Goal: Information Seeking & Learning: Learn about a topic

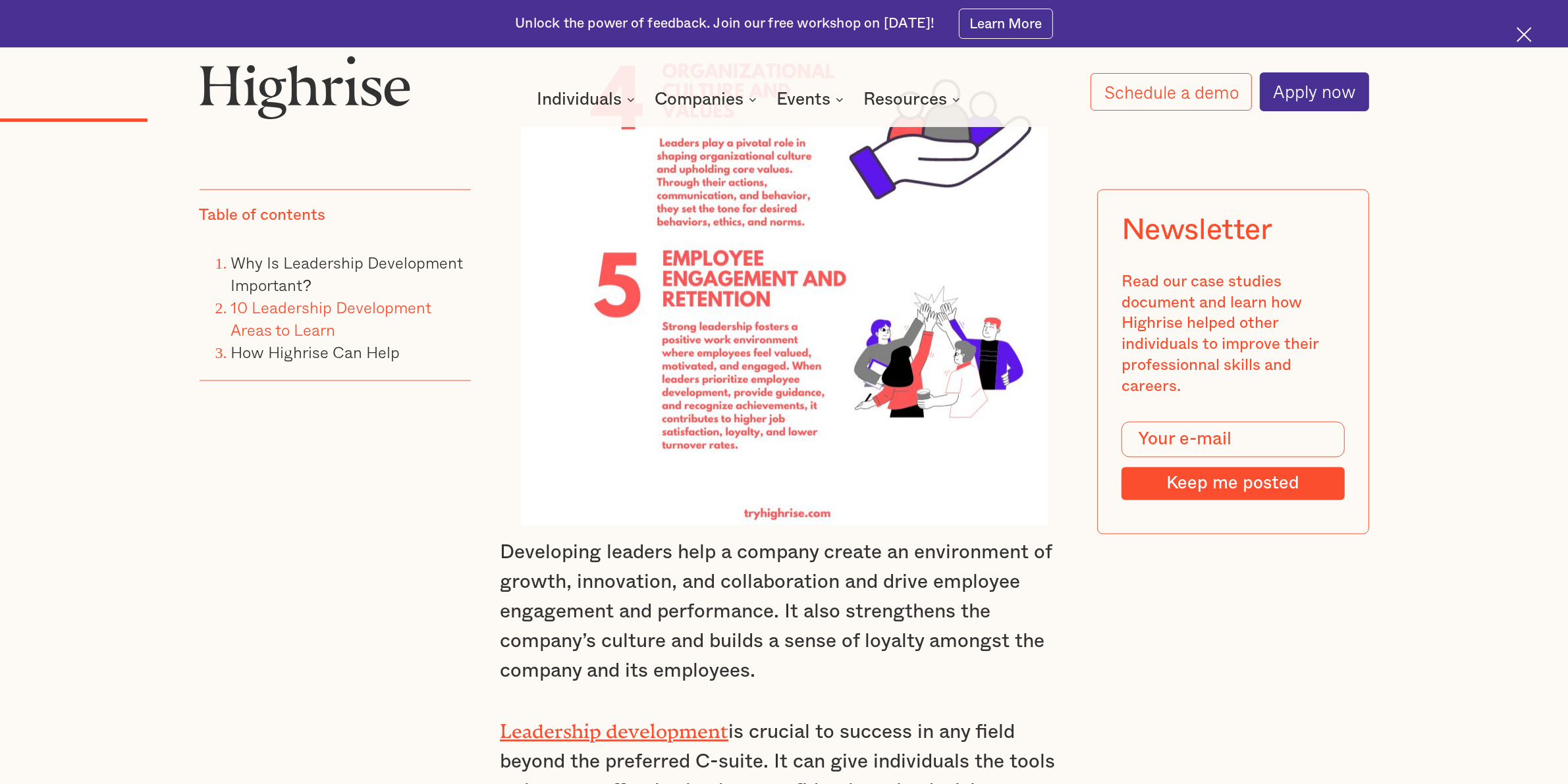
scroll to position [3127, 0]
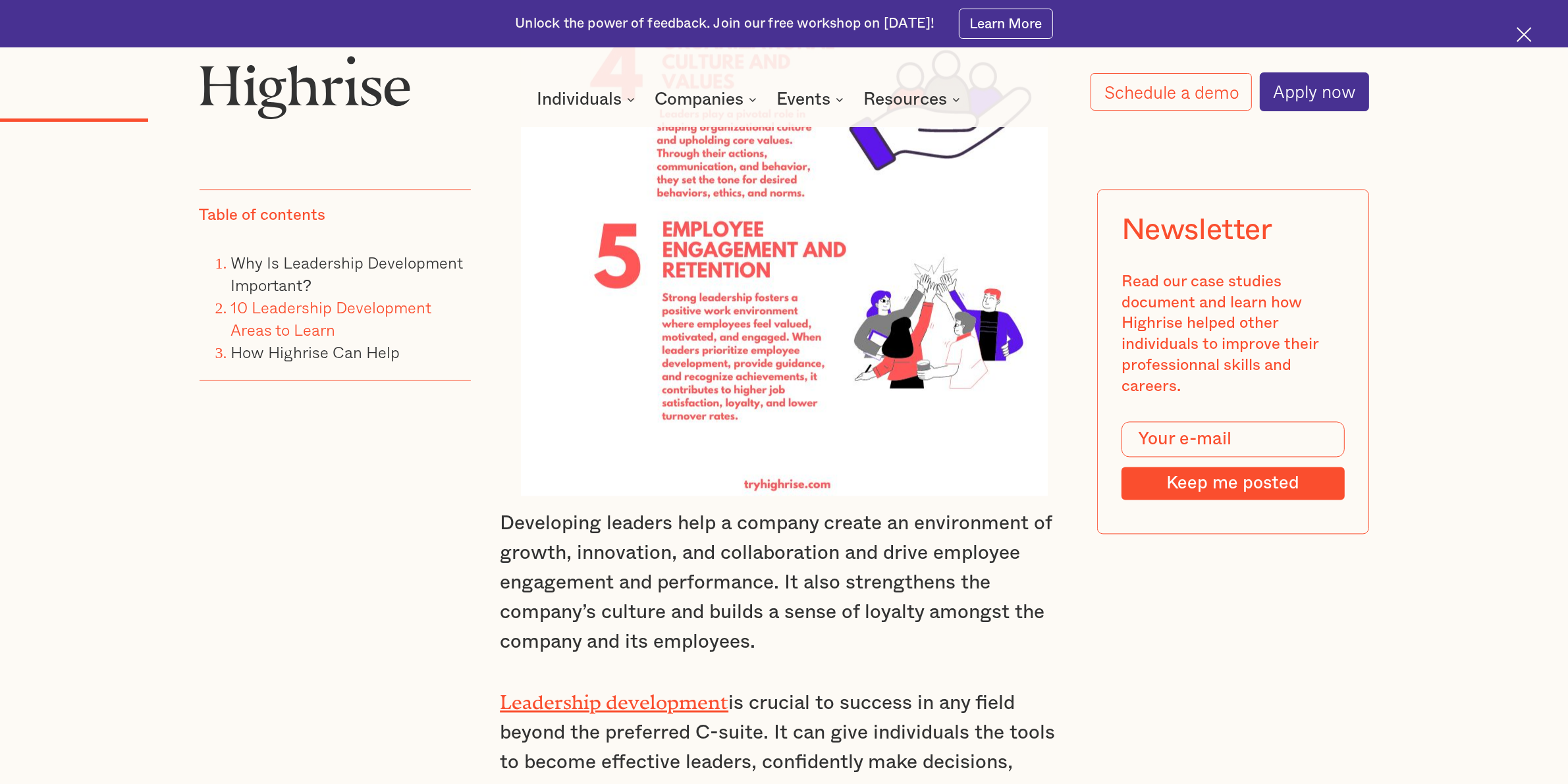
drag, startPoint x: 501, startPoint y: 242, endPoint x: 997, endPoint y: 453, distance: 539.0
copy div "1. Learning Self Awareness Self-awareness involves a deep understanding of one'…"
drag, startPoint x: 504, startPoint y: 493, endPoint x: 801, endPoint y: 508, distance: 297.4
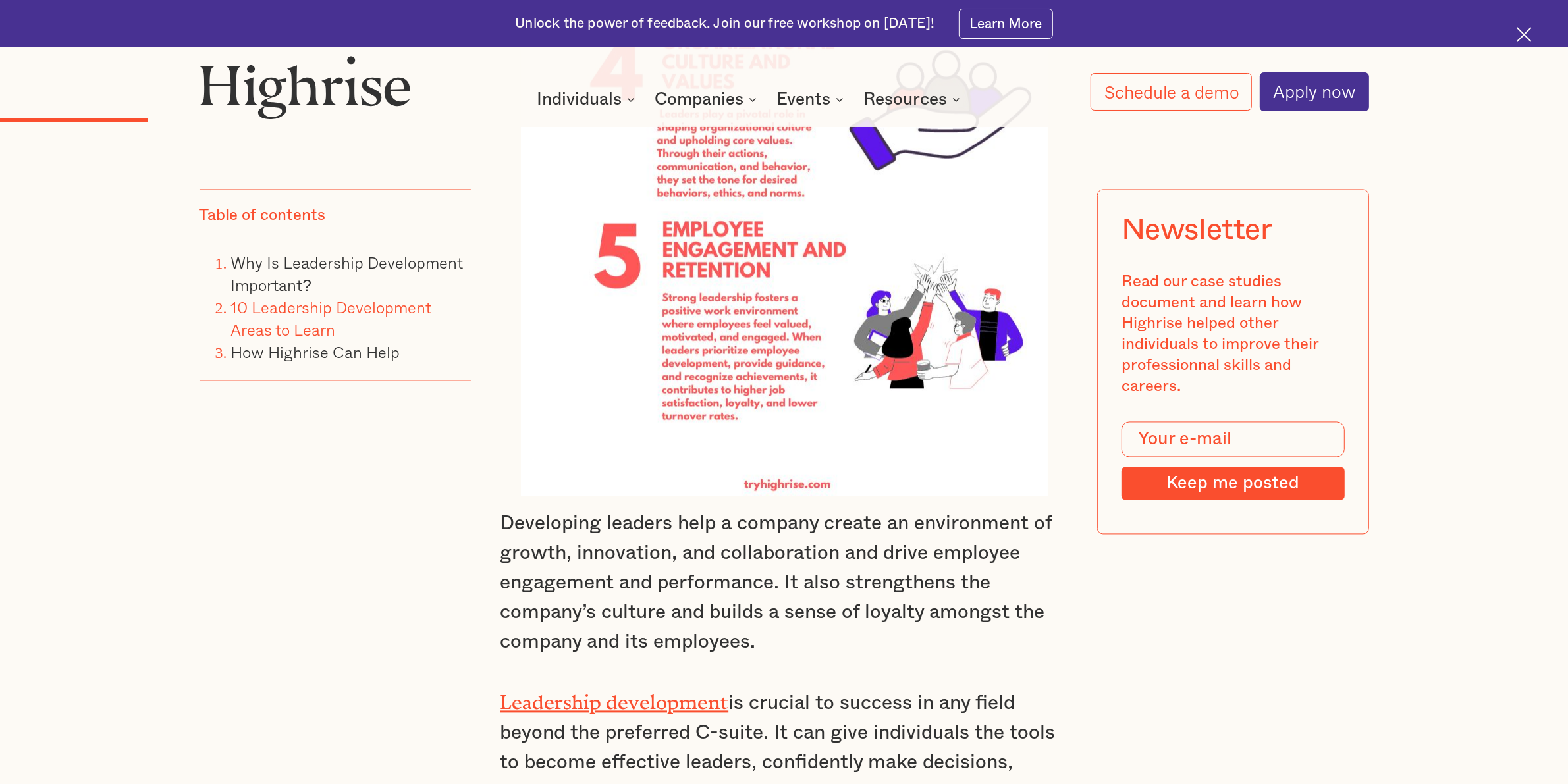
drag, startPoint x: 669, startPoint y: 247, endPoint x: 891, endPoint y: 245, distance: 222.0
copy h3 "Self Awareness"
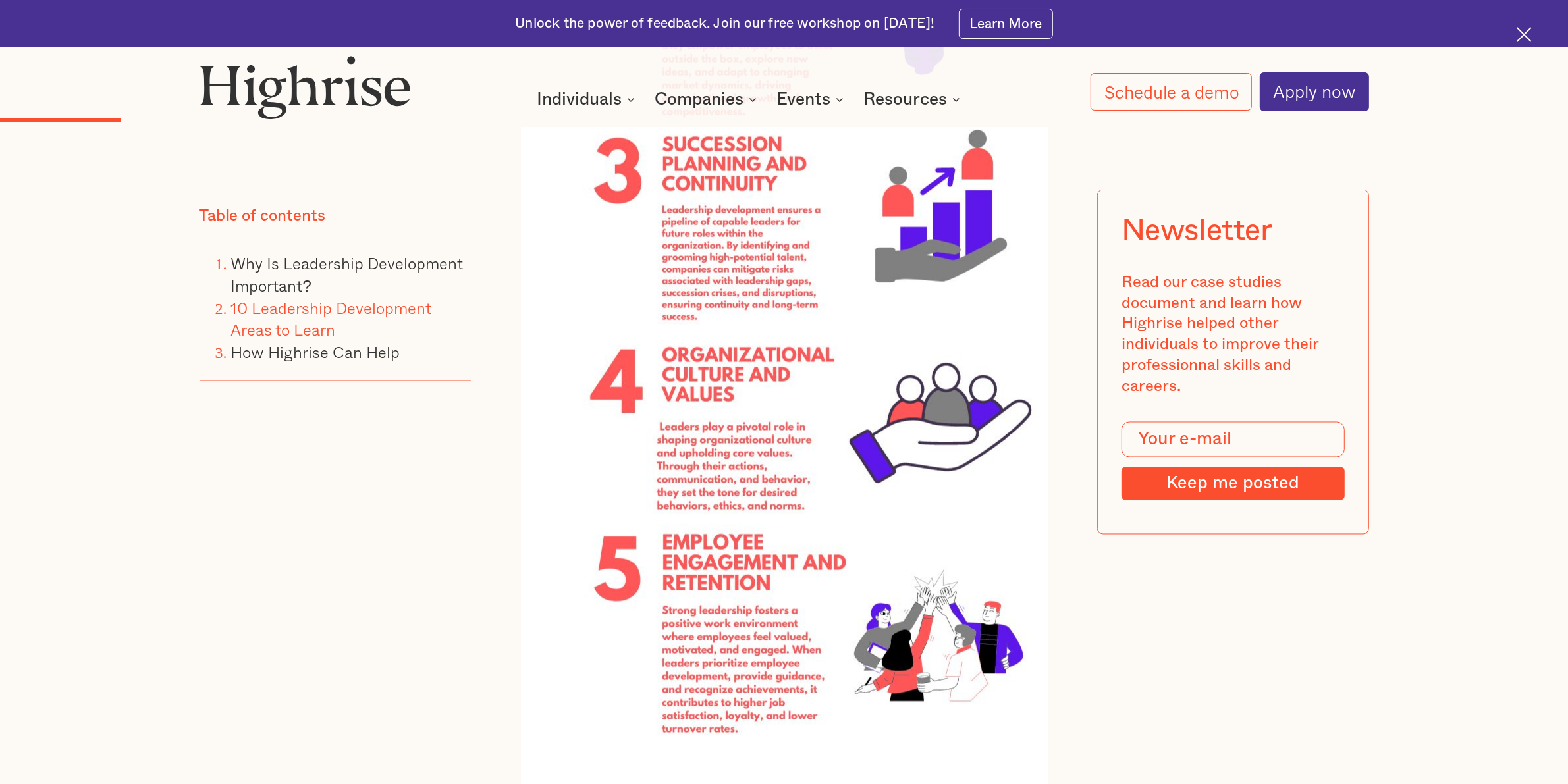
scroll to position [2797, 0]
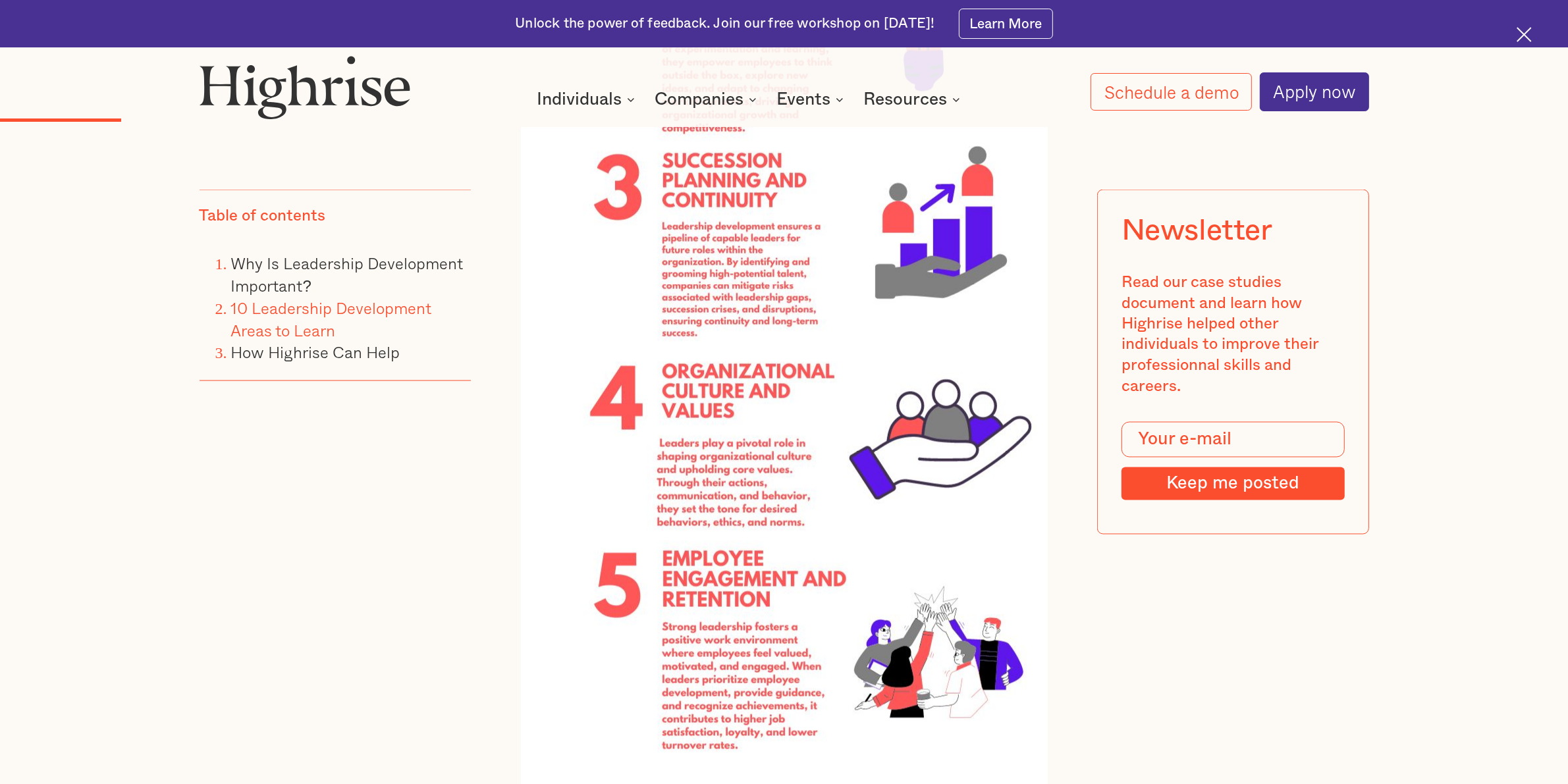
drag, startPoint x: 509, startPoint y: 347, endPoint x: 682, endPoint y: 462, distance: 207.7
copy p "When developing leaders, it is important first to analyze leadership skills and…"
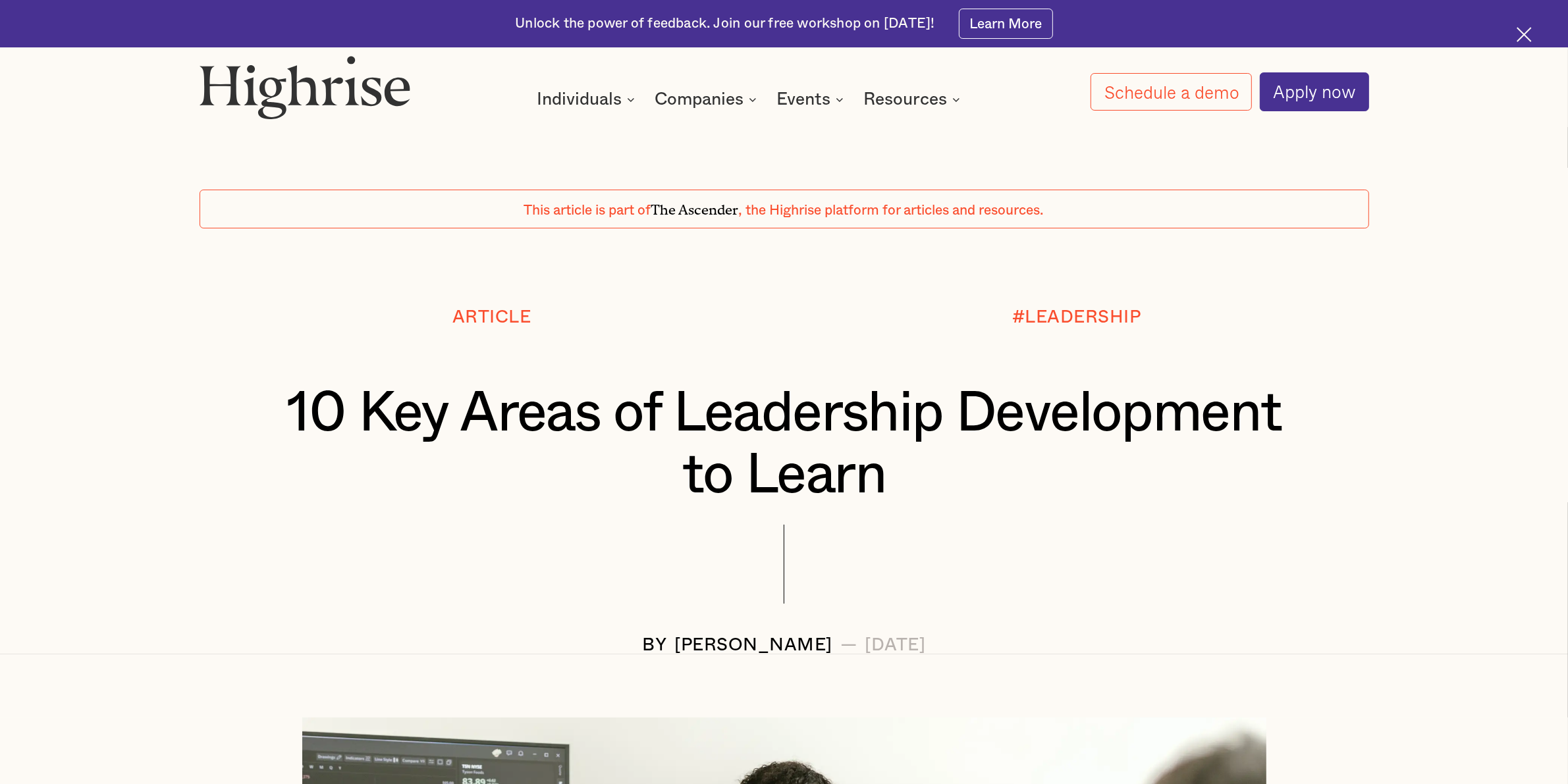
scroll to position [82, 0]
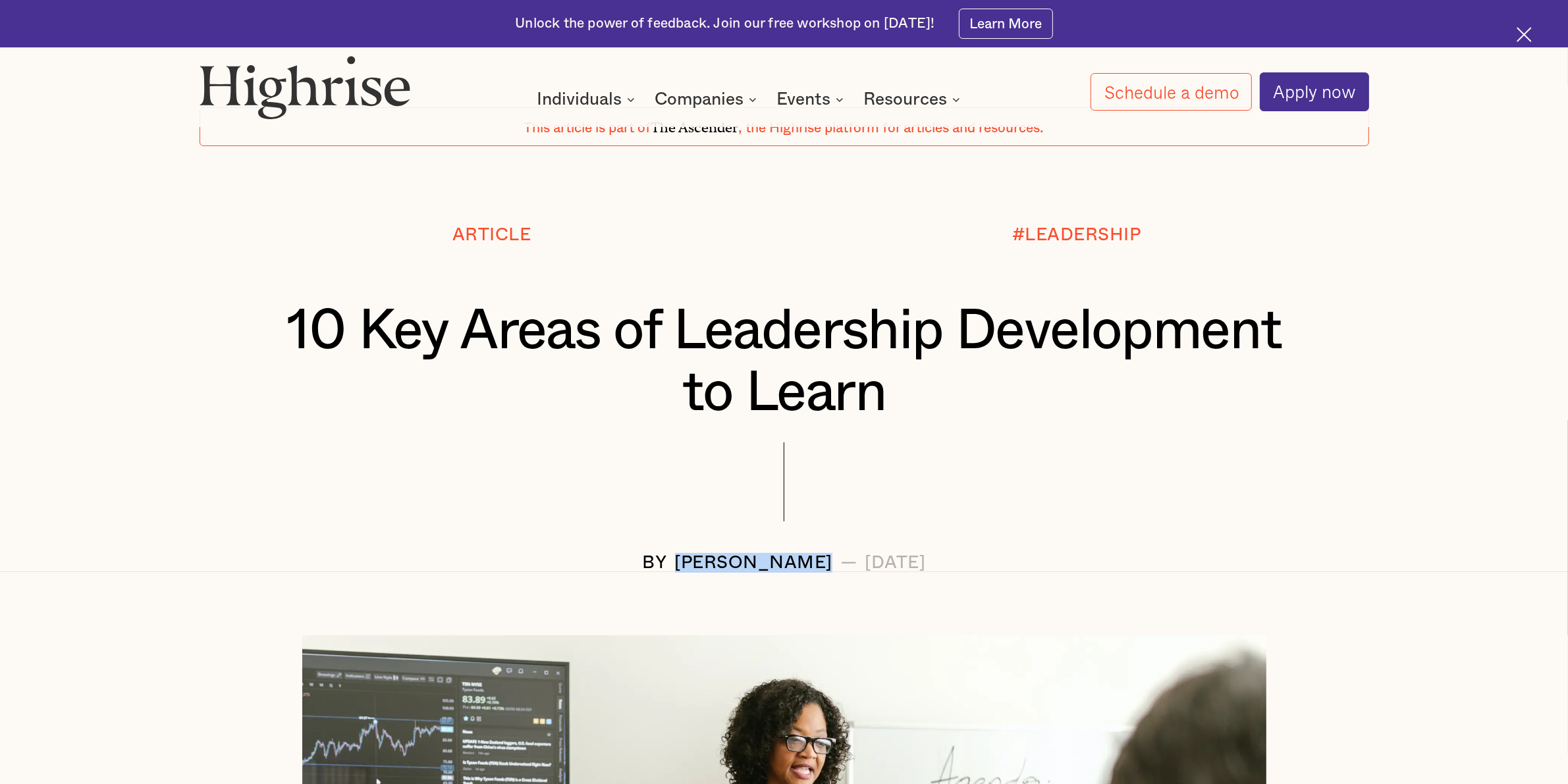
drag, startPoint x: 767, startPoint y: 558, endPoint x: 613, endPoint y: 558, distance: 154.0
click at [675, 558] on div "[PERSON_NAME]" at bounding box center [753, 562] width 158 height 20
copy div "[PERSON_NAME]"
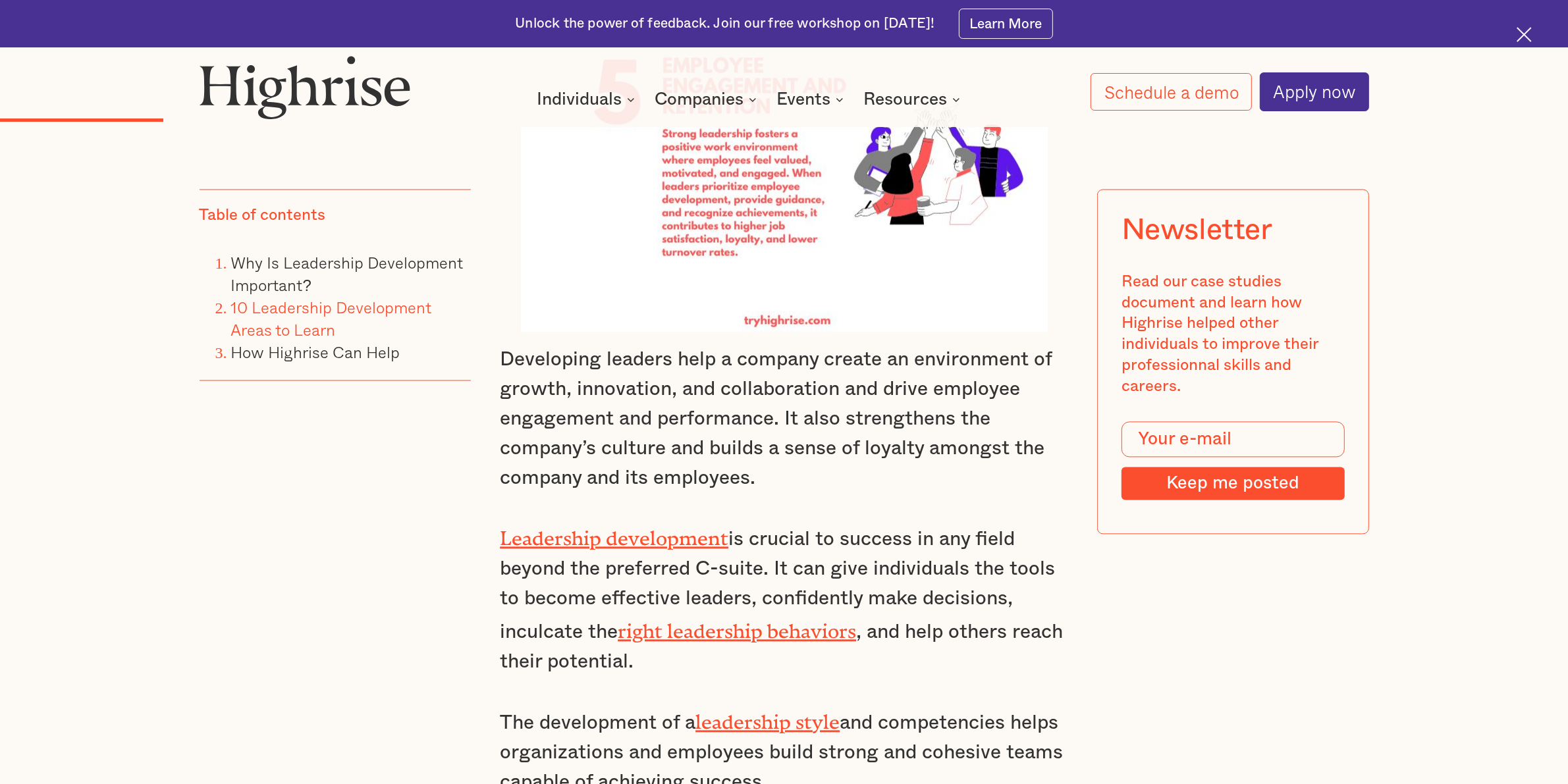
scroll to position [3373, 0]
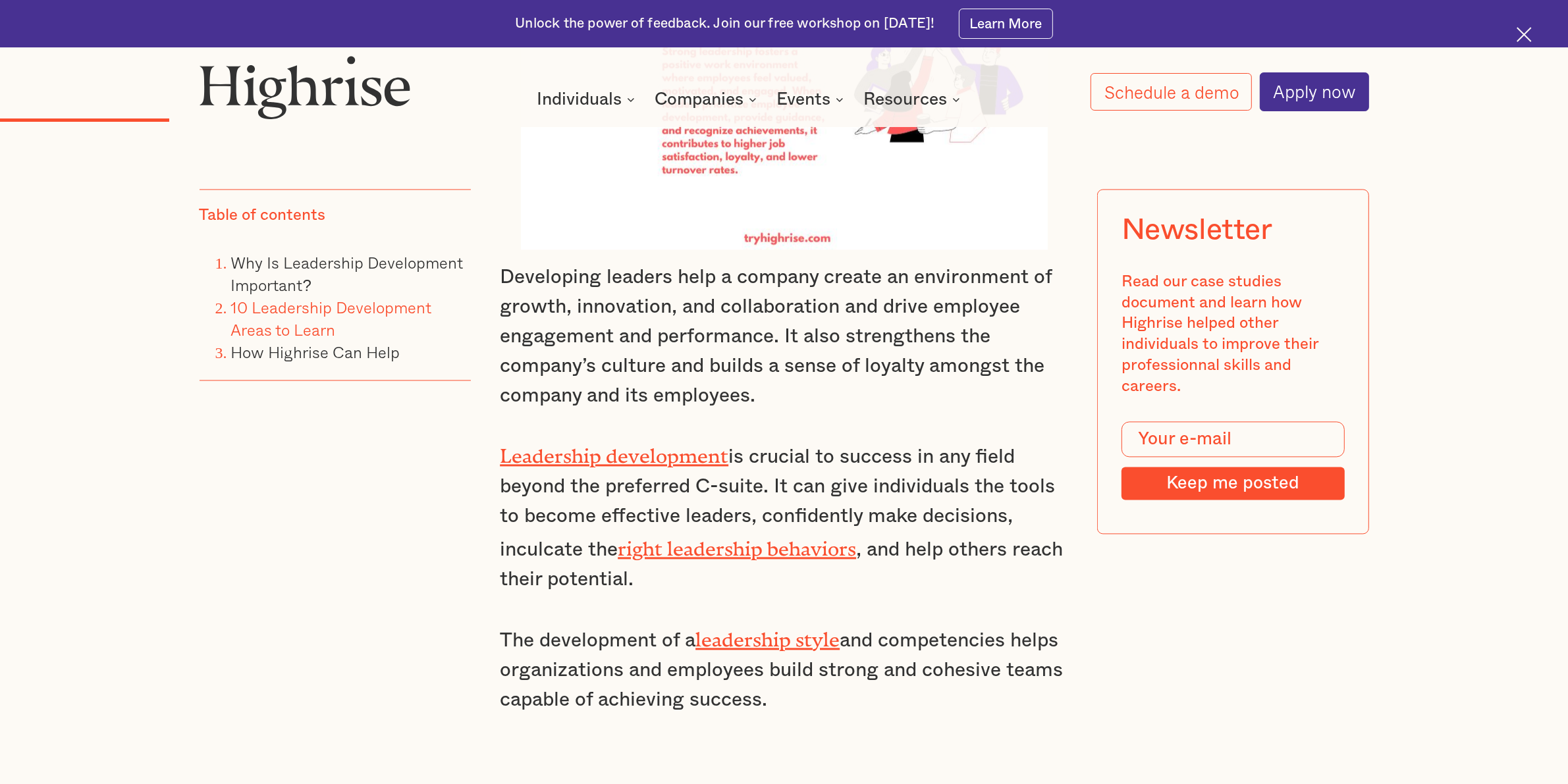
drag, startPoint x: 547, startPoint y: 308, endPoint x: 864, endPoint y: 383, distance: 325.8
copy li "Reflect on their experiences : A leader learns how to regularly reflect on posi…"
drag, startPoint x: 548, startPoint y: 606, endPoint x: 758, endPoint y: 741, distance: 249.6
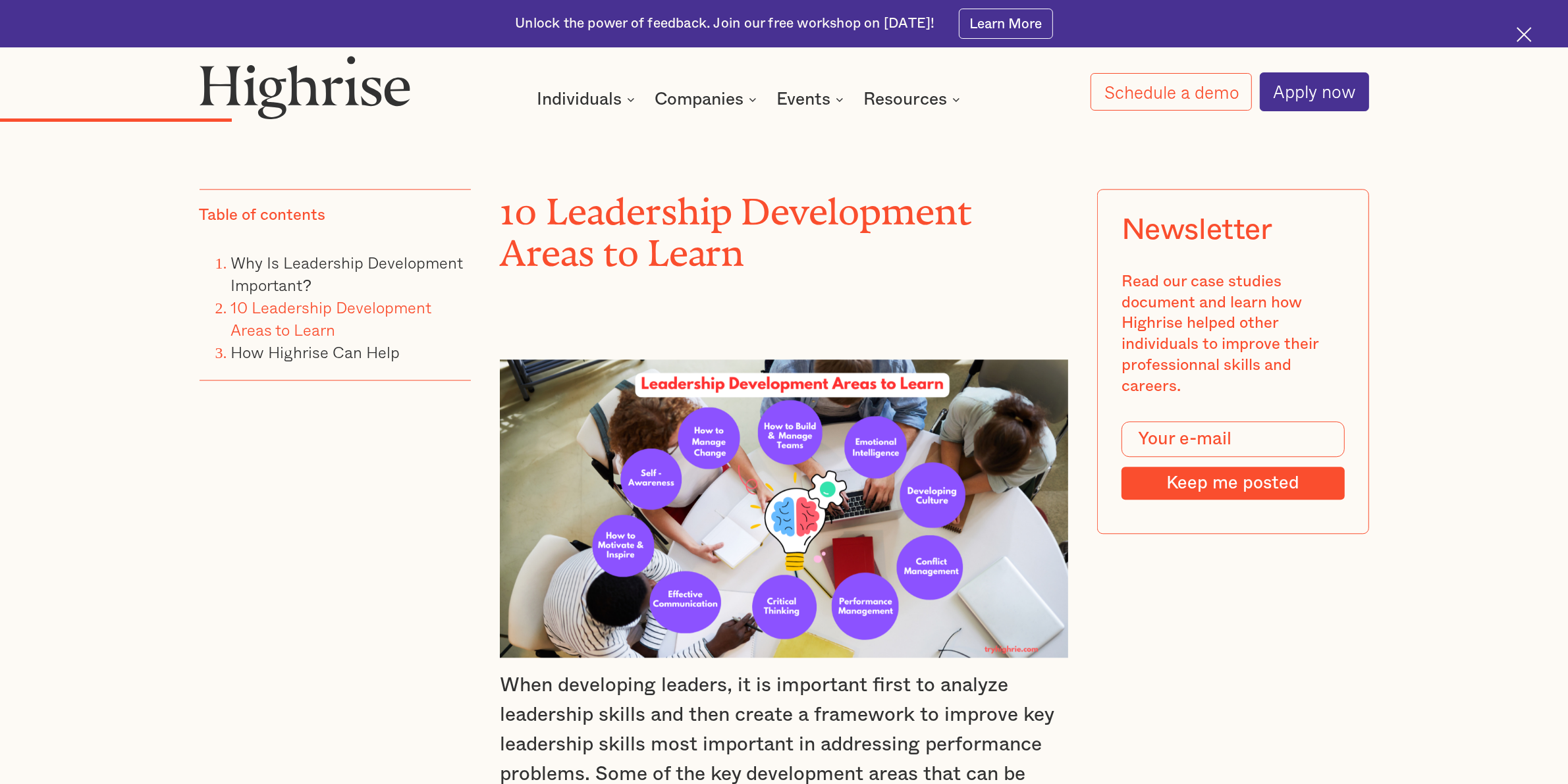
scroll to position [3702, 0]
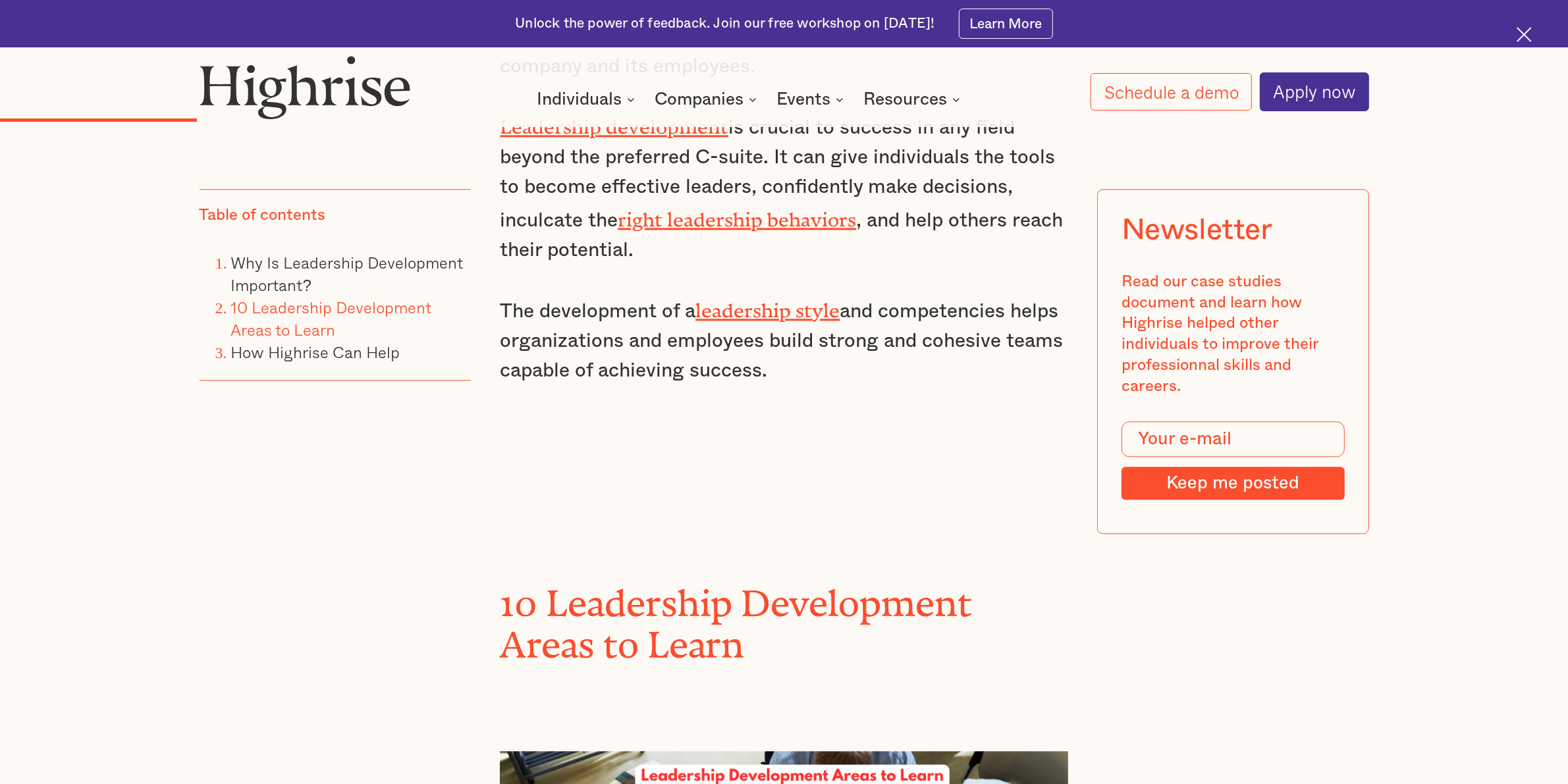
drag, startPoint x: 550, startPoint y: 312, endPoint x: 907, endPoint y: 485, distance: 396.7
drag, startPoint x: 736, startPoint y: 383, endPoint x: 907, endPoint y: 485, distance: 199.1
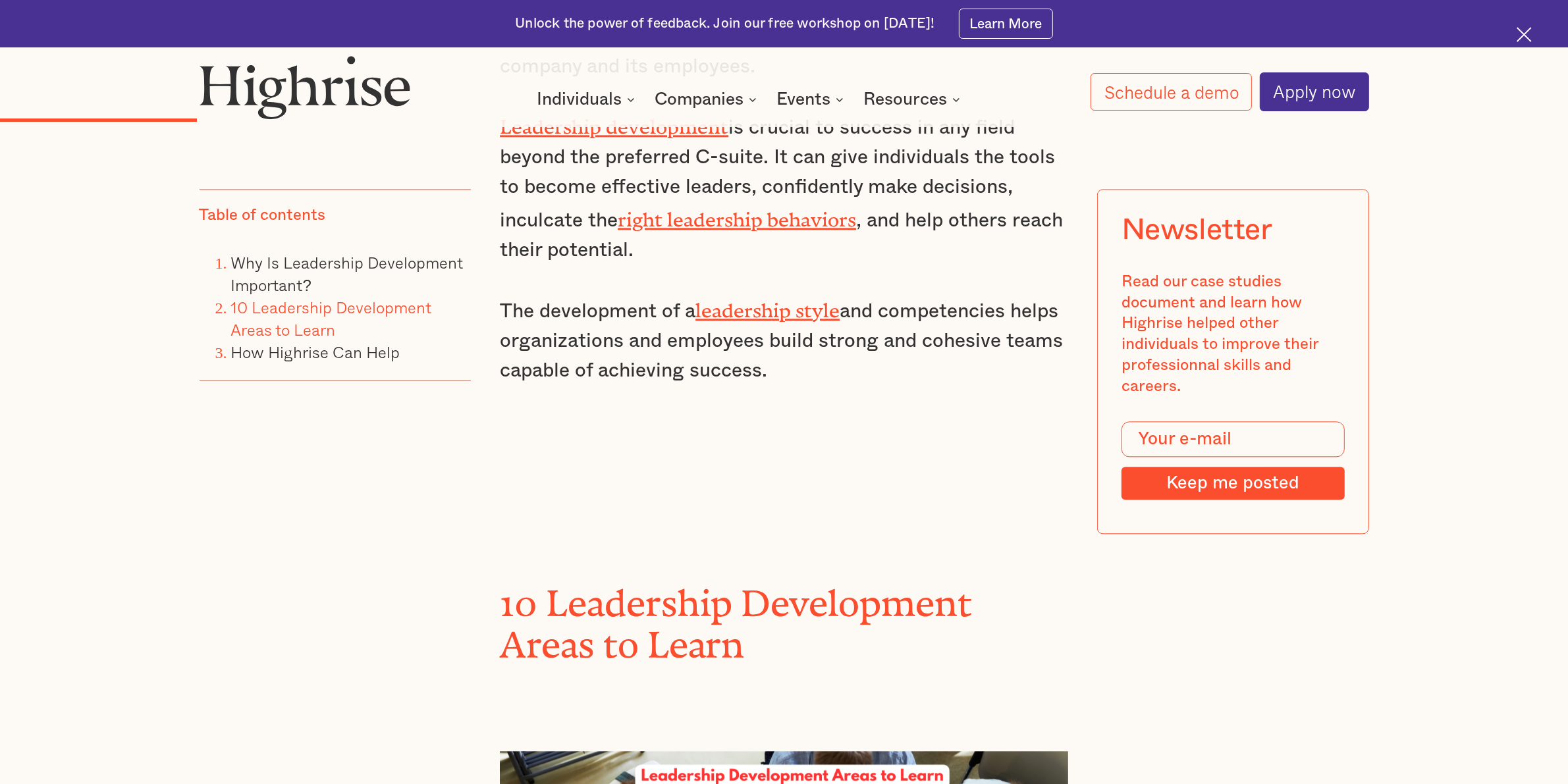
copy li "Correct feedback offers valuable insight into how you are perceived and how you…"
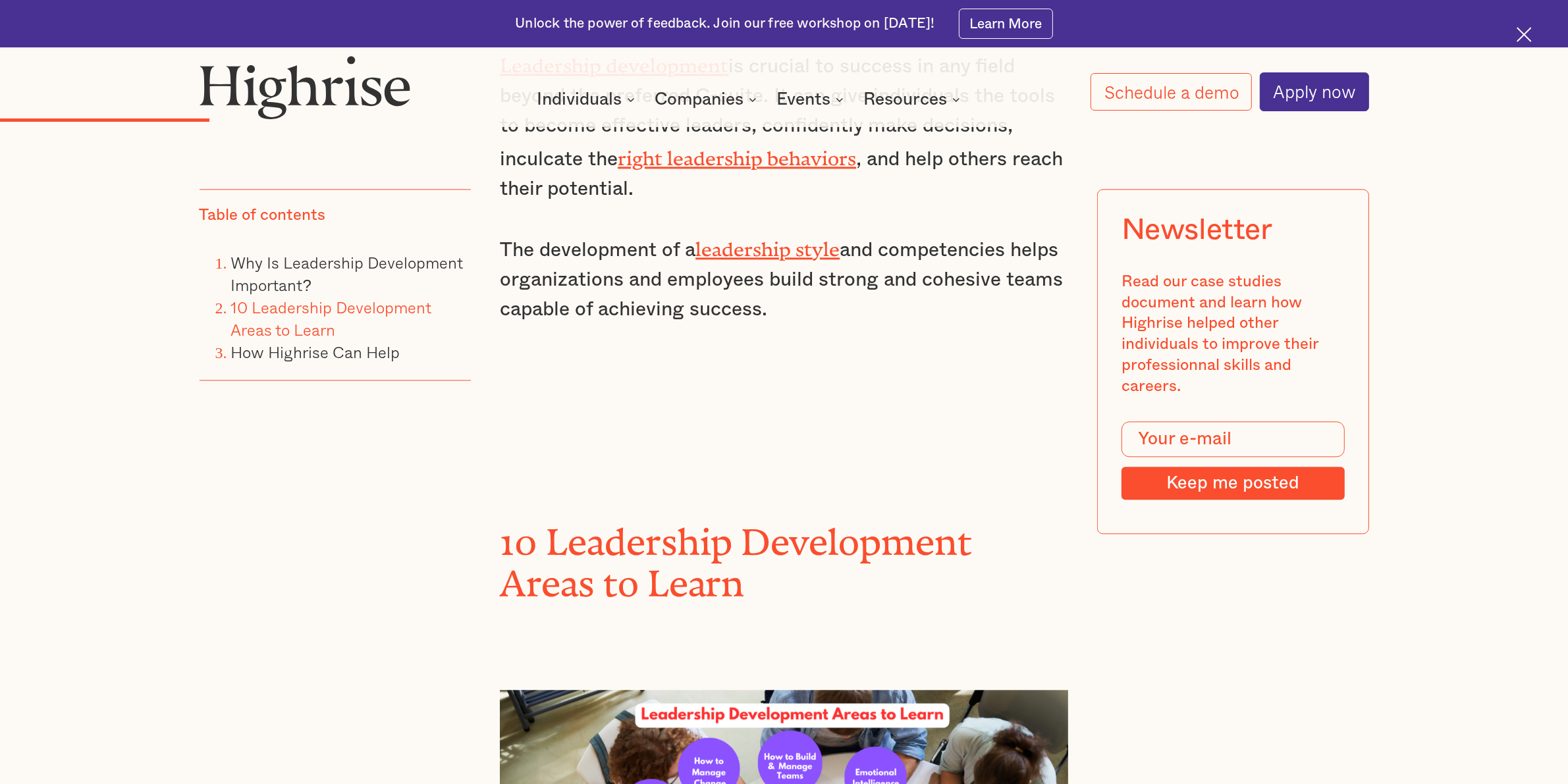
scroll to position [3867, 0]
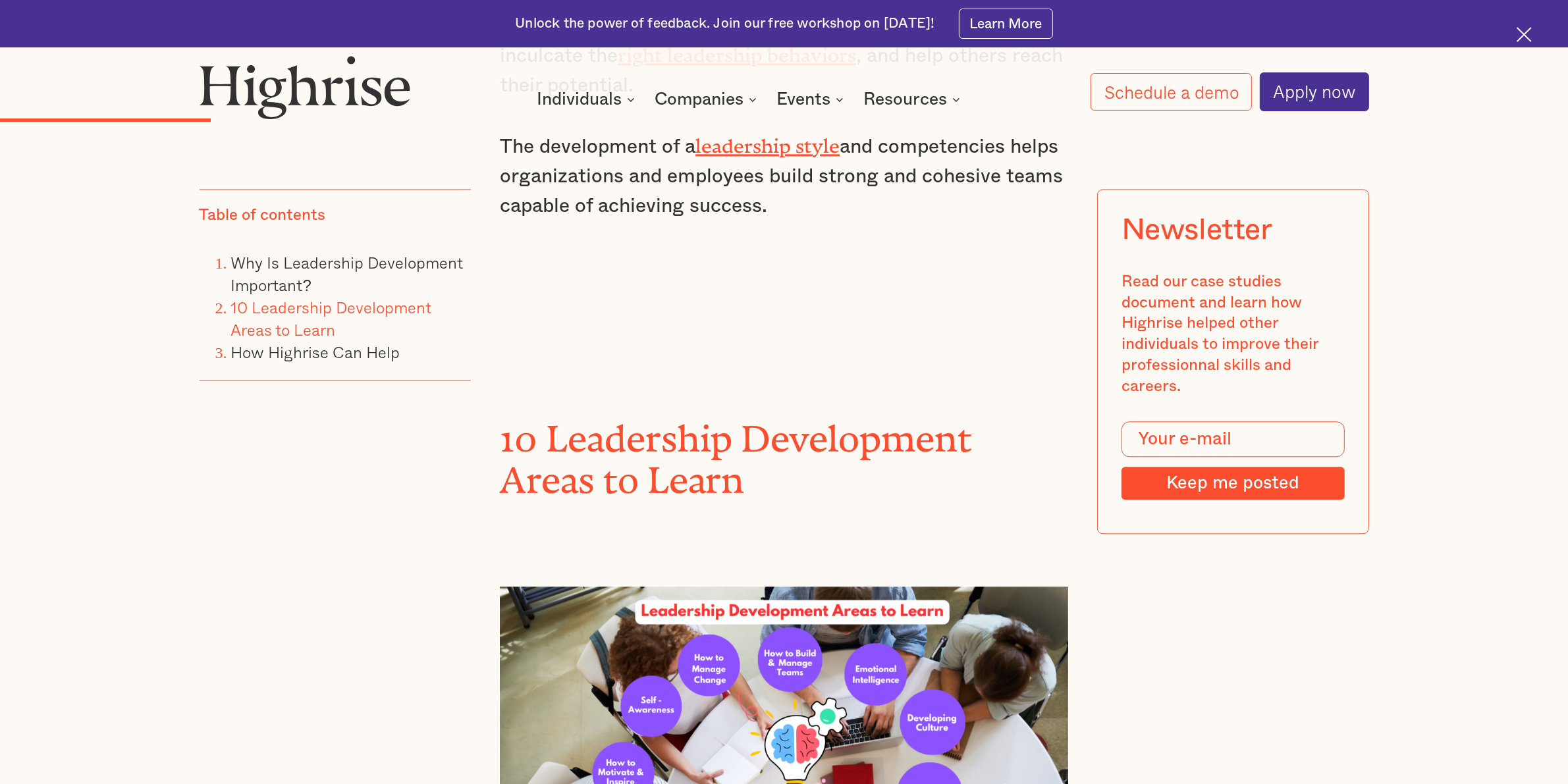
drag, startPoint x: 835, startPoint y: 366, endPoint x: 662, endPoint y: 510, distance: 225.1
copy li "Mindfulness involves being present at the moment and paying attention to your t…"
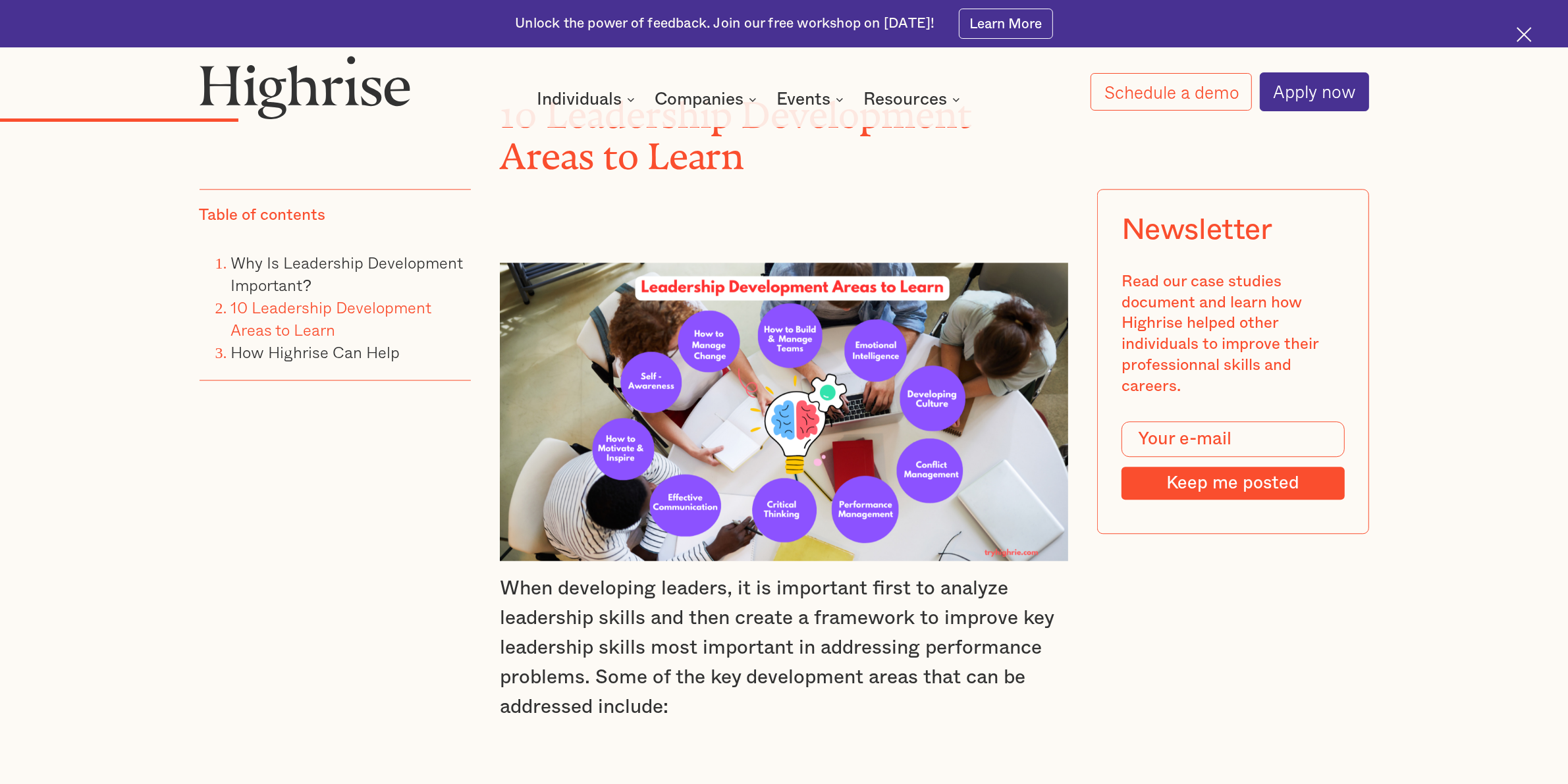
scroll to position [4196, 0]
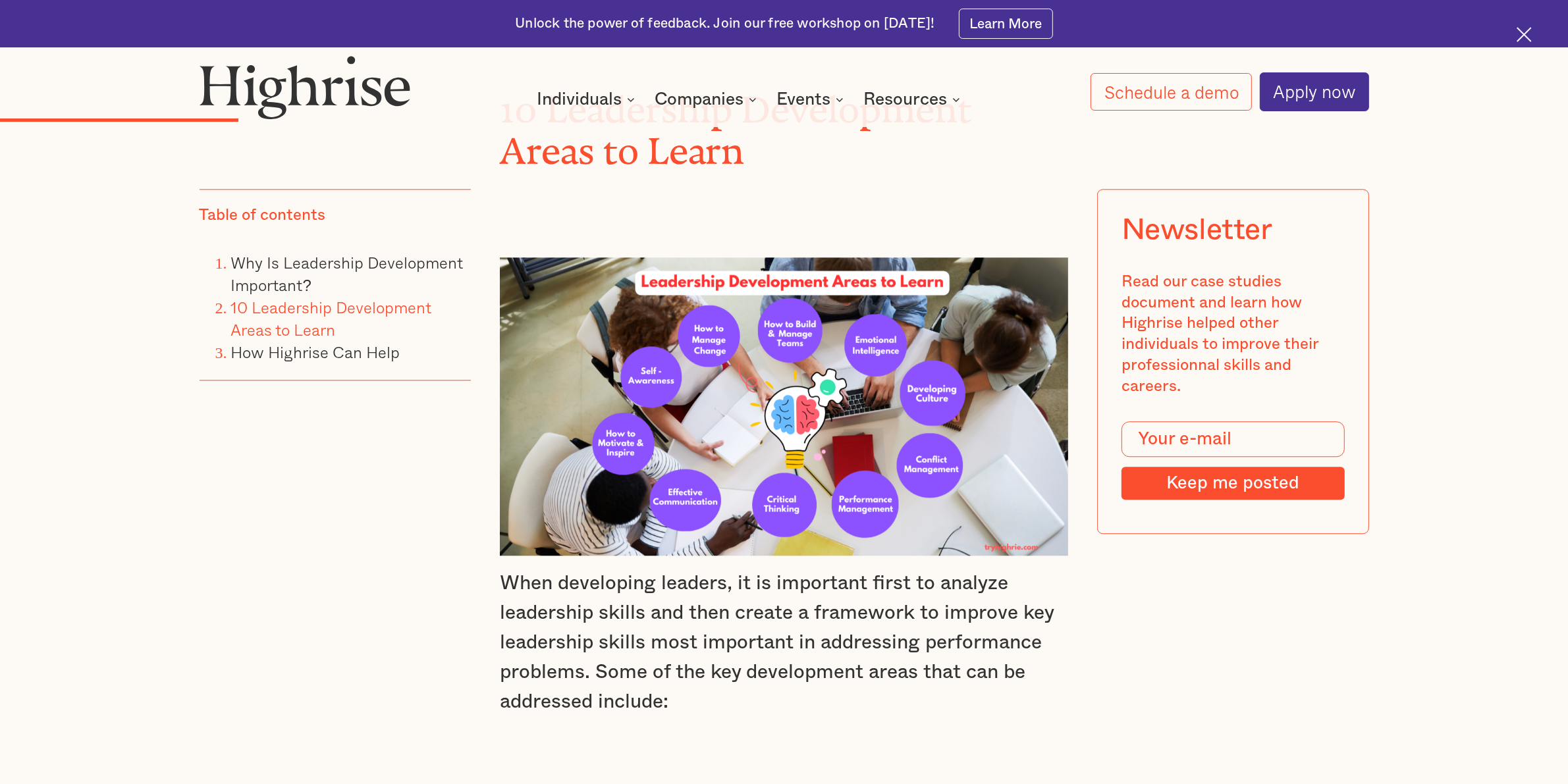
drag, startPoint x: 828, startPoint y: 453, endPoint x: 886, endPoint y: 591, distance: 149.7
copy li "Understanding your values and beliefs can help you to make choices that align w…"
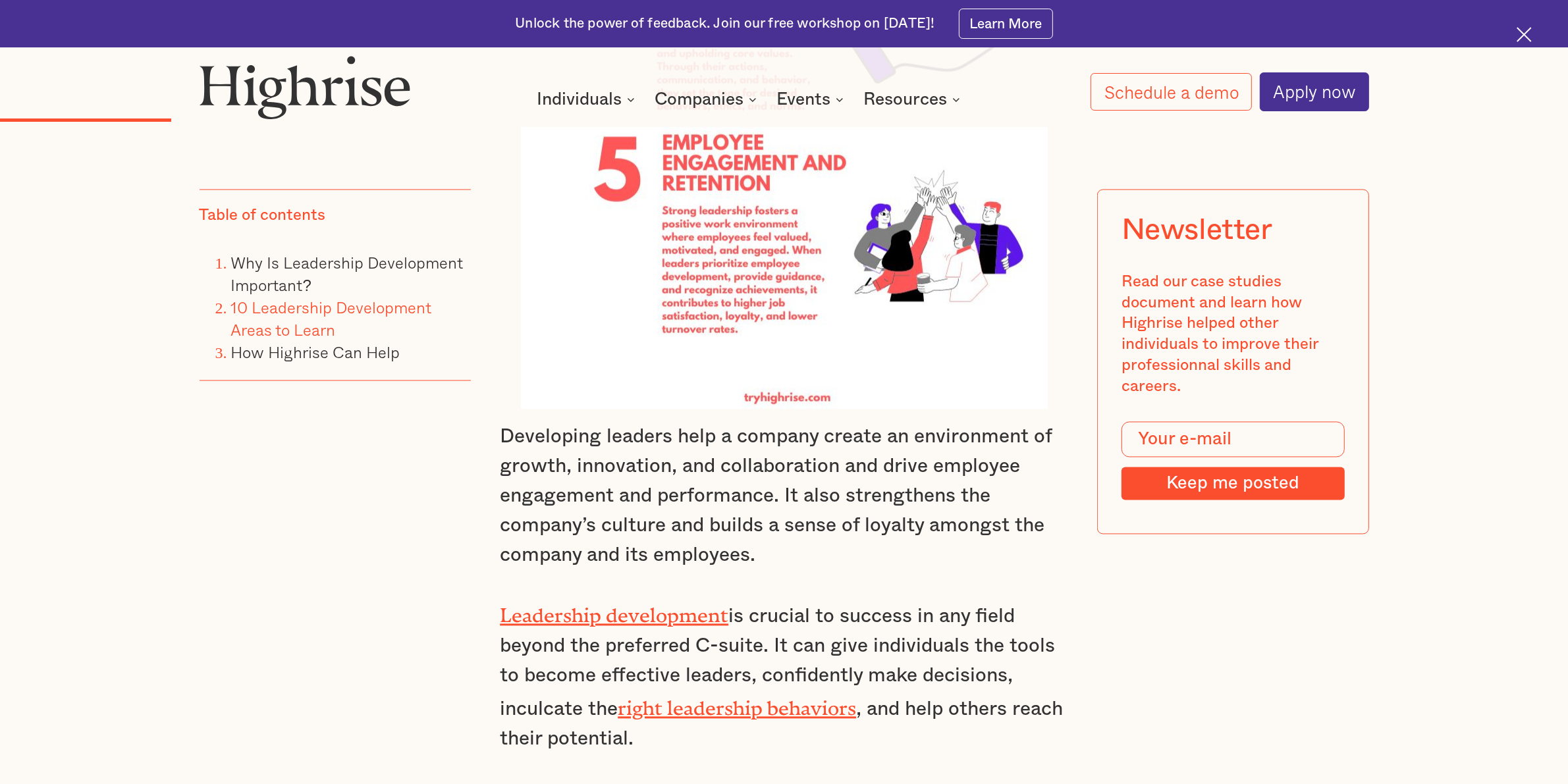
scroll to position [3209, 0]
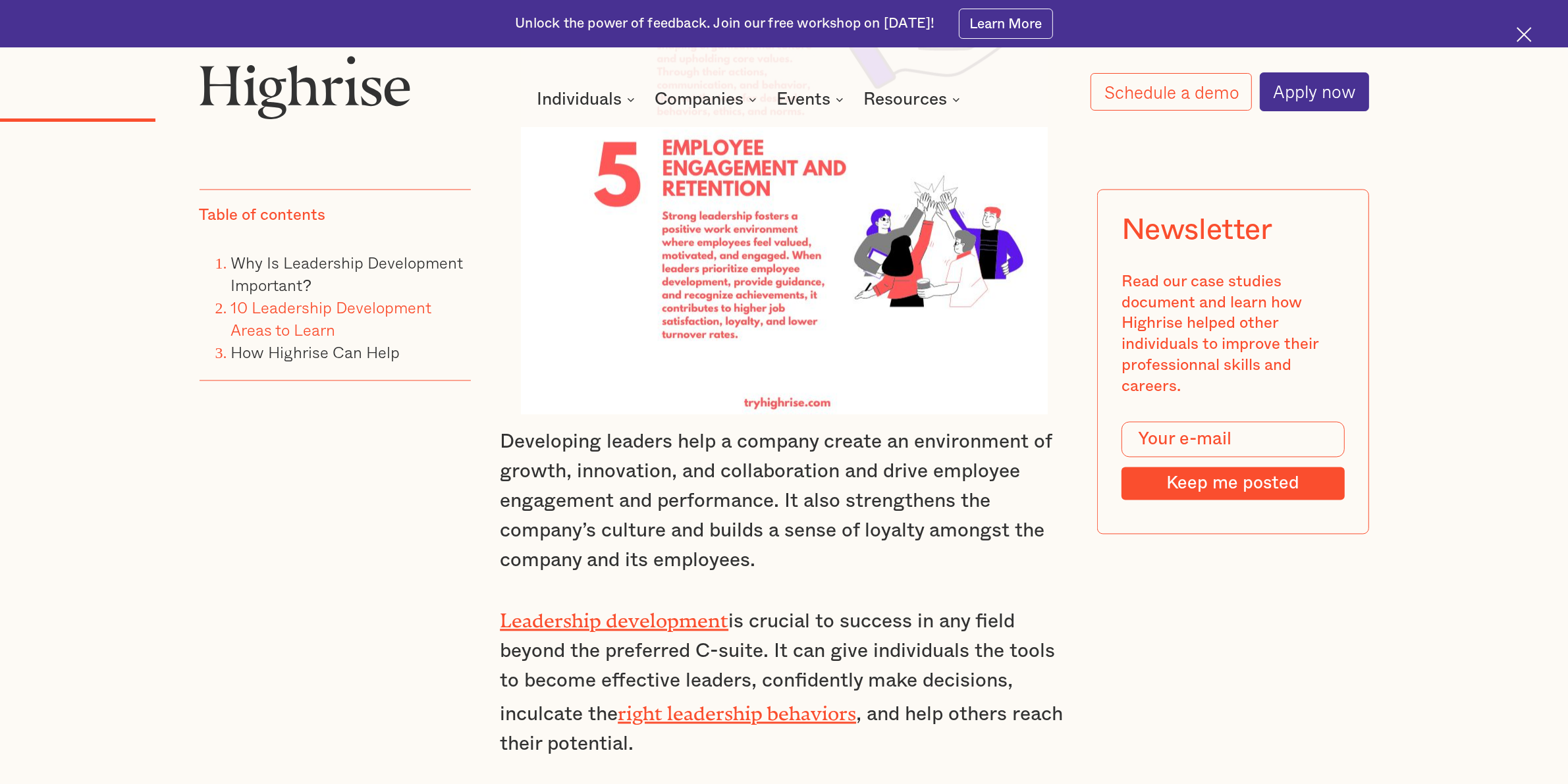
drag, startPoint x: 502, startPoint y: 417, endPoint x: 1013, endPoint y: 416, distance: 511.0
copy p "Training and focus on self-awareness enables leaders to:"
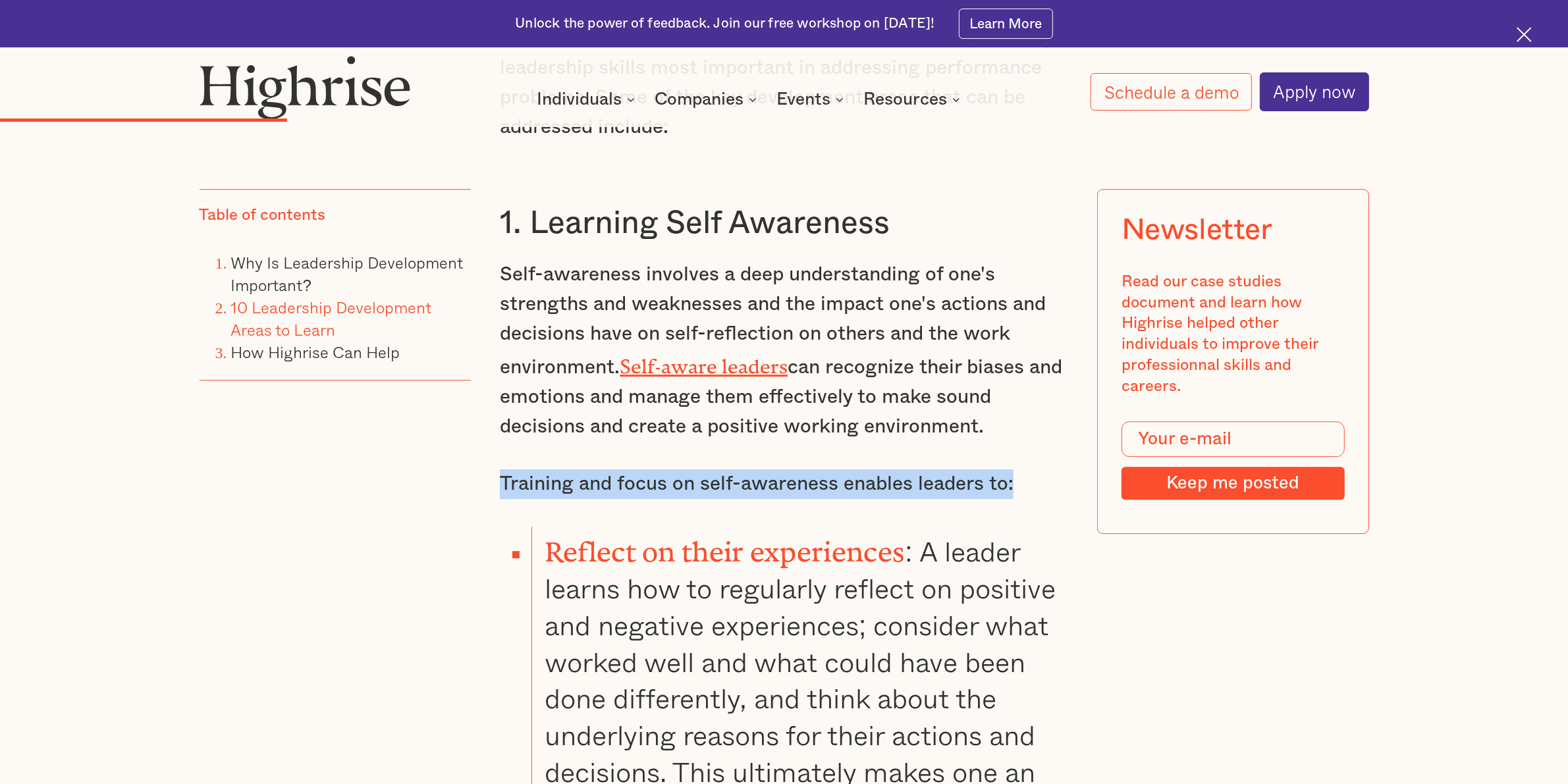
scroll to position [4771, 0]
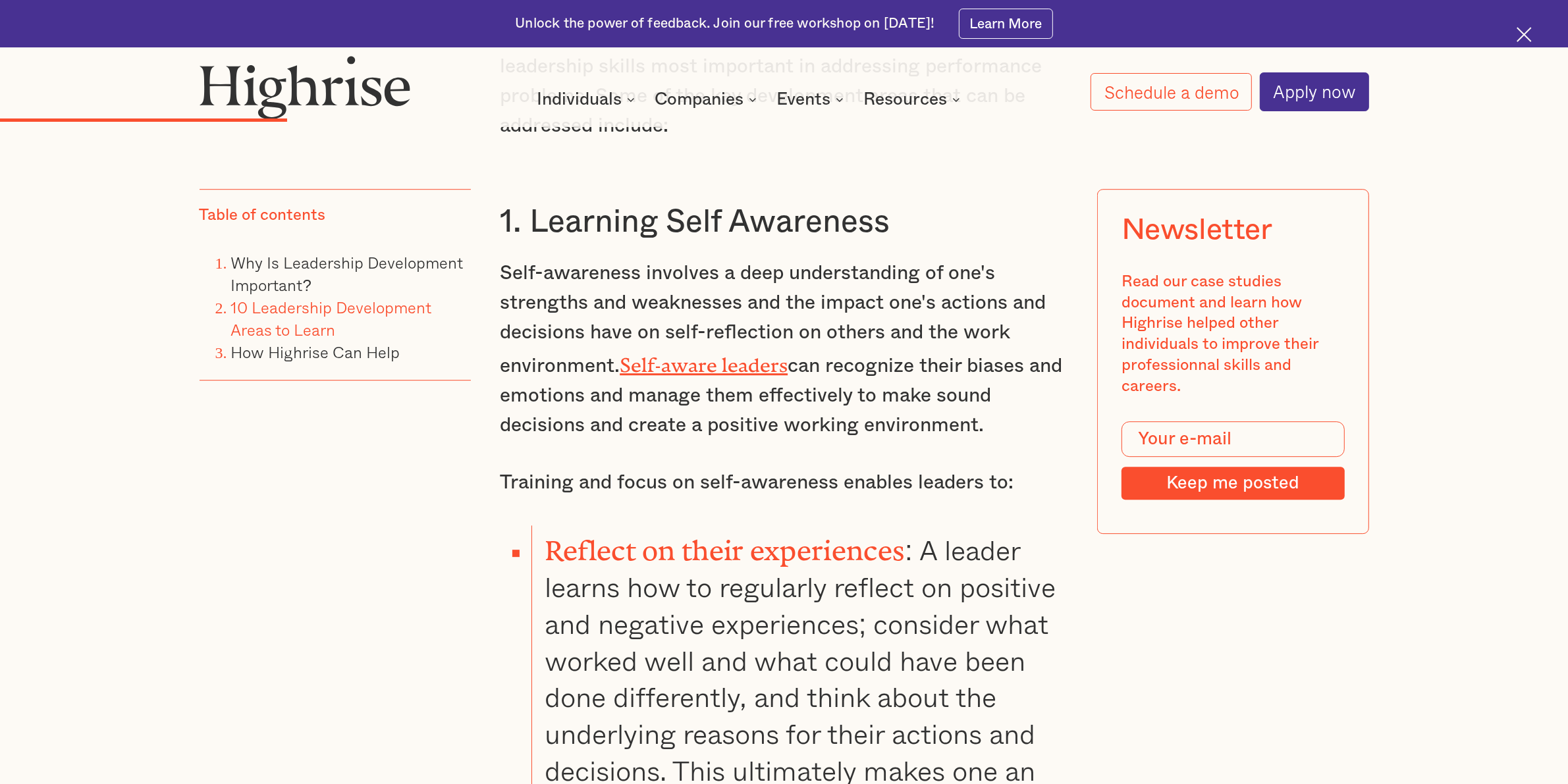
drag, startPoint x: 504, startPoint y: 247, endPoint x: 625, endPoint y: 291, distance: 128.8
drag, startPoint x: 498, startPoint y: 245, endPoint x: 624, endPoint y: 312, distance: 142.7
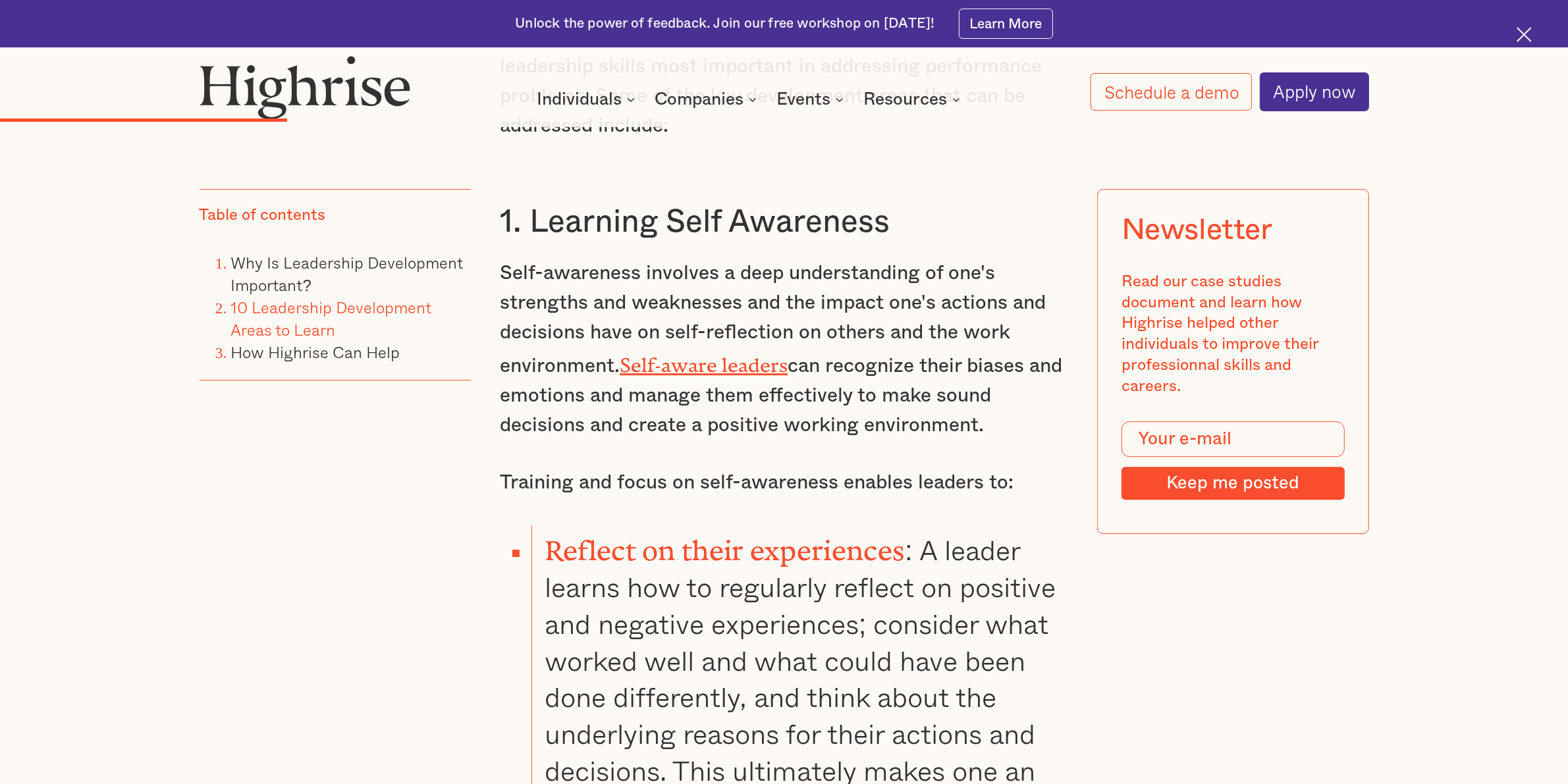
copy p "In leadership, effective communication is essential for building trust and coll…"
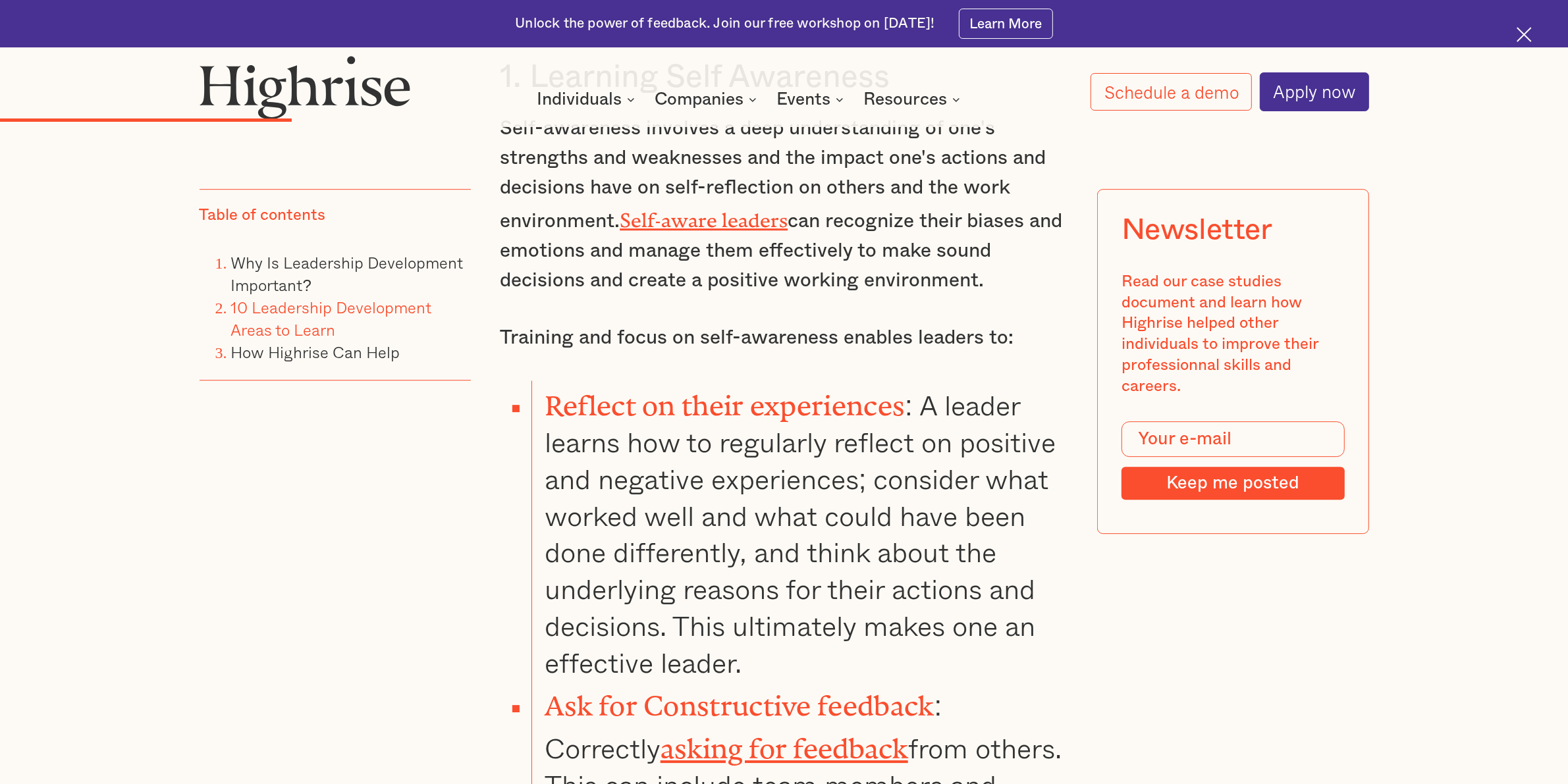
scroll to position [5018, 0]
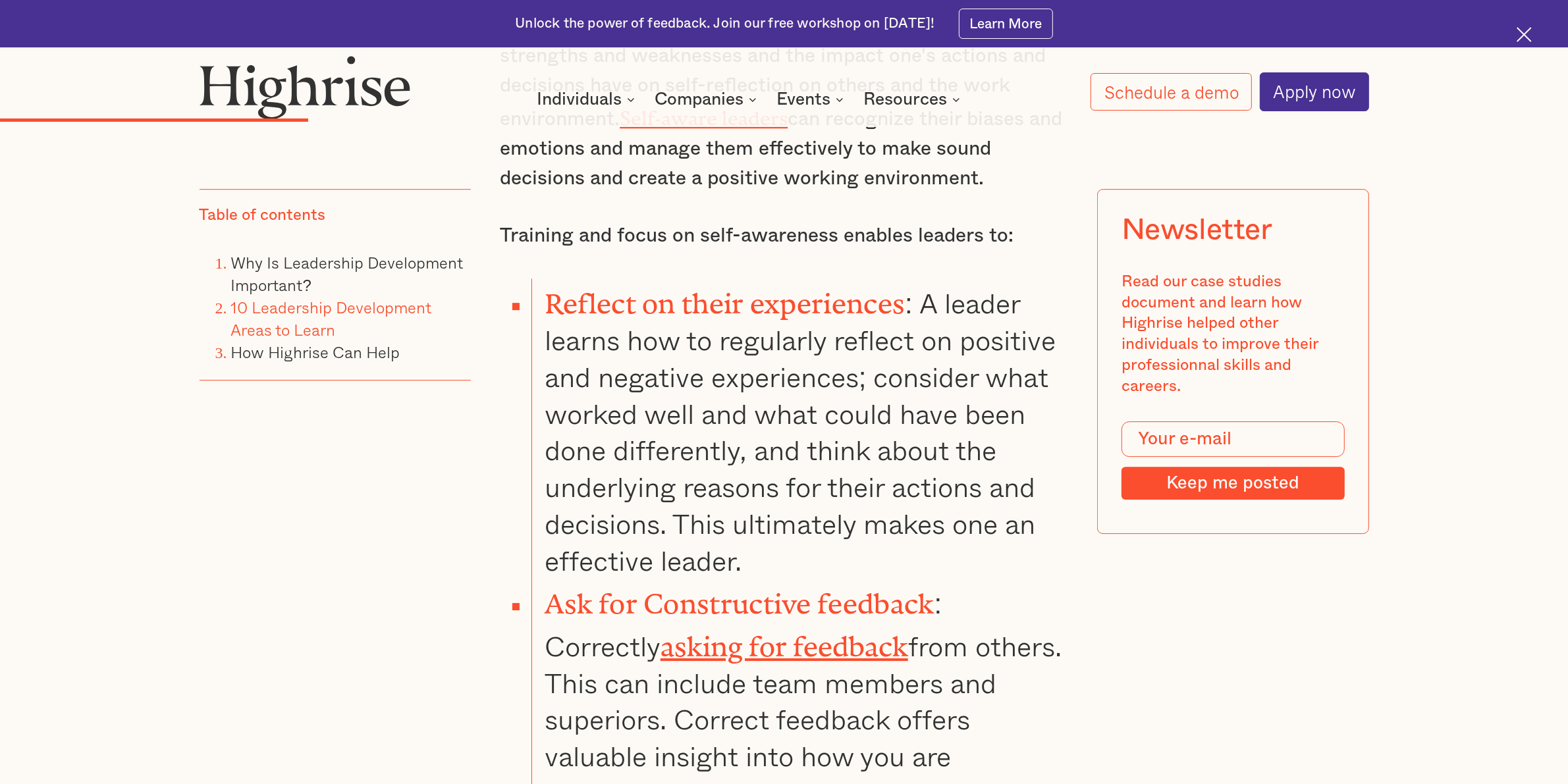
drag, startPoint x: 675, startPoint y: 385, endPoint x: 991, endPoint y: 464, distance: 325.7
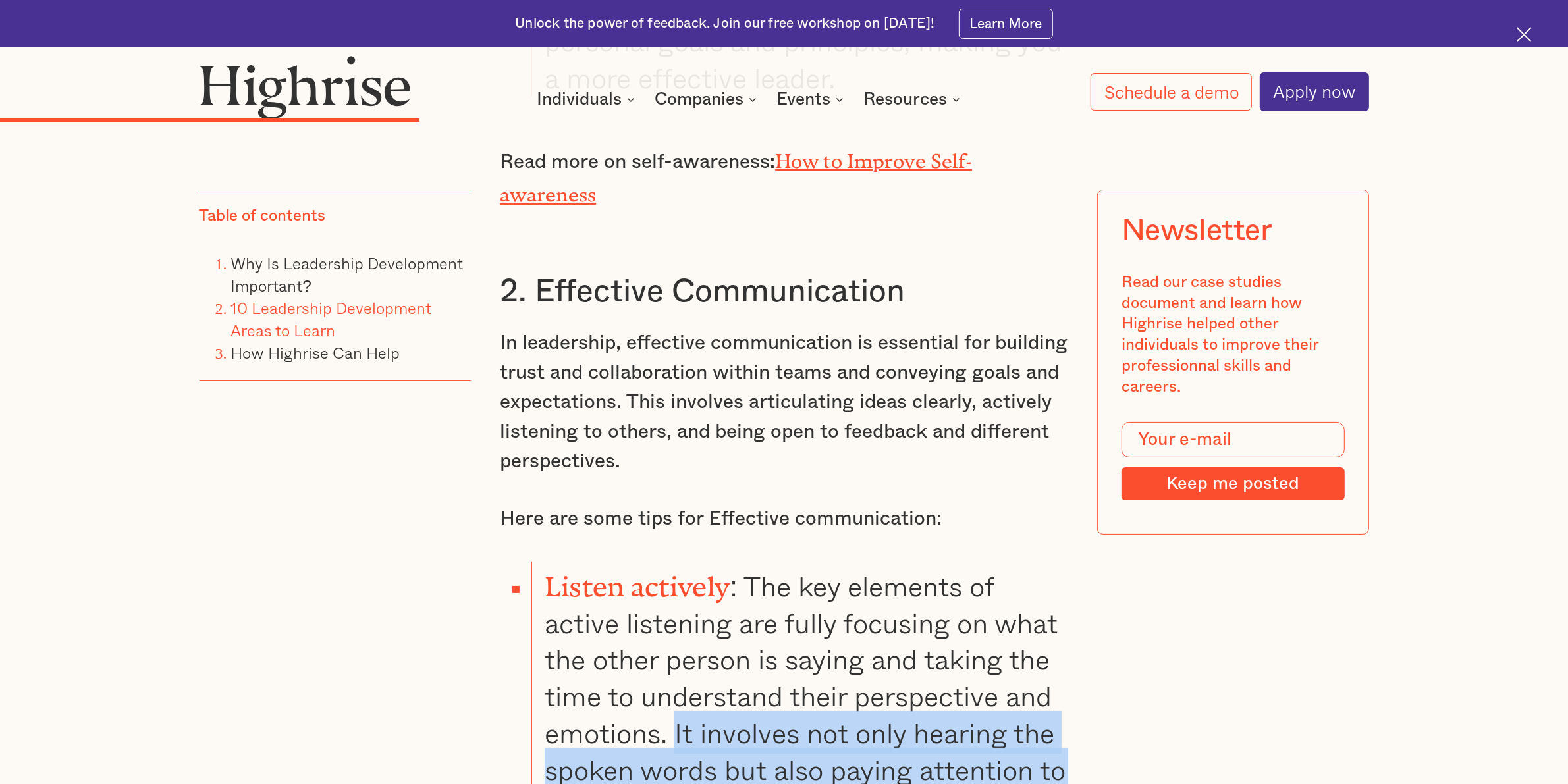
scroll to position [6417, 0]
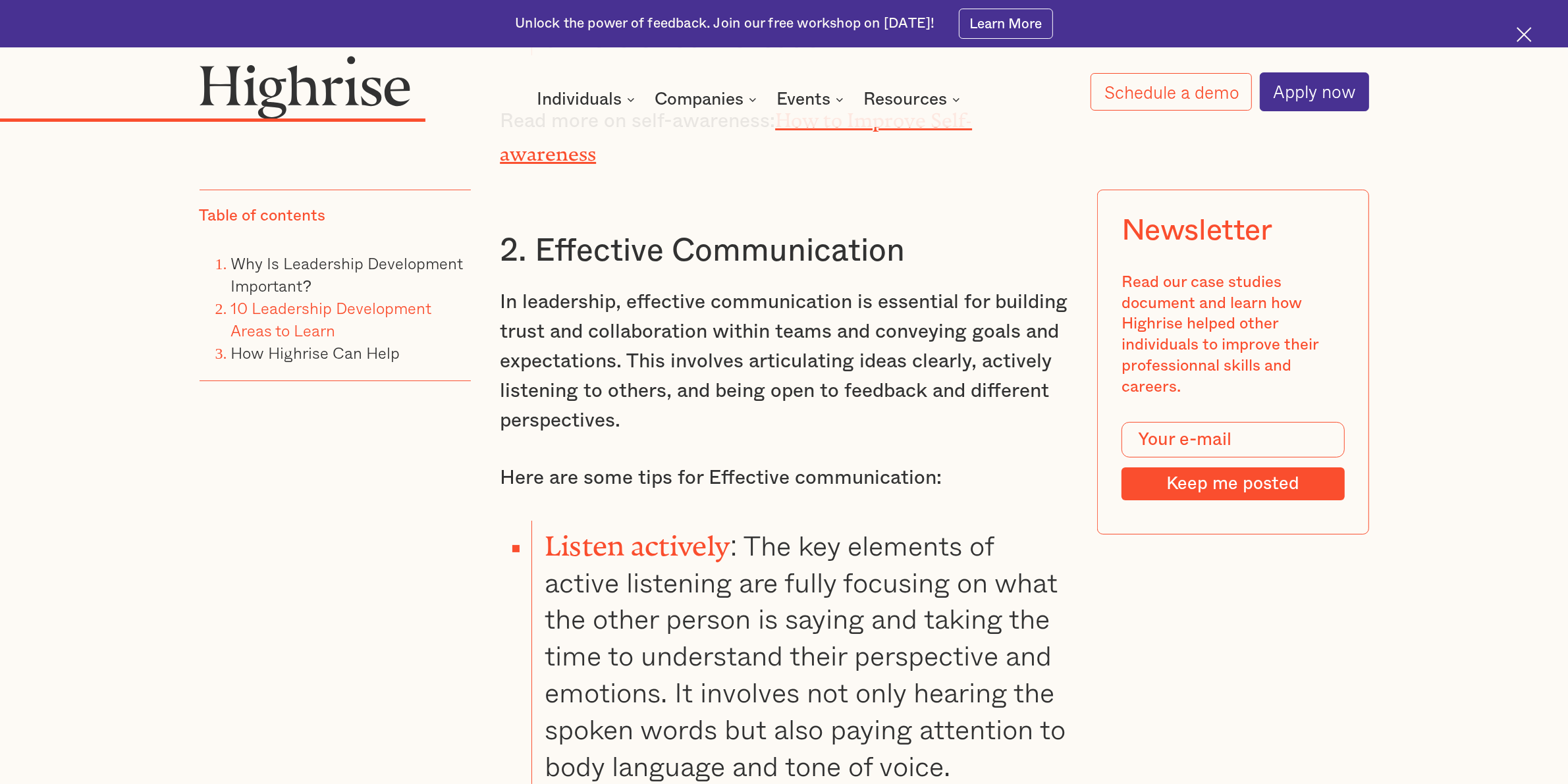
drag, startPoint x: 564, startPoint y: 418, endPoint x: 861, endPoint y: 441, distance: 297.9
drag, startPoint x: 784, startPoint y: 459, endPoint x: 830, endPoint y: 494, distance: 57.8
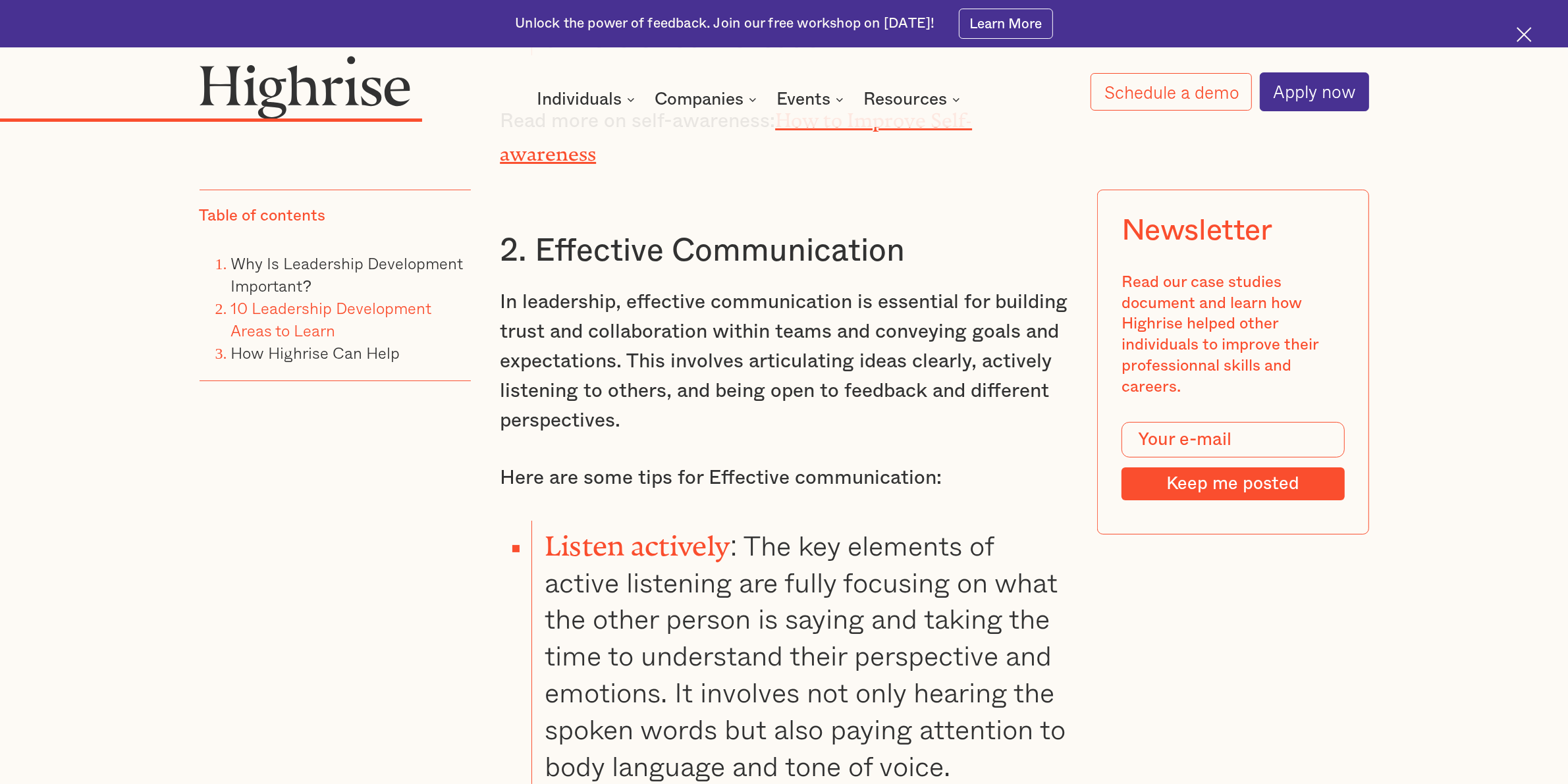
scroll to position [6582, 0]
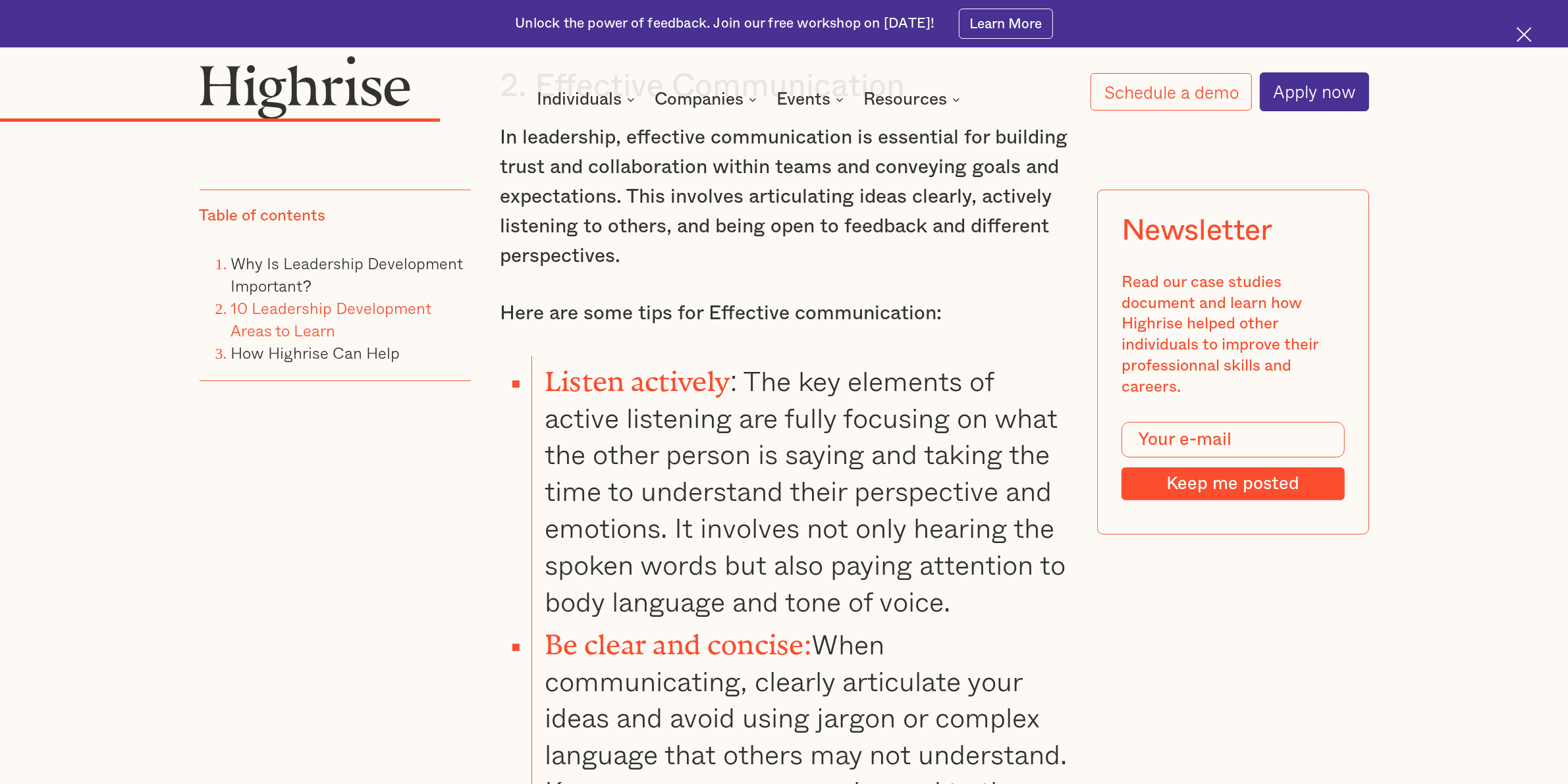
drag, startPoint x: 870, startPoint y: 359, endPoint x: 606, endPoint y: 402, distance: 267.5
drag, startPoint x: 872, startPoint y: 356, endPoint x: 927, endPoint y: 422, distance: 85.9
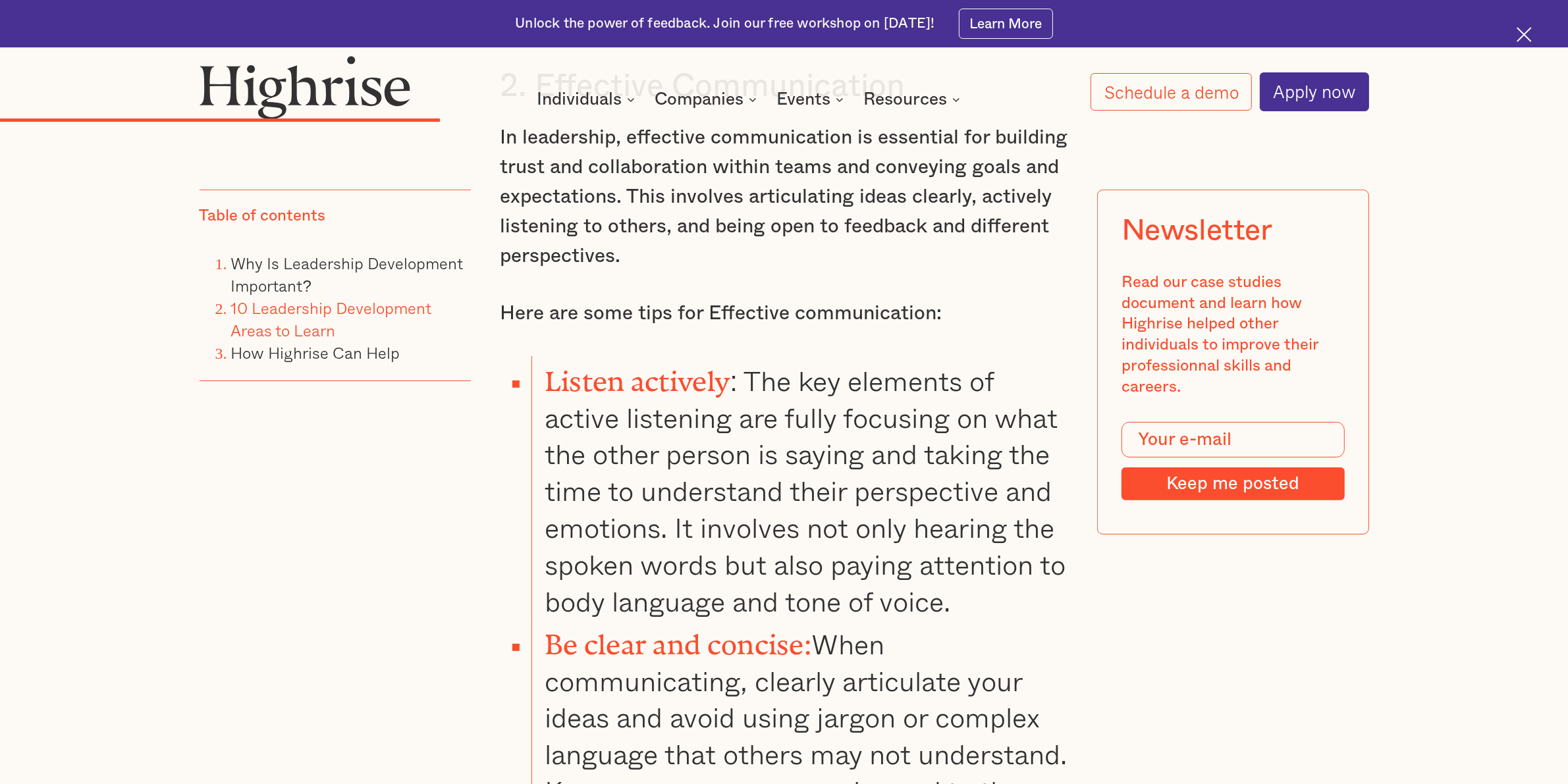
drag, startPoint x: 731, startPoint y: 443, endPoint x: 984, endPoint y: 492, distance: 257.7
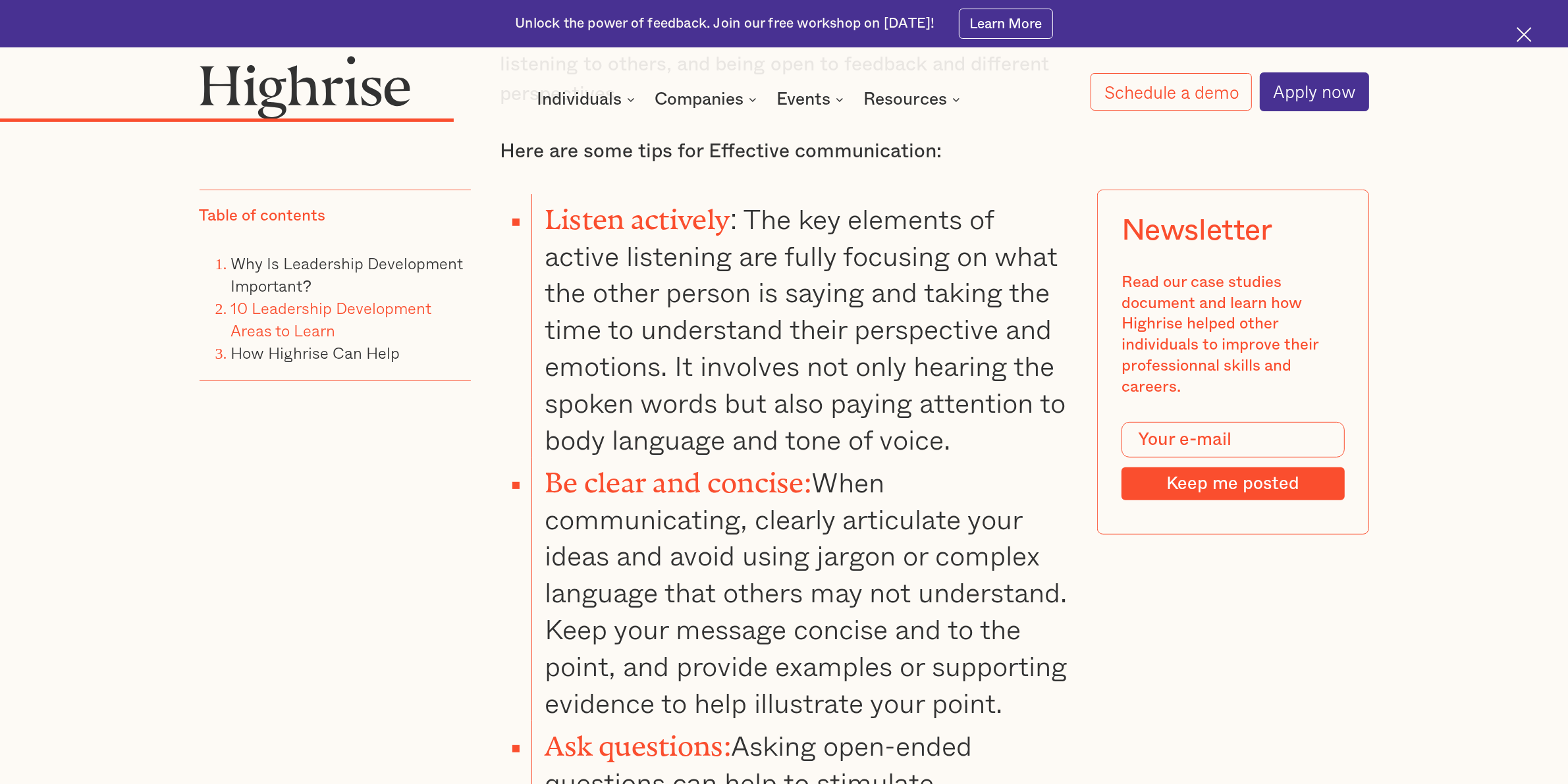
scroll to position [6746, 0]
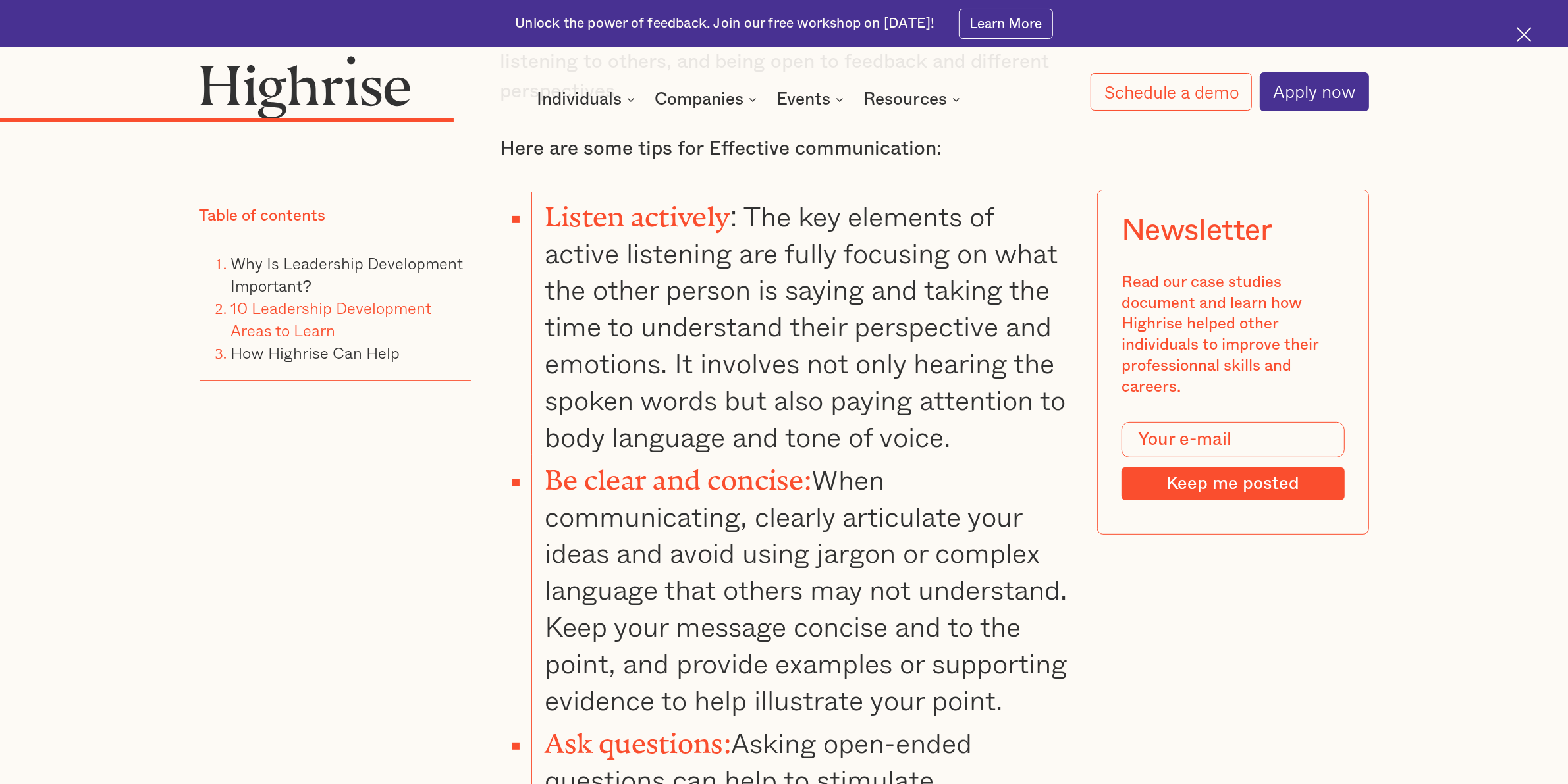
drag, startPoint x: 758, startPoint y: 472, endPoint x: 866, endPoint y: 541, distance: 128.2
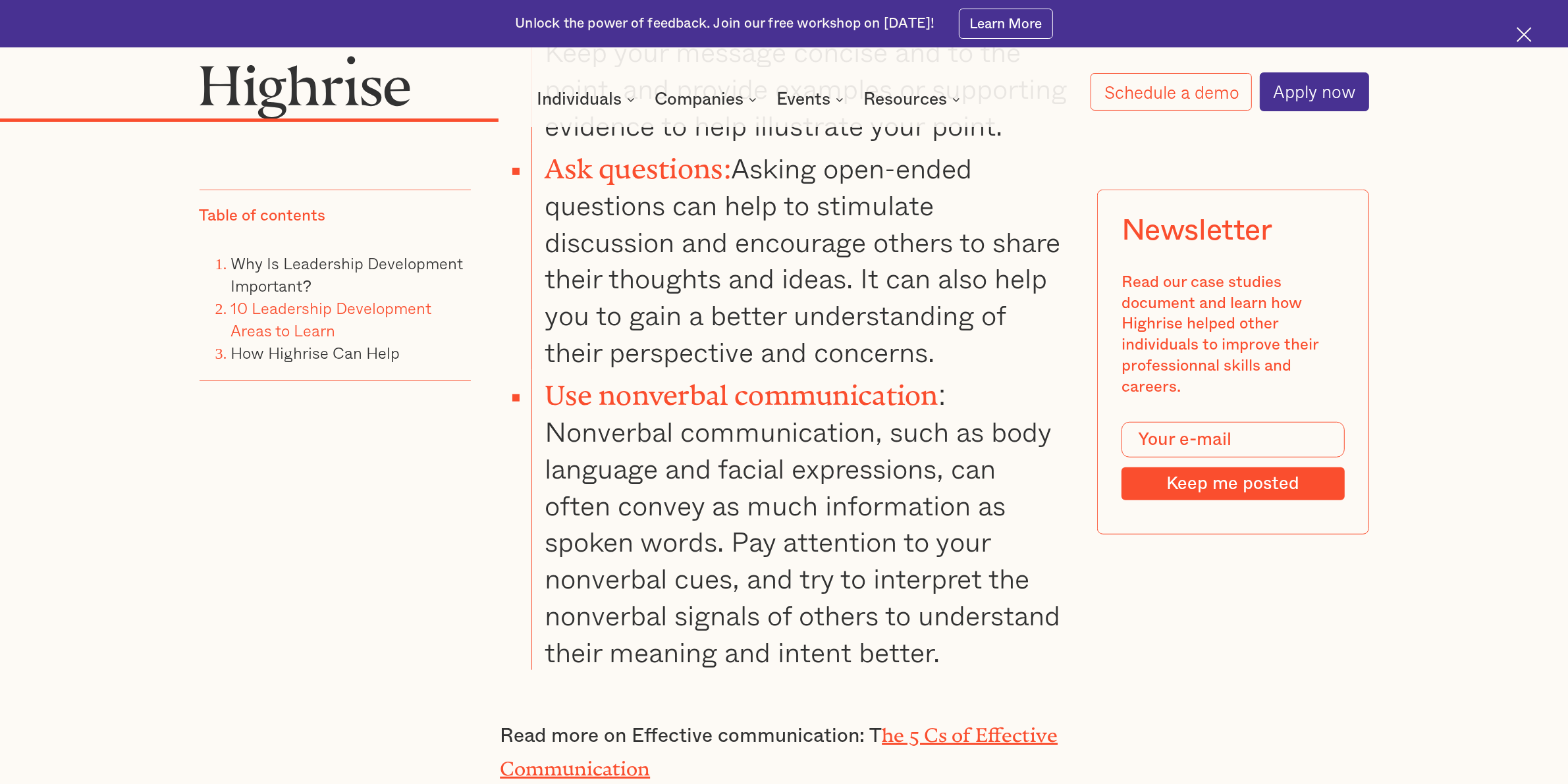
scroll to position [7322, 0]
drag, startPoint x: 550, startPoint y: 335, endPoint x: 567, endPoint y: 339, distance: 17.5
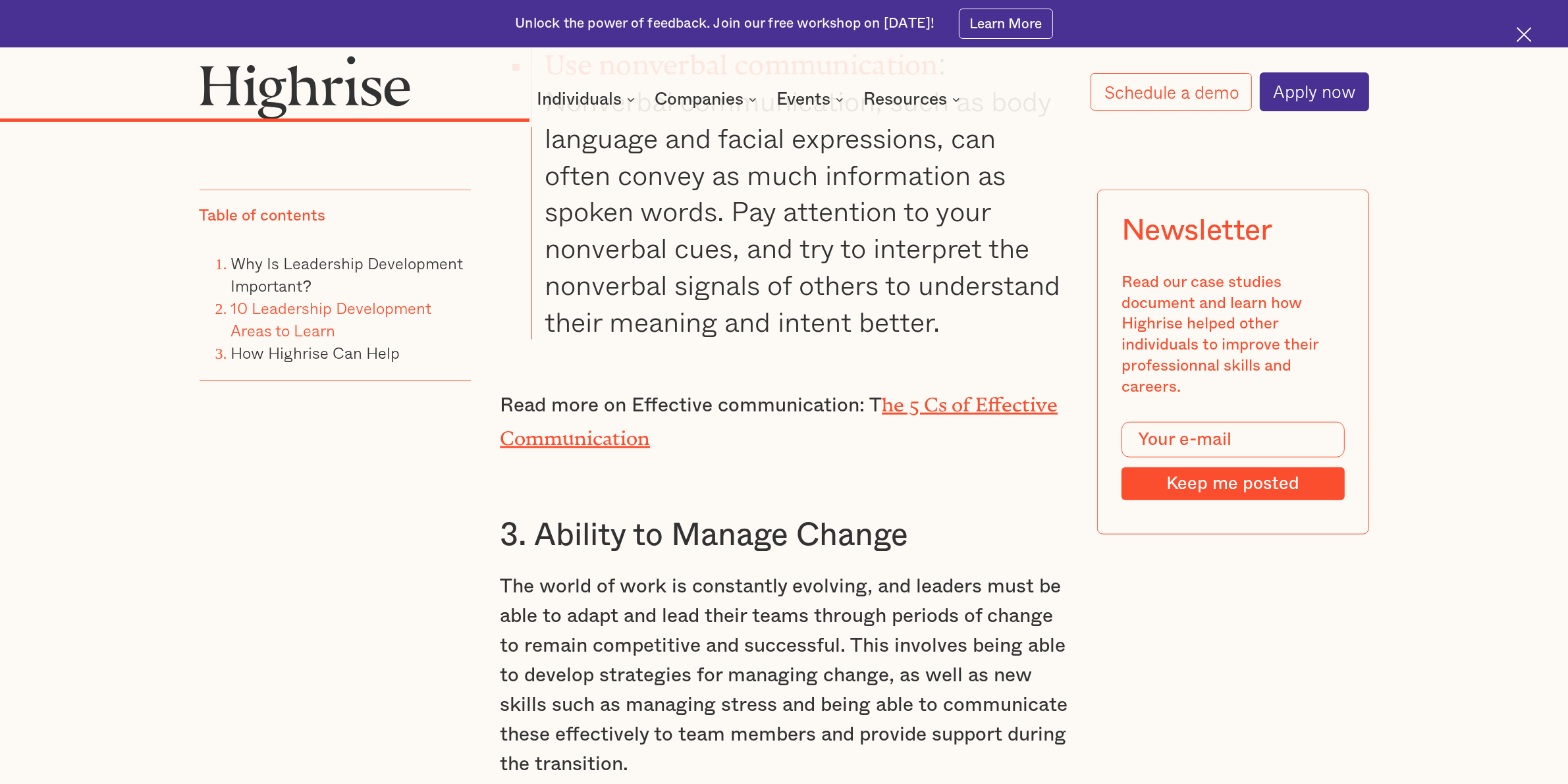
scroll to position [7240, 0]
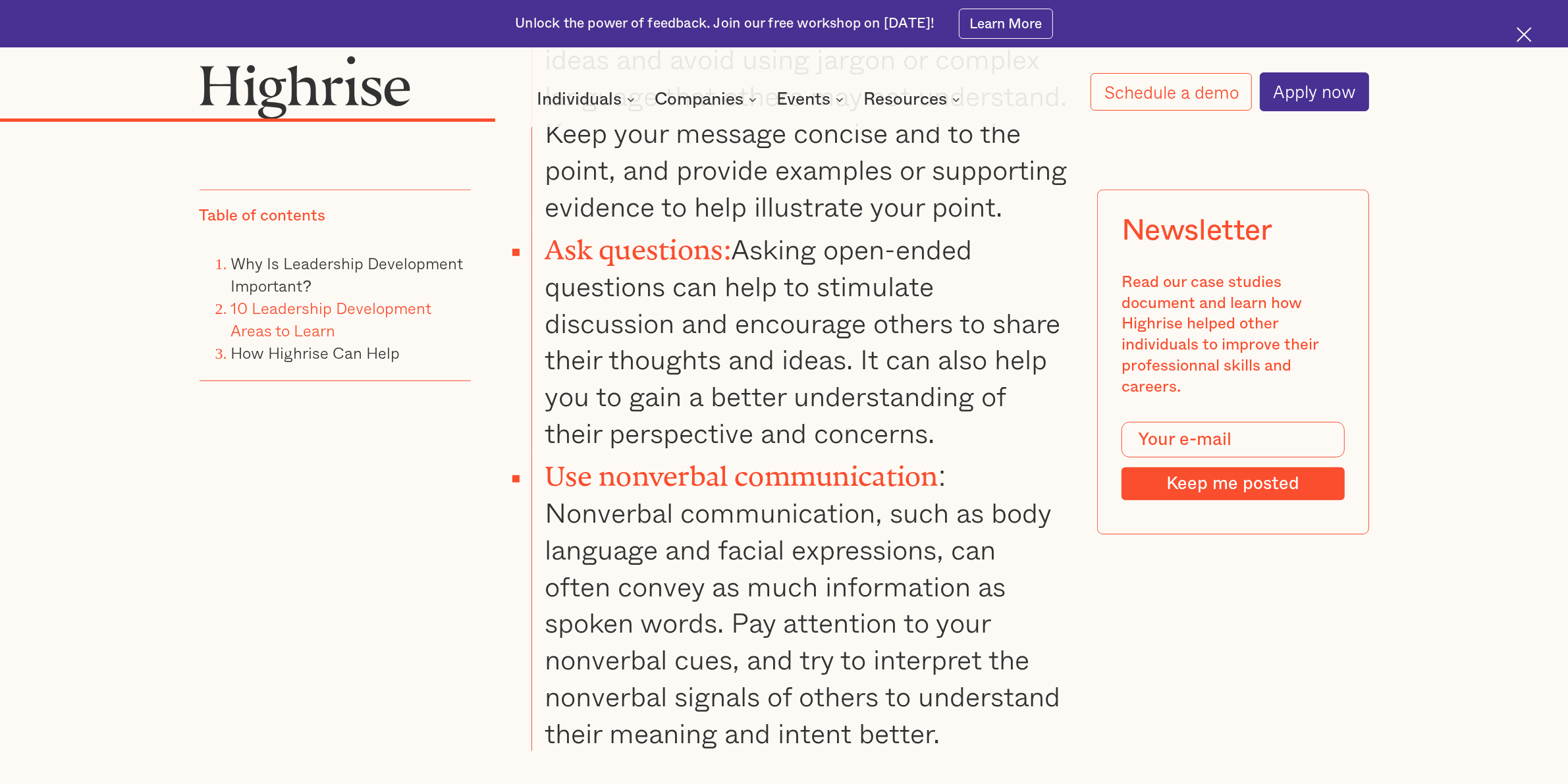
drag, startPoint x: 715, startPoint y: 458, endPoint x: 988, endPoint y: 609, distance: 312.0
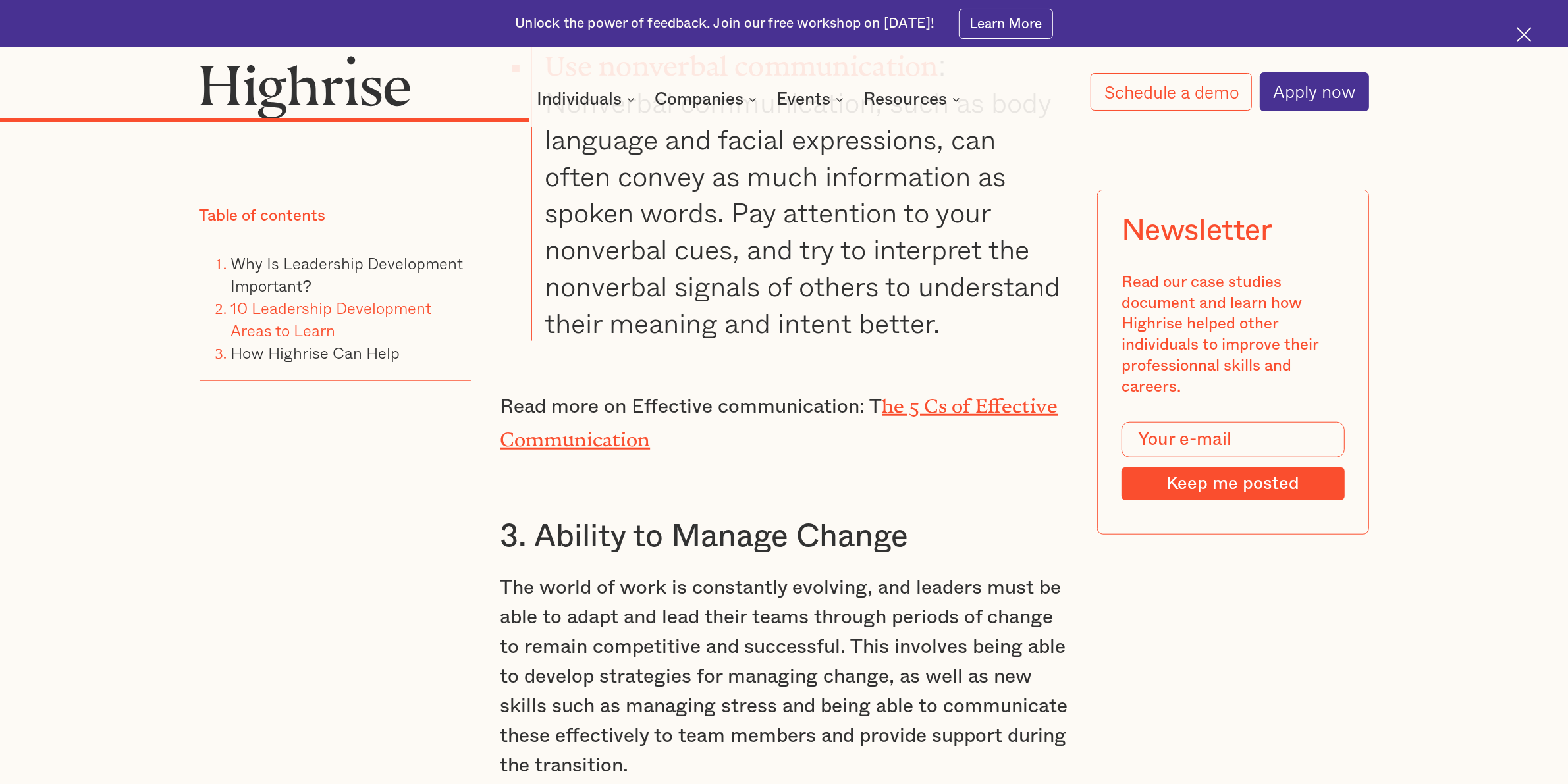
scroll to position [7651, 0]
drag, startPoint x: 551, startPoint y: 268, endPoint x: 656, endPoint y: 388, distance: 159.5
drag, startPoint x: 832, startPoint y: 274, endPoint x: 539, endPoint y: 280, distance: 293.1
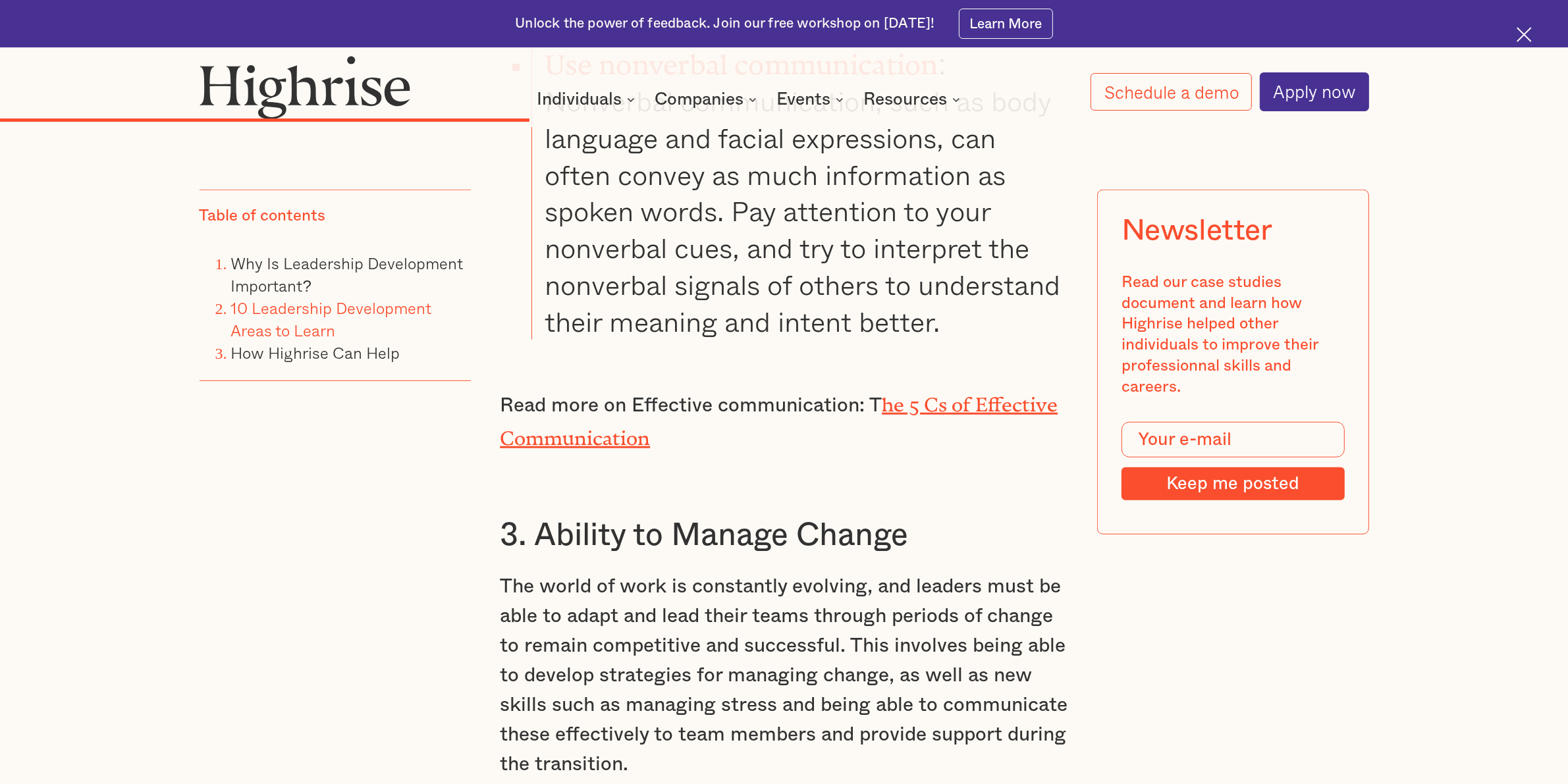
drag, startPoint x: 779, startPoint y: 341, endPoint x: 1037, endPoint y: 465, distance: 286.3
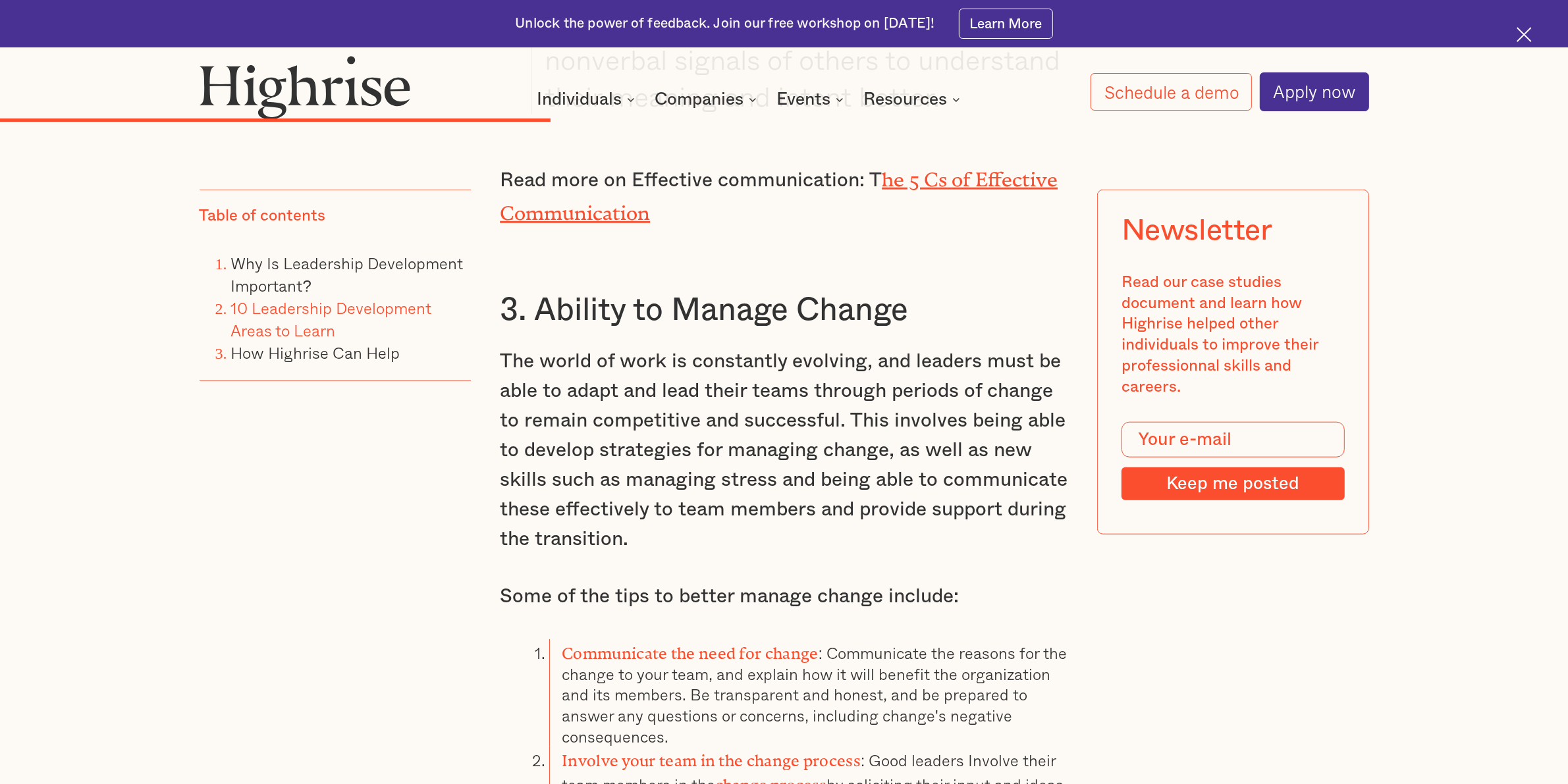
scroll to position [7898, 0]
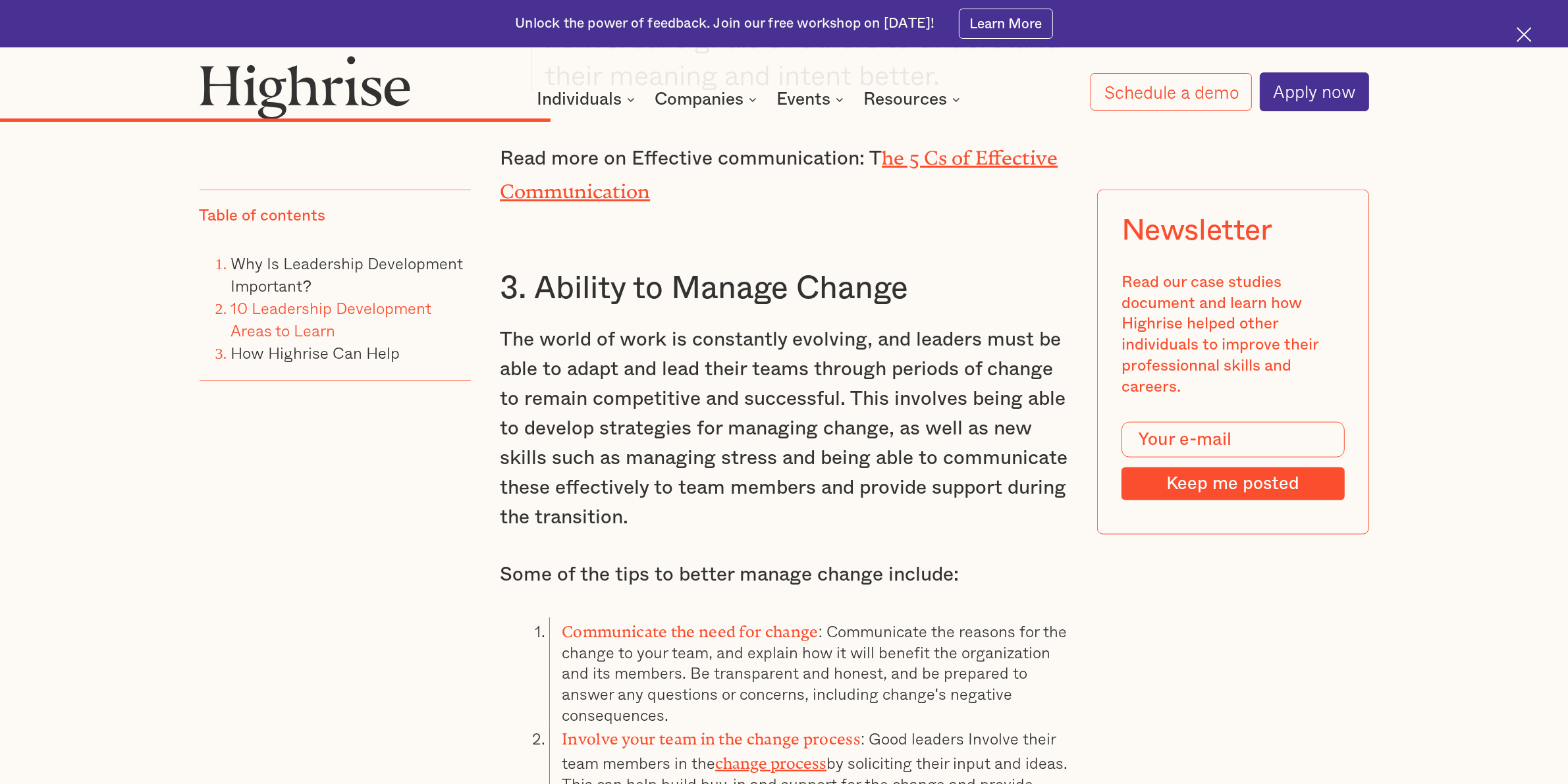
drag, startPoint x: 921, startPoint y: 245, endPoint x: 729, endPoint y: 308, distance: 202.1
drag, startPoint x: 551, startPoint y: 238, endPoint x: 897, endPoint y: 244, distance: 346.1
drag, startPoint x: 595, startPoint y: 389, endPoint x: 997, endPoint y: 394, distance: 402.0
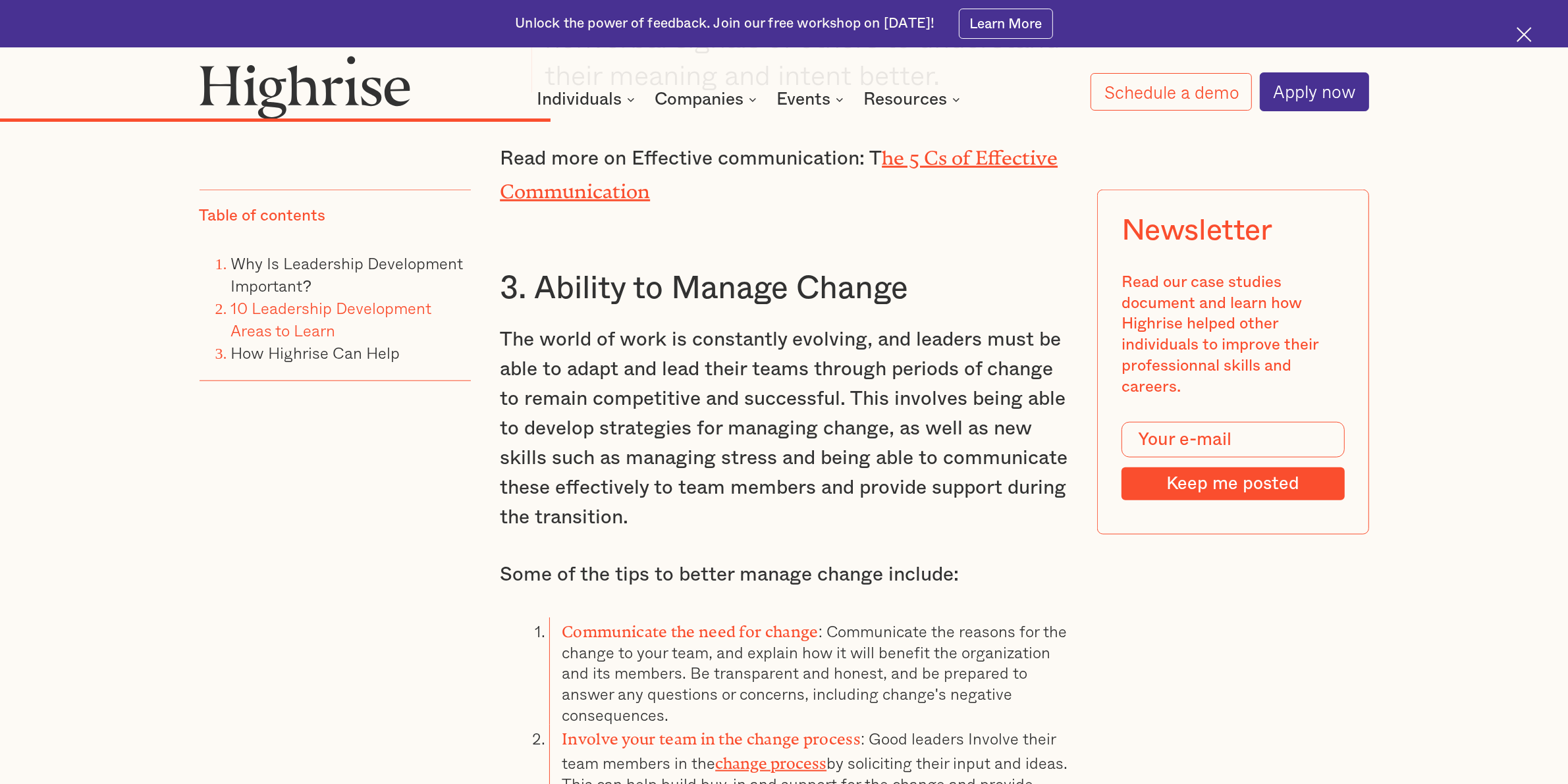
drag, startPoint x: 617, startPoint y: 314, endPoint x: 964, endPoint y: 365, distance: 350.7
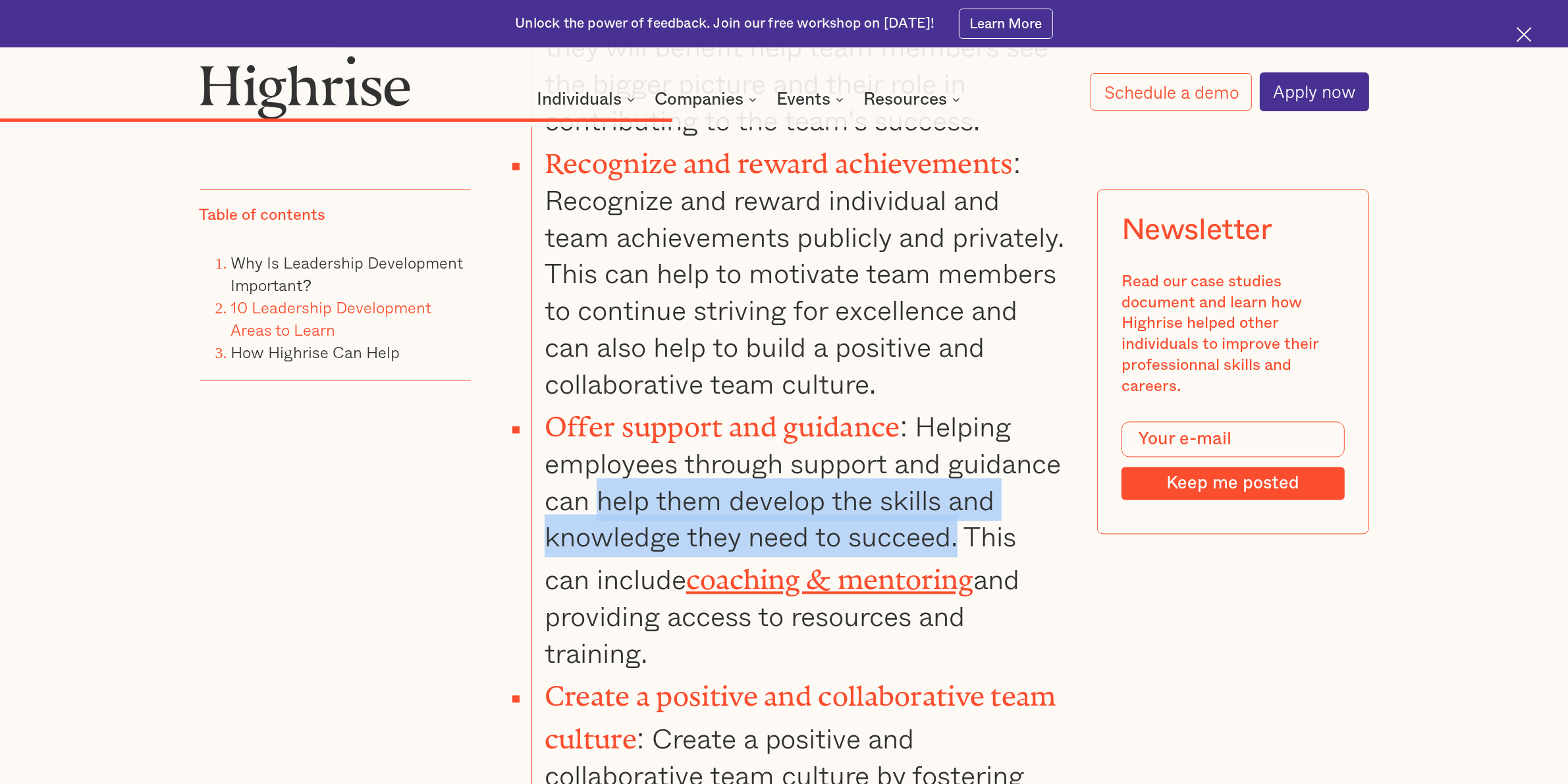
scroll to position [9461, 0]
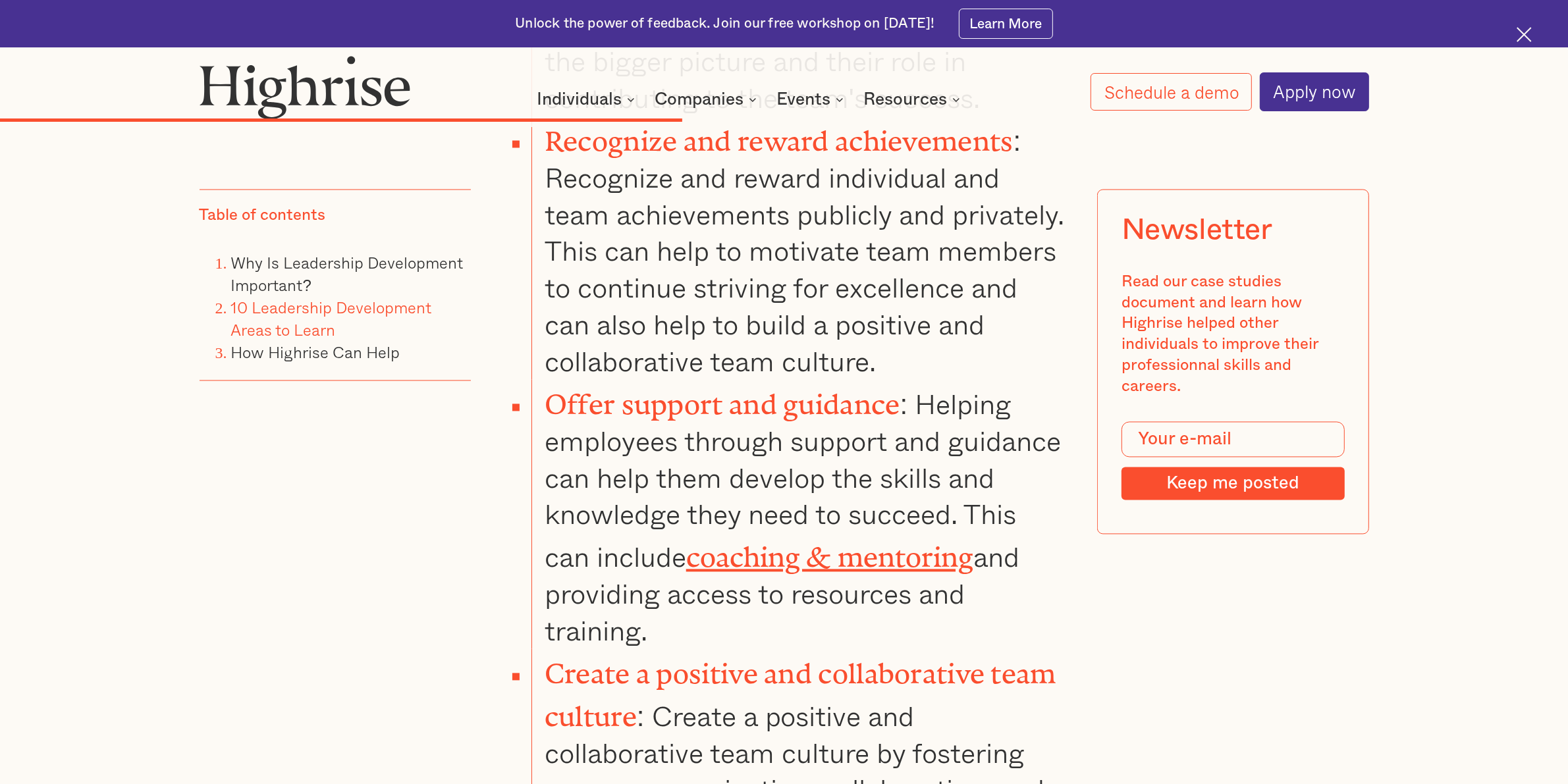
drag, startPoint x: 546, startPoint y: 260, endPoint x: 941, endPoint y: 267, distance: 395.1
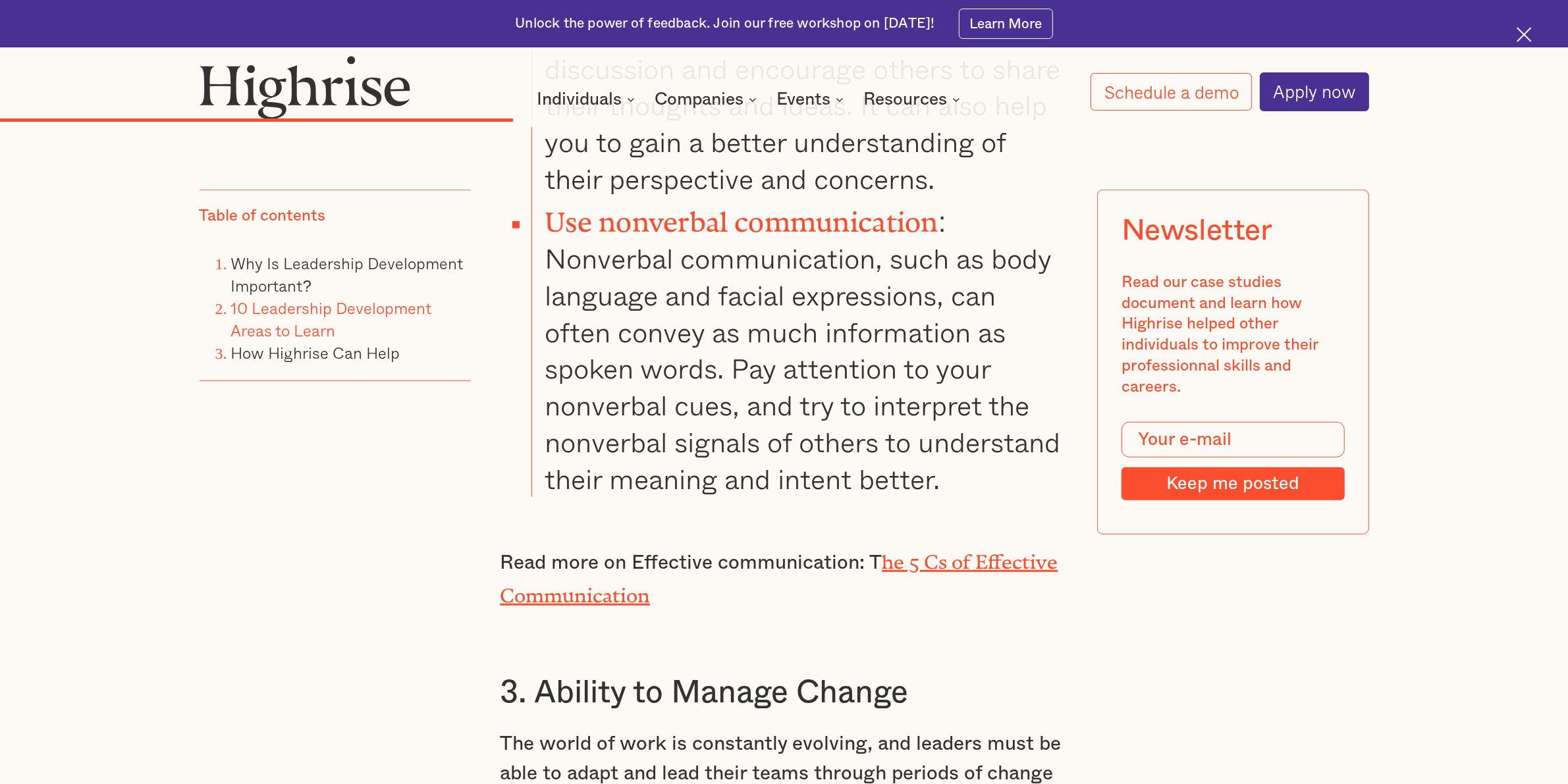
scroll to position [7404, 0]
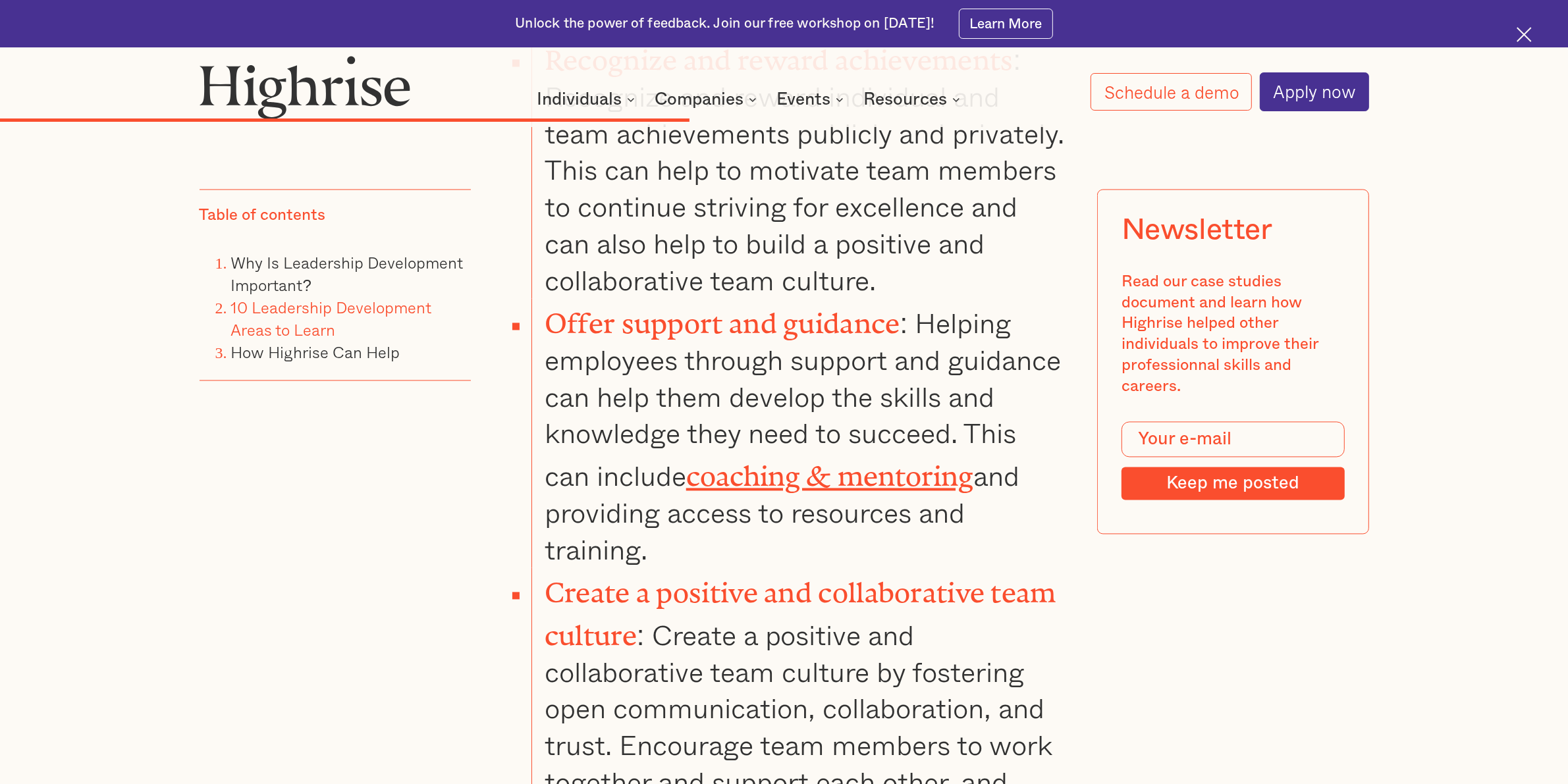
scroll to position [9543, 0]
drag, startPoint x: 548, startPoint y: 172, endPoint x: 936, endPoint y: 183, distance: 388.2
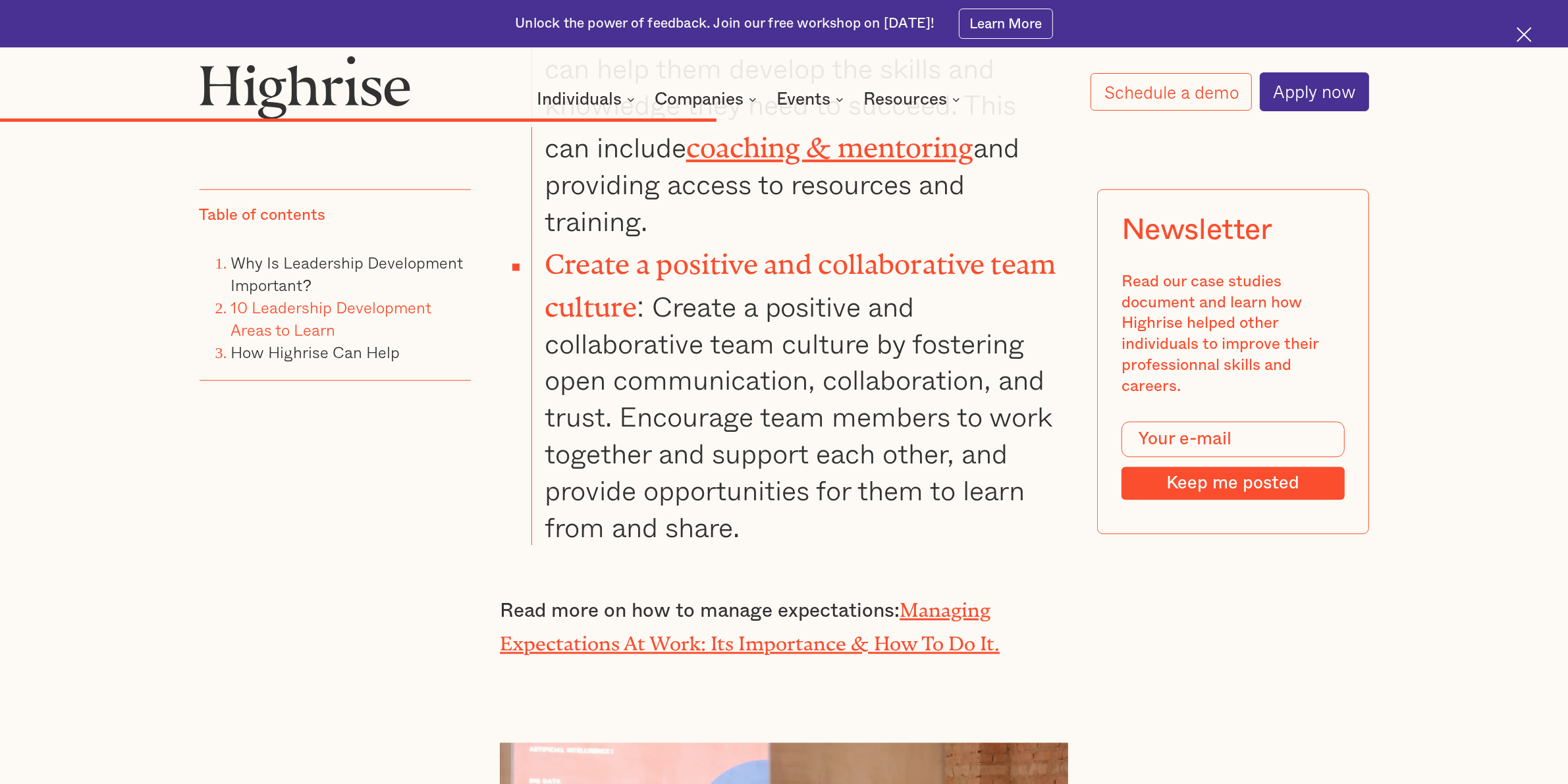
scroll to position [9872, 0]
drag, startPoint x: 549, startPoint y: 436, endPoint x: 714, endPoint y: 543, distance: 196.7
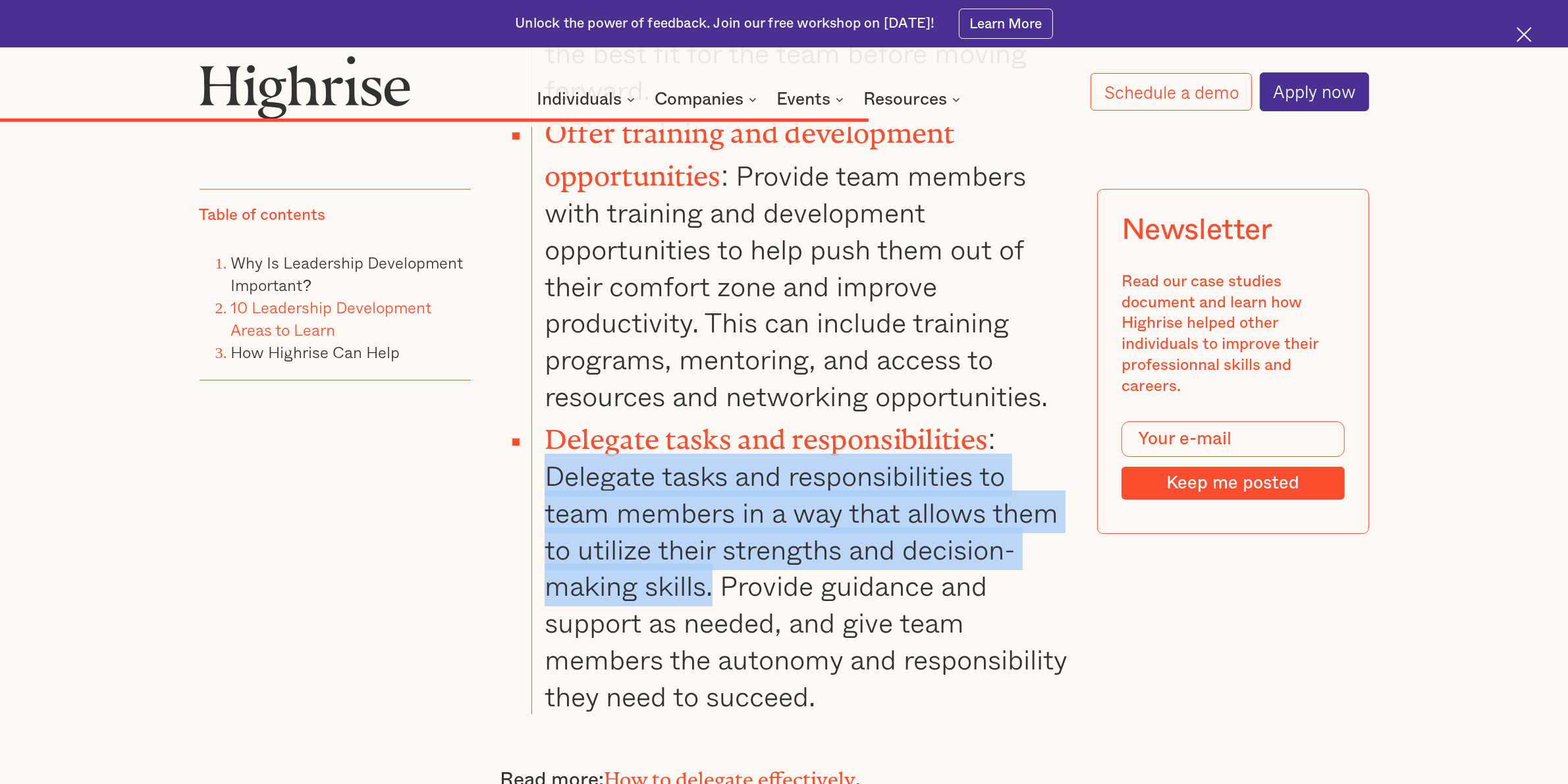
scroll to position [11600, 0]
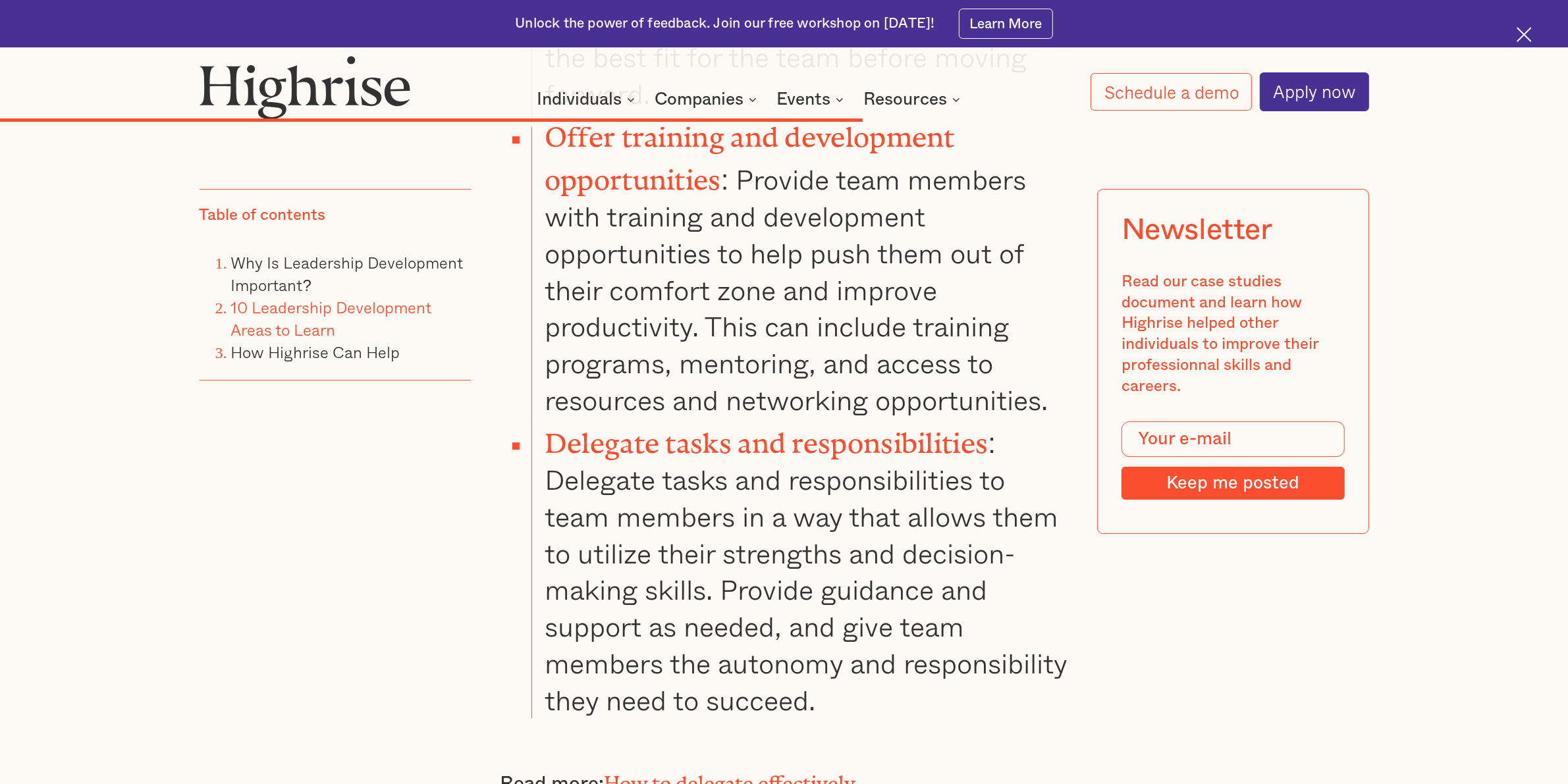
drag, startPoint x: 498, startPoint y: 327, endPoint x: 863, endPoint y: 452, distance: 385.8
click at [863, 452] on div "“ Leadership and learning are indispensable to each other .”- [PERSON_NAME] As …" at bounding box center [784, 45] width 1169 height 20642
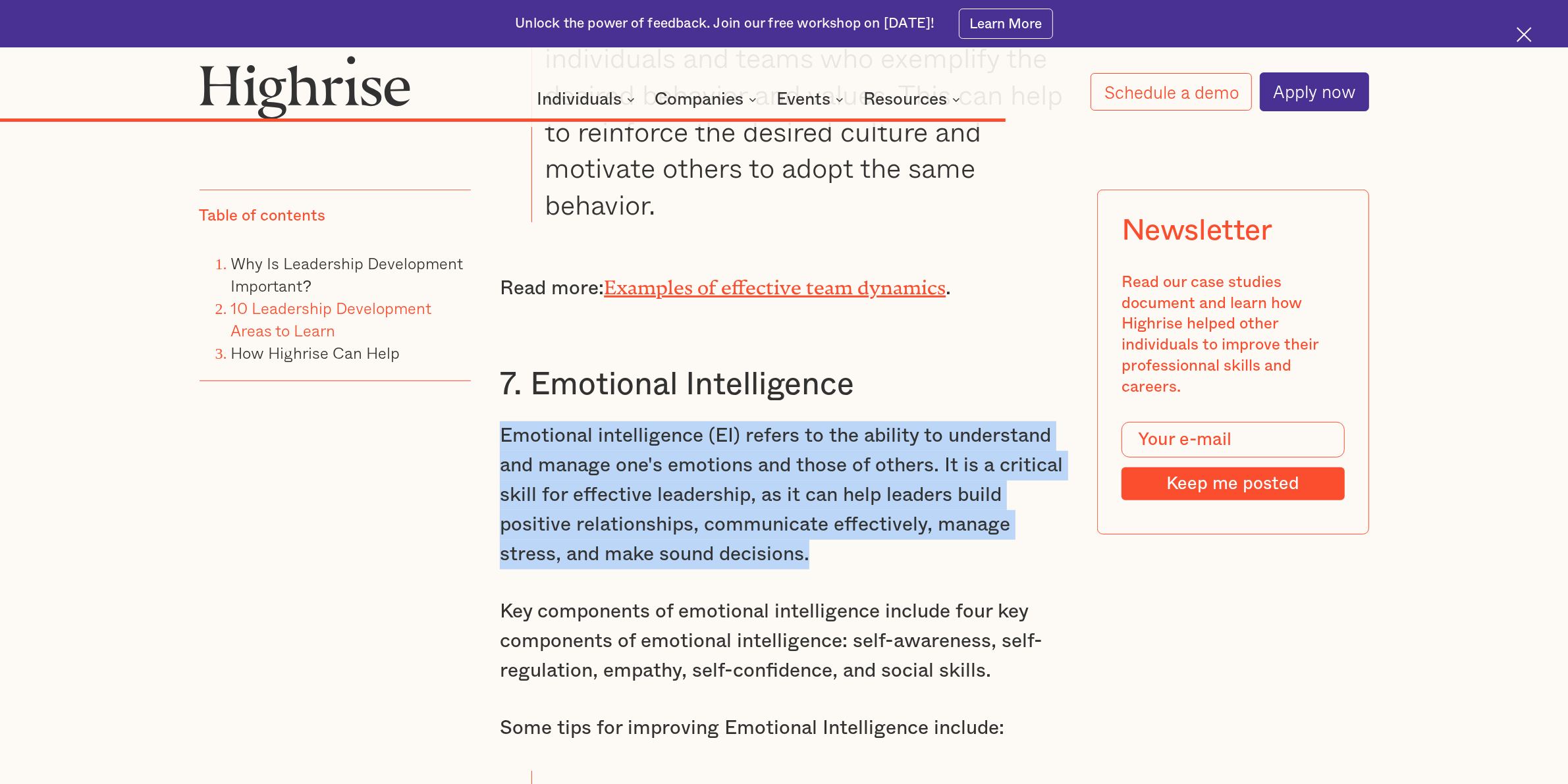
scroll to position [13245, 0]
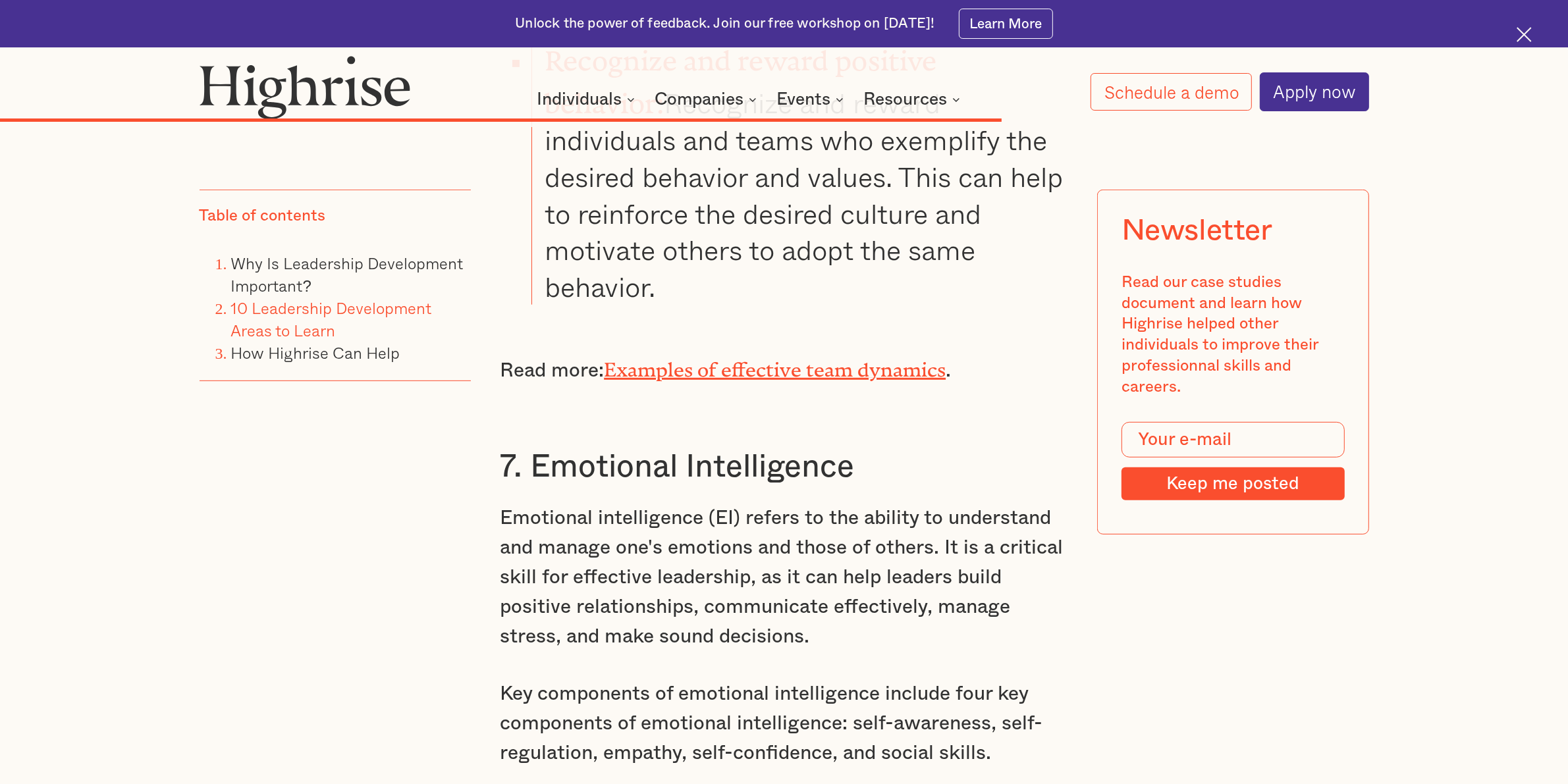
drag, startPoint x: 501, startPoint y: 228, endPoint x: 727, endPoint y: 288, distance: 233.8
drag, startPoint x: 553, startPoint y: 466, endPoint x: 740, endPoint y: 491, distance: 188.7
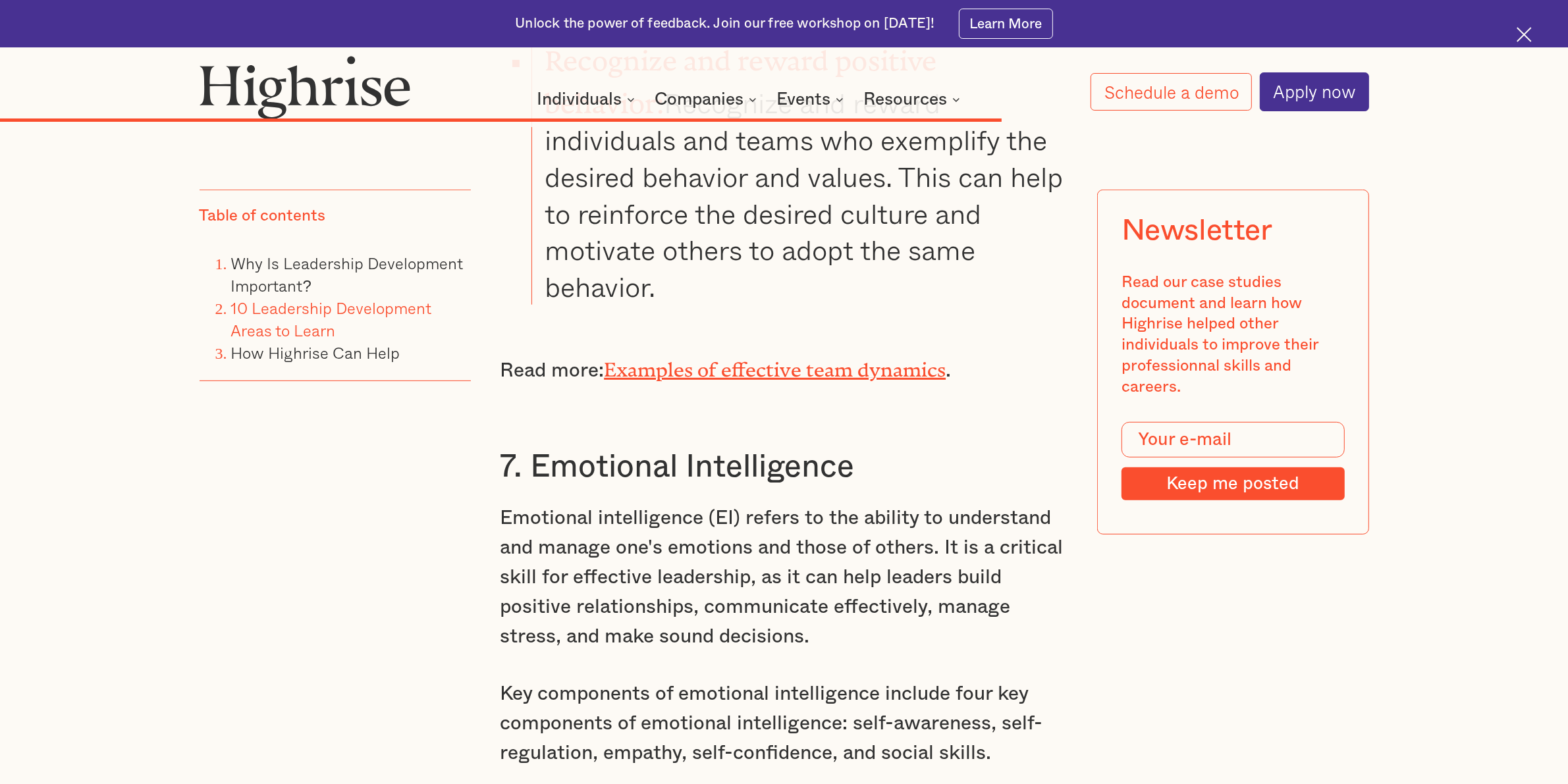
drag, startPoint x: 541, startPoint y: 491, endPoint x: 964, endPoint y: 491, distance: 423.0
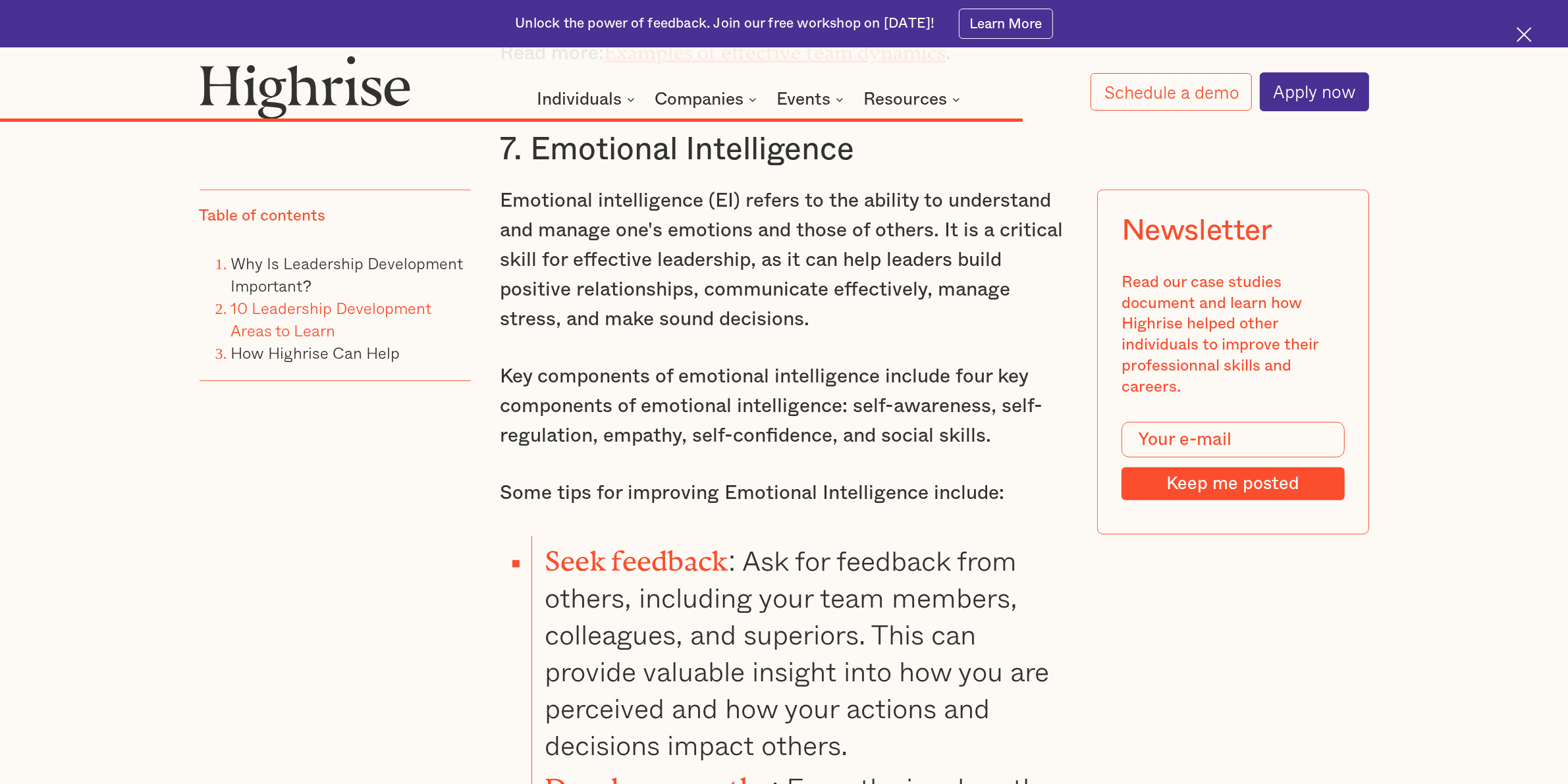
scroll to position [13574, 0]
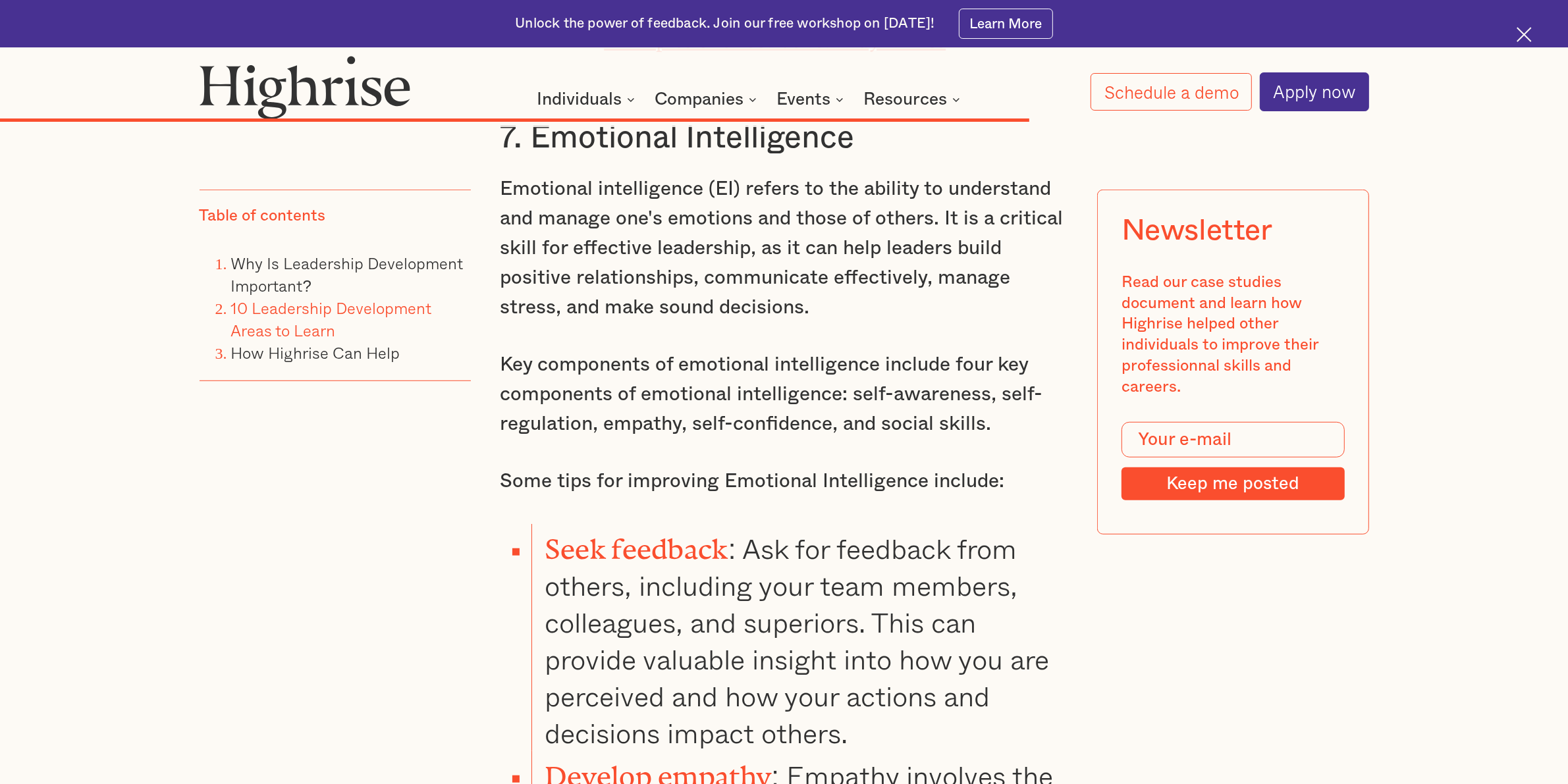
drag, startPoint x: 798, startPoint y: 353, endPoint x: 866, endPoint y: 395, distance: 79.9
drag, startPoint x: 748, startPoint y: 465, endPoint x: 669, endPoint y: 508, distance: 89.9
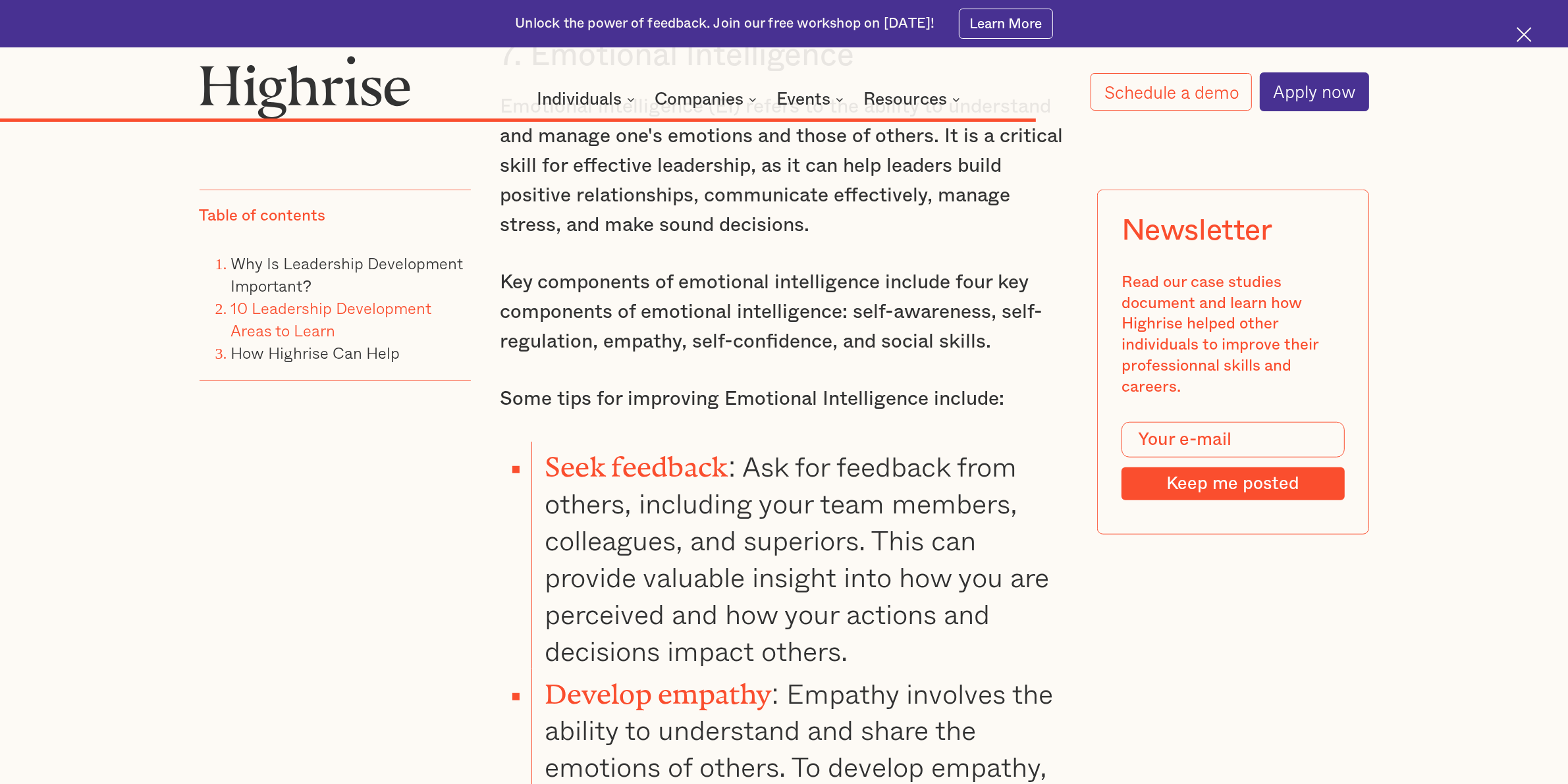
drag, startPoint x: 702, startPoint y: 494, endPoint x: 616, endPoint y: 527, distance: 92.1
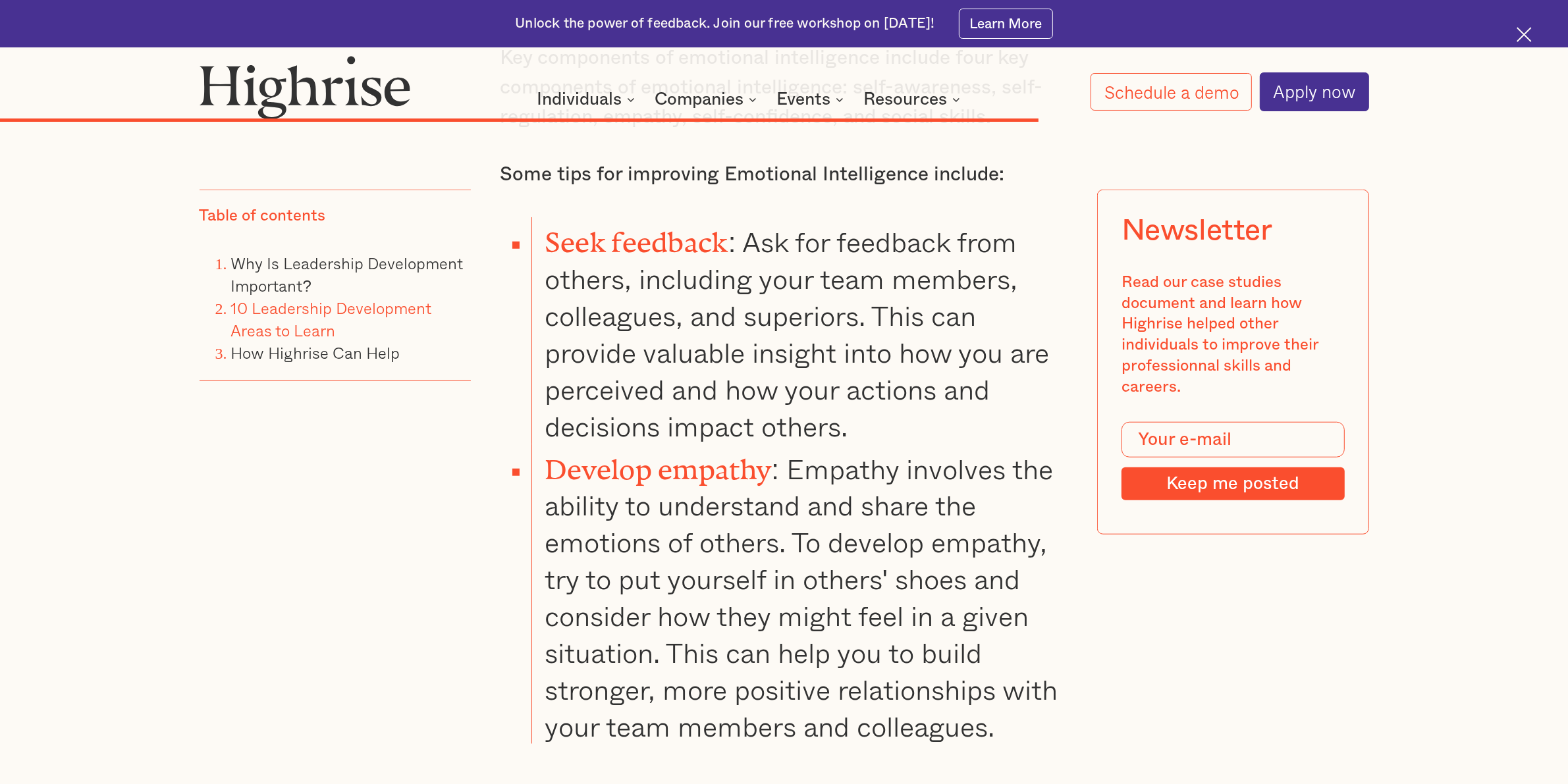
scroll to position [13904, 0]
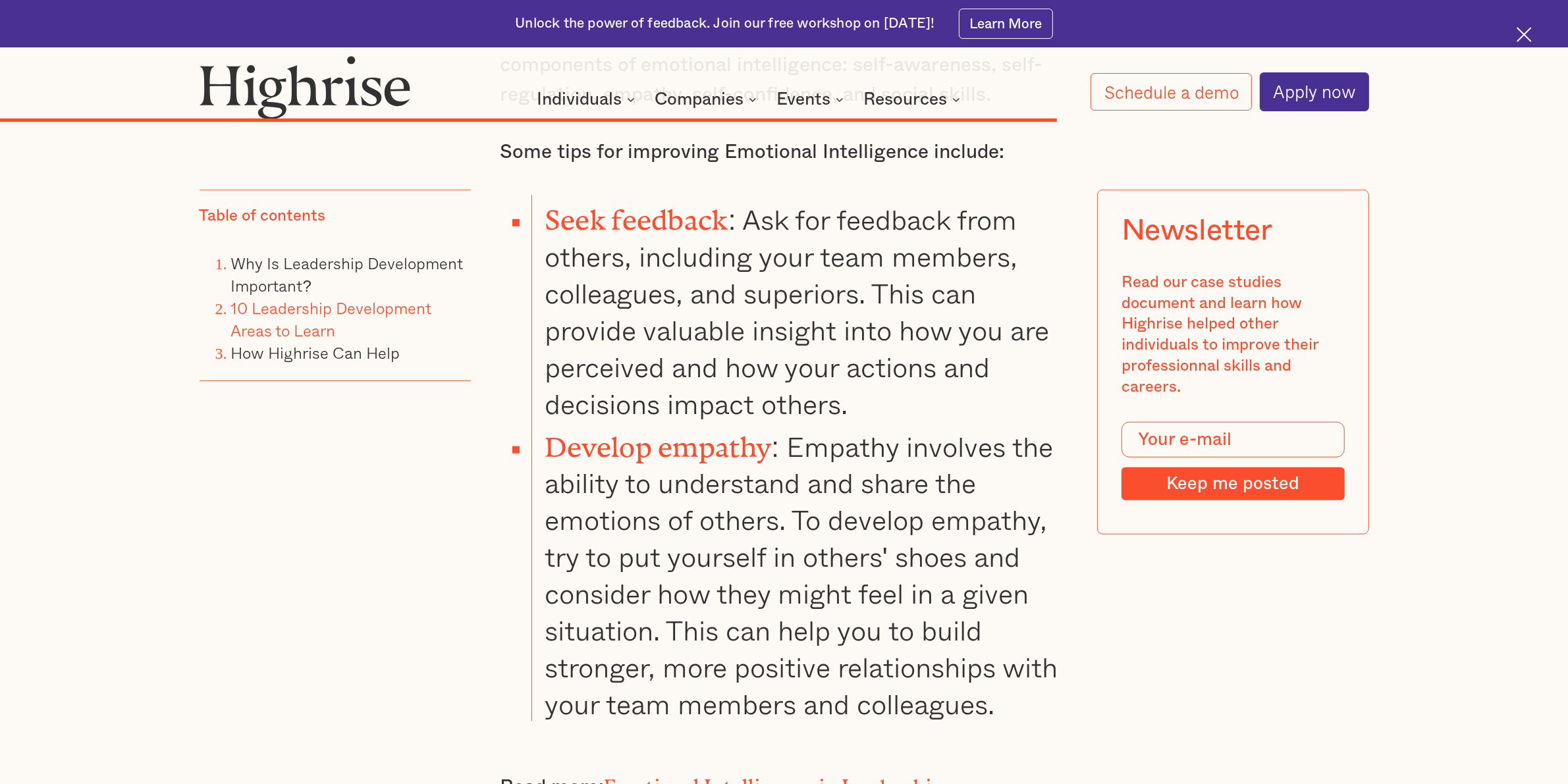
drag, startPoint x: 963, startPoint y: 388, endPoint x: 787, endPoint y: 437, distance: 182.7
drag, startPoint x: 752, startPoint y: 510, endPoint x: 864, endPoint y: 623, distance: 159.1
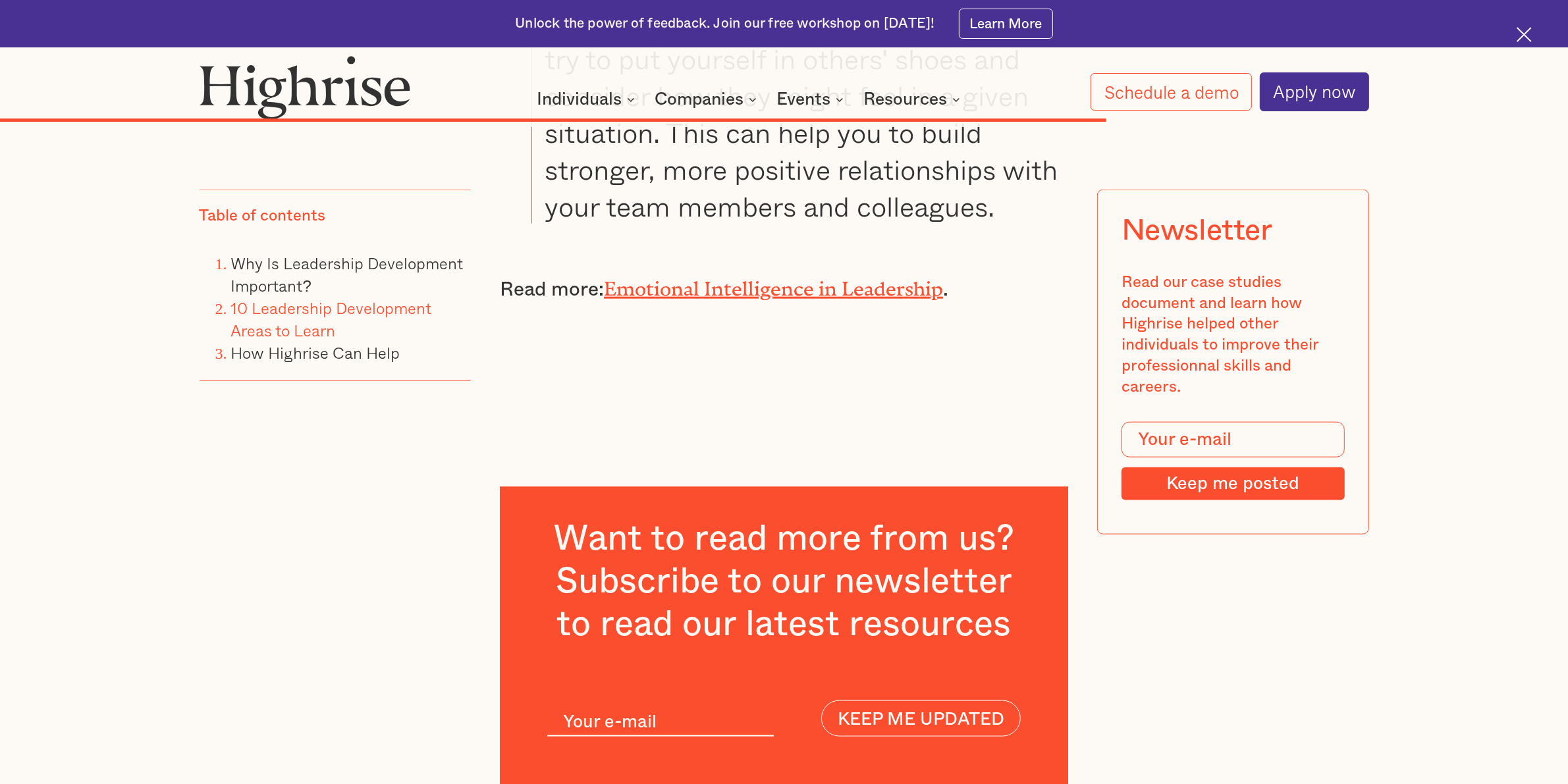
scroll to position [14397, 0]
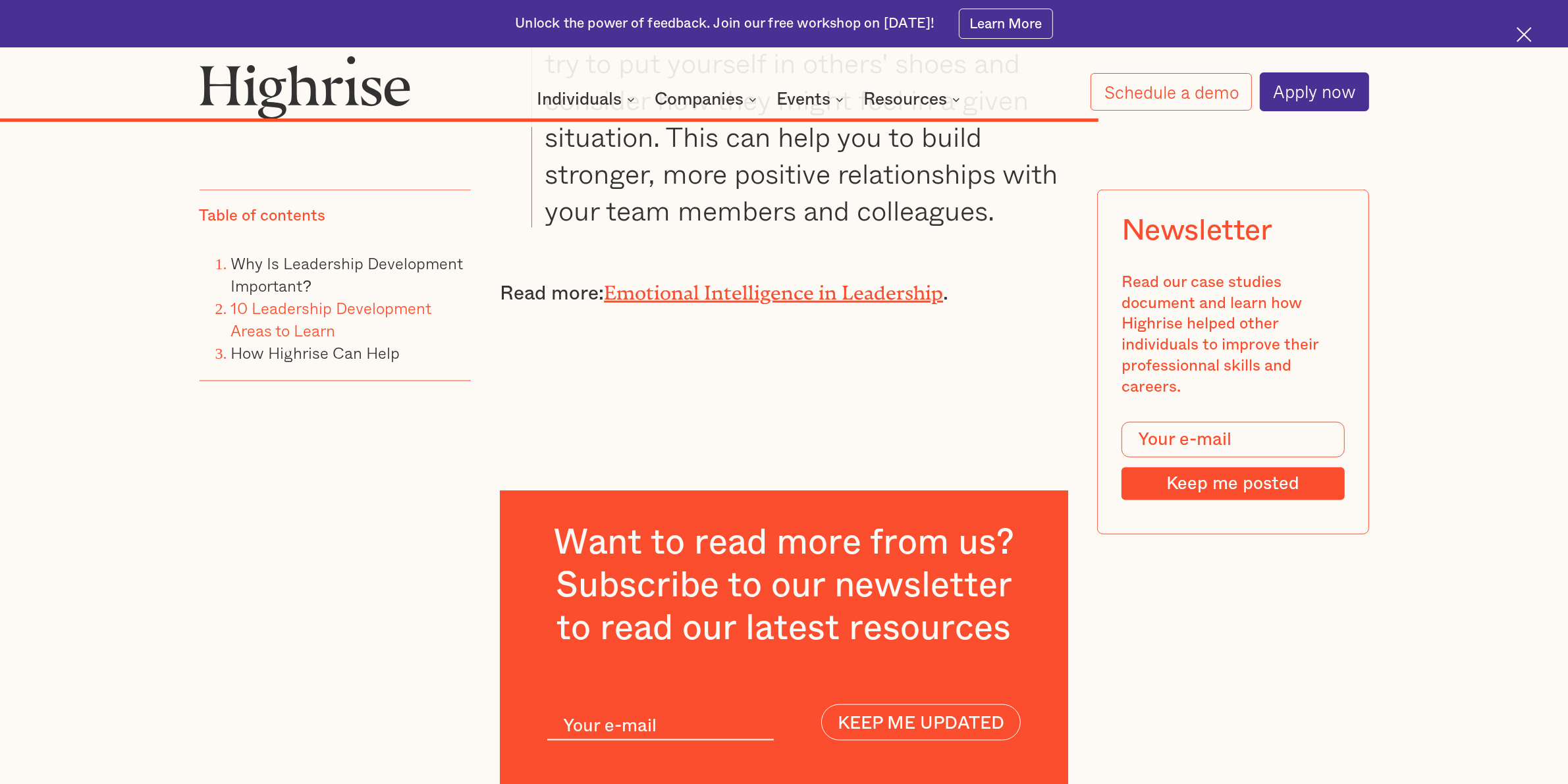
drag, startPoint x: 504, startPoint y: 356, endPoint x: 617, endPoint y: 385, distance: 116.7
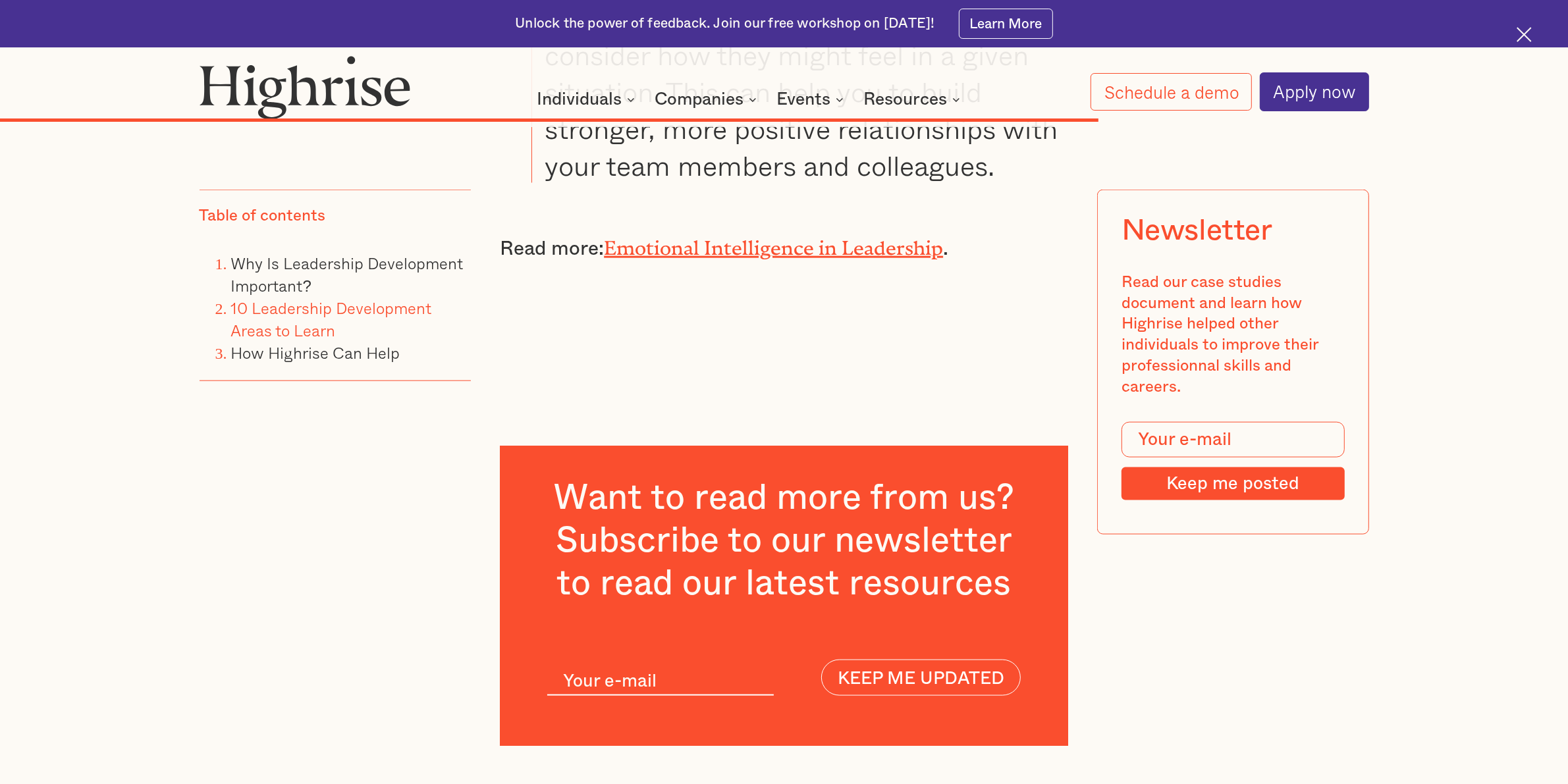
scroll to position [14479, 0]
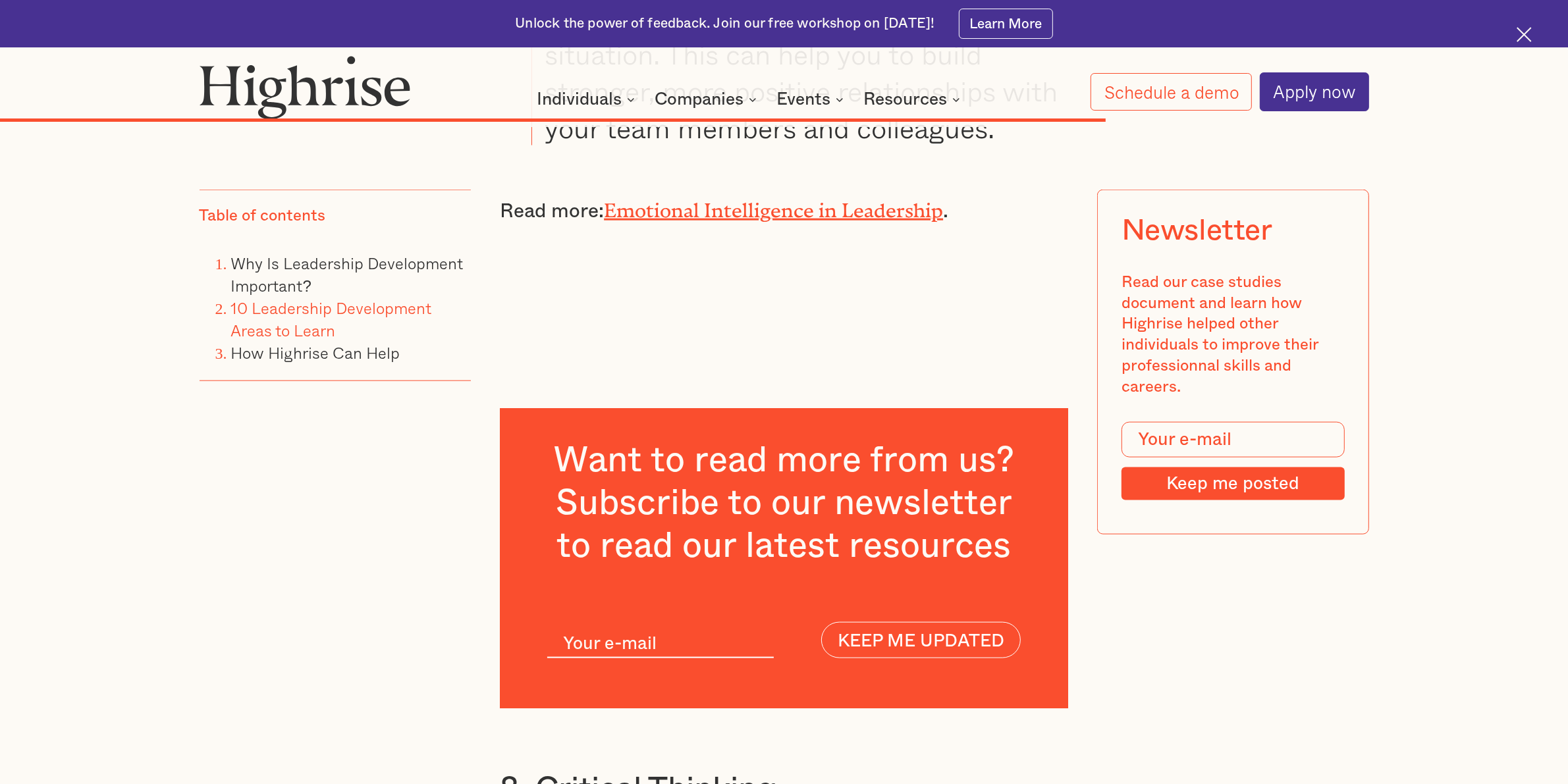
drag, startPoint x: 747, startPoint y: 417, endPoint x: 838, endPoint y: 461, distance: 101.1
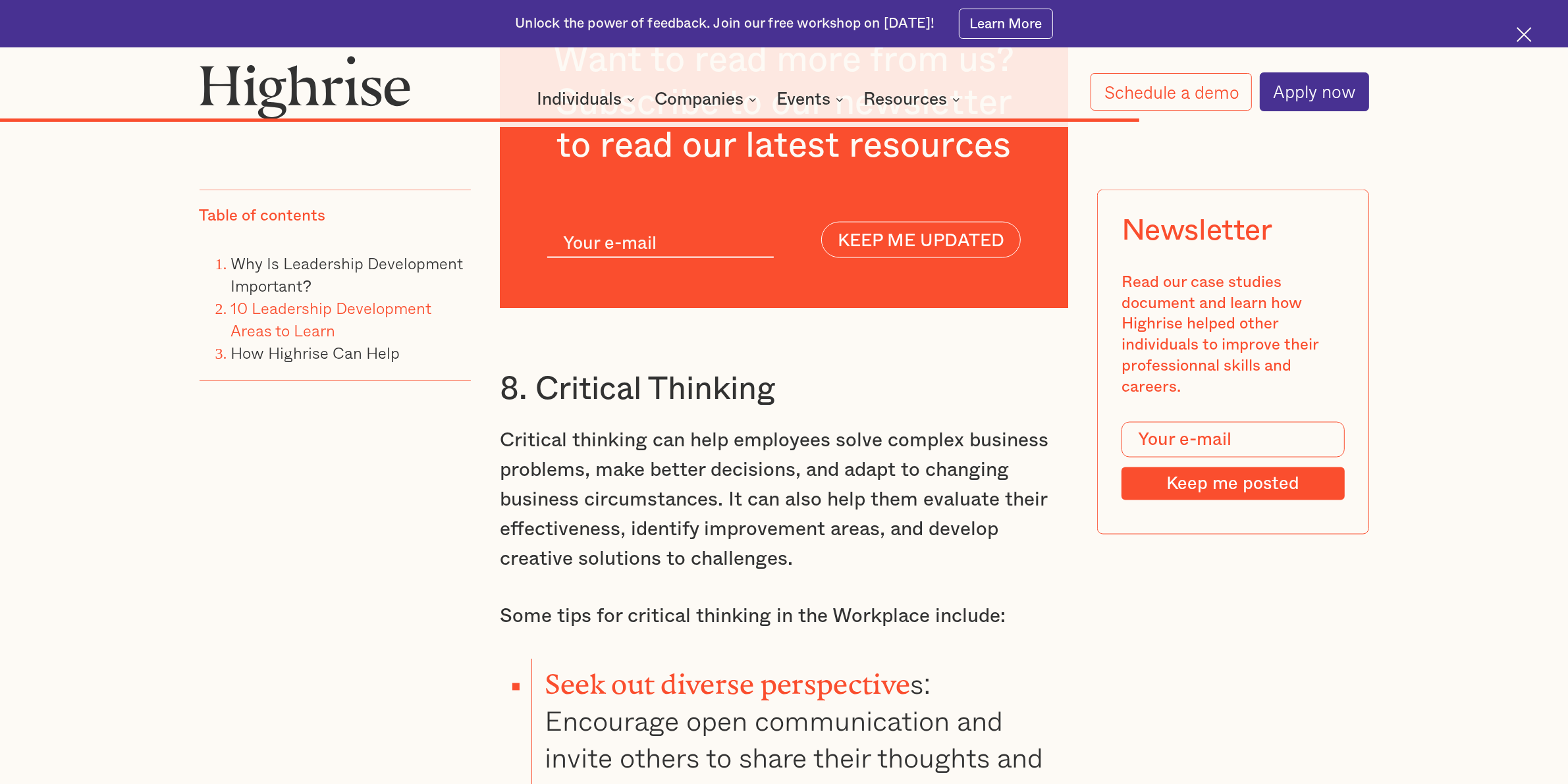
scroll to position [14890, 0]
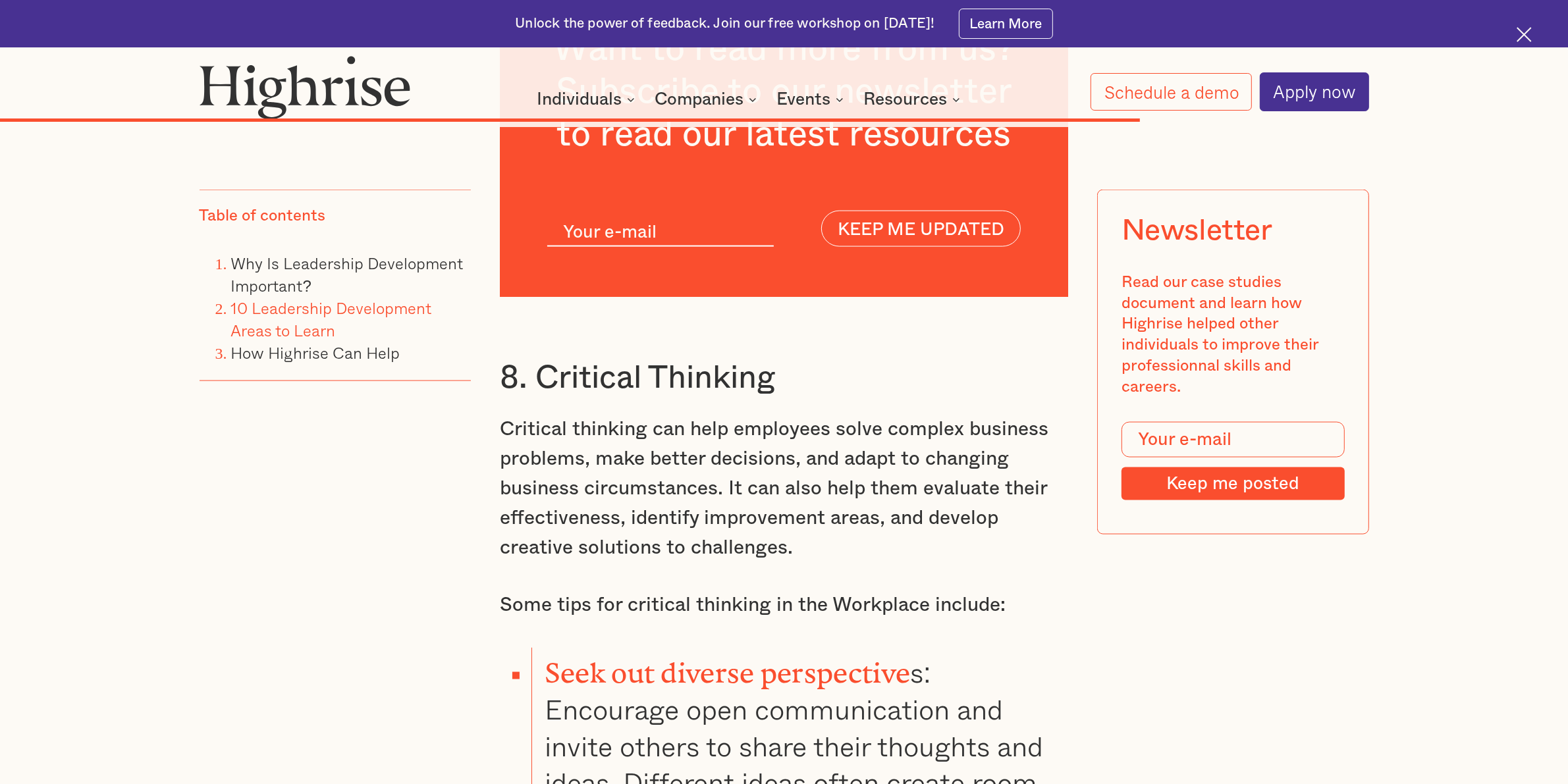
drag, startPoint x: 690, startPoint y: 210, endPoint x: 659, endPoint y: 299, distance: 94.2
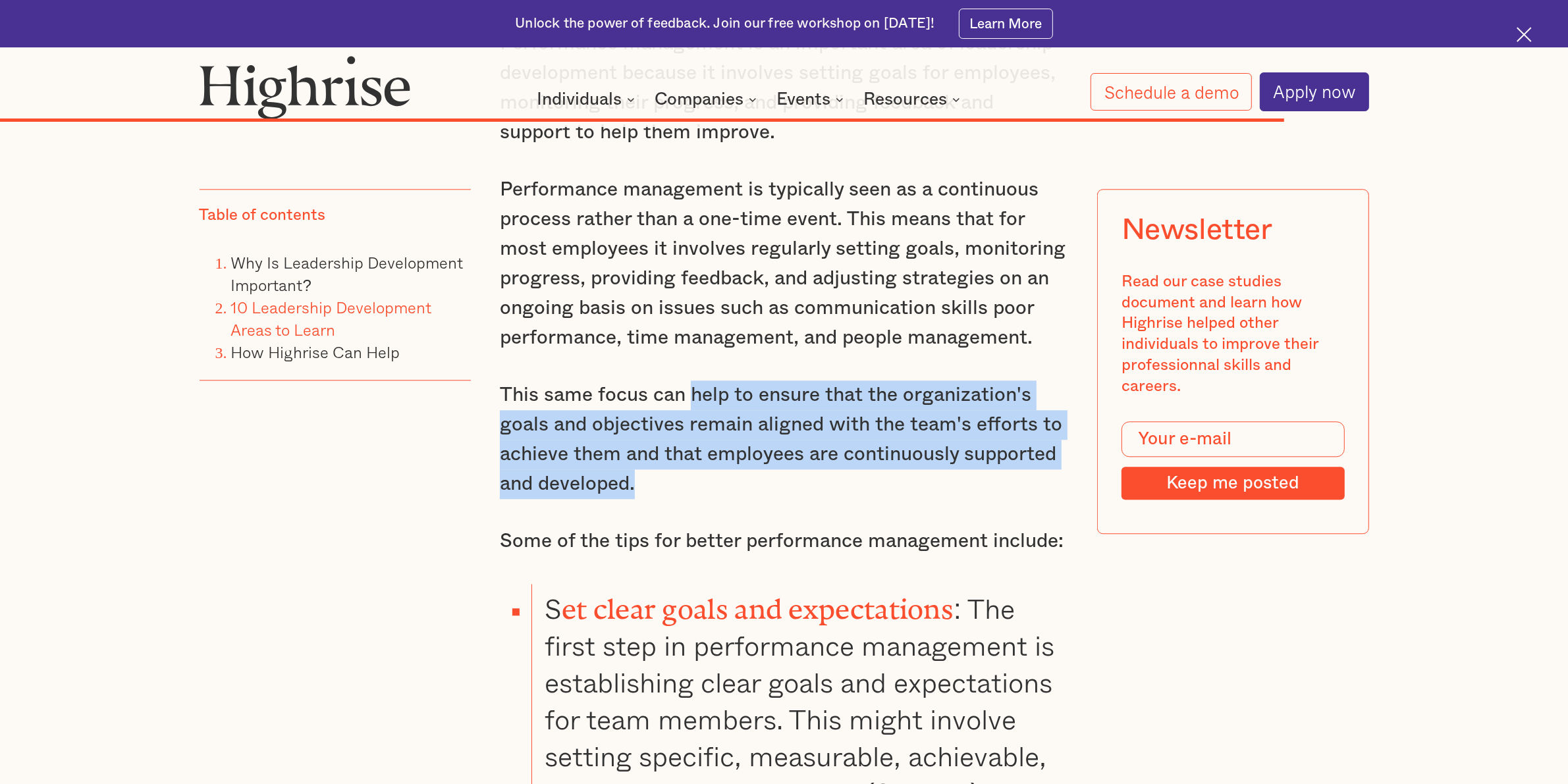
scroll to position [16618, 0]
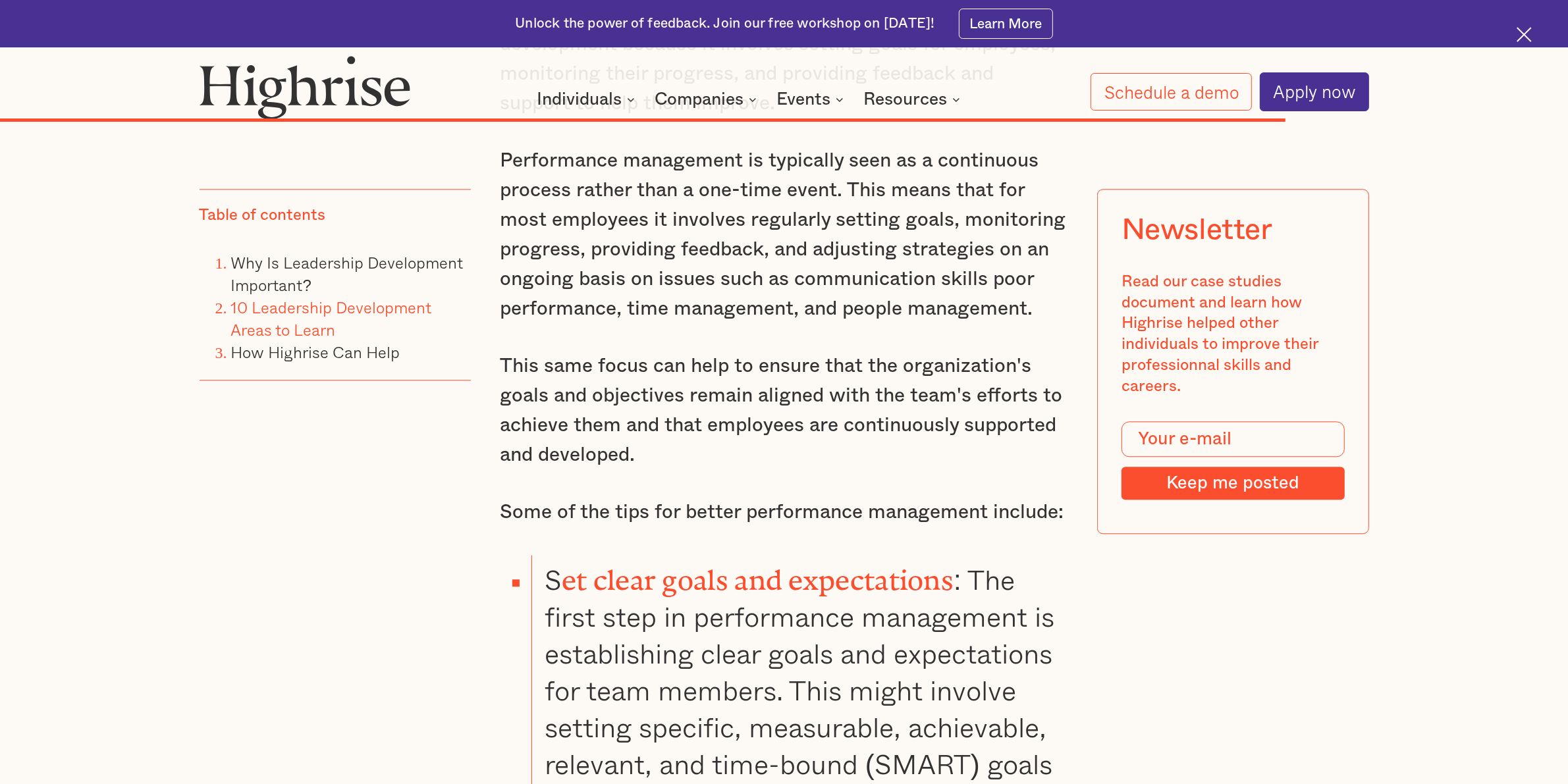
drag, startPoint x: 917, startPoint y: 166, endPoint x: 932, endPoint y: 342, distance: 176.6
